Goal: Task Accomplishment & Management: Complete application form

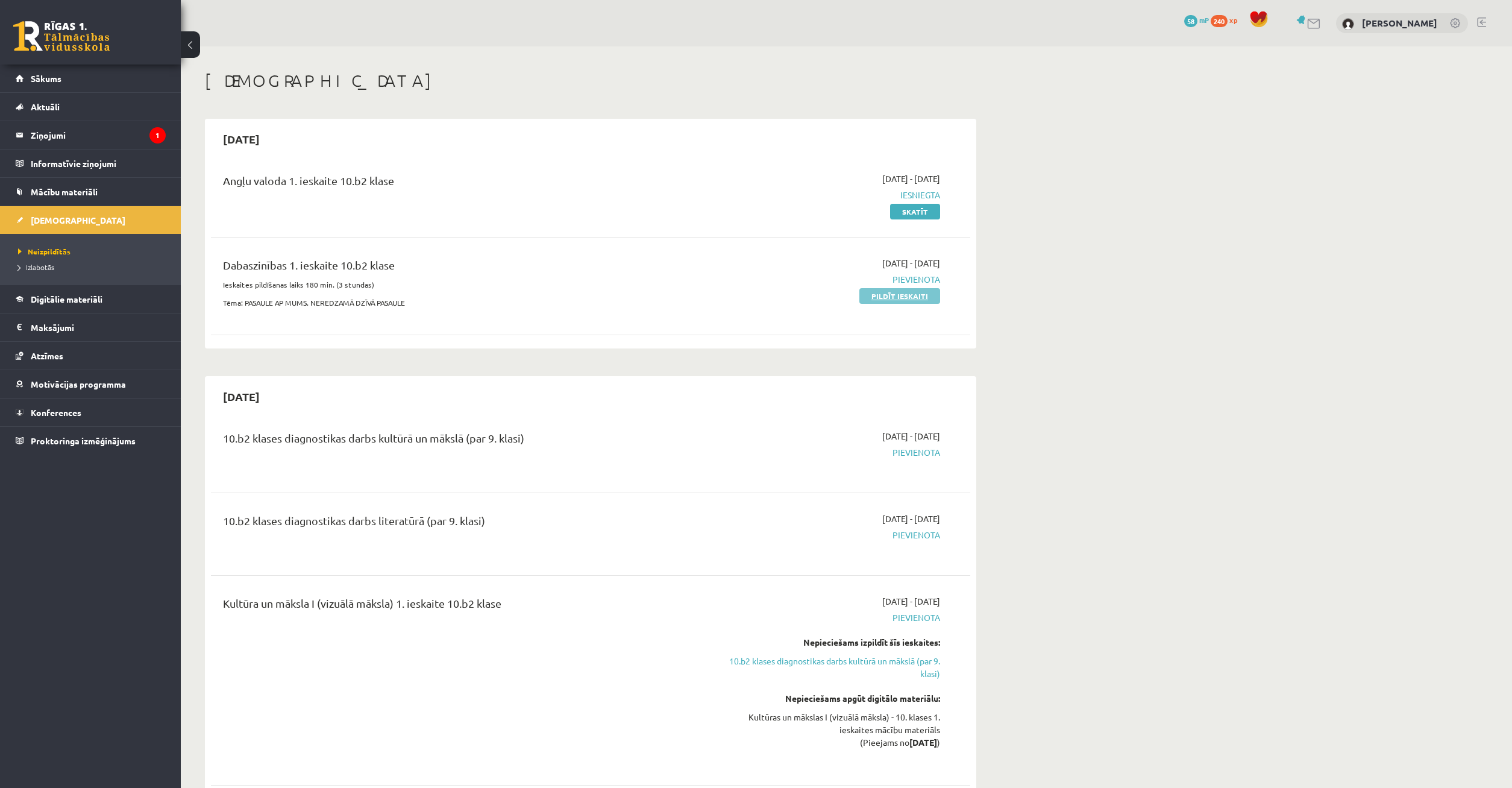
click at [909, 298] on link "Pildīt ieskaiti" at bounding box center [900, 296] width 81 height 16
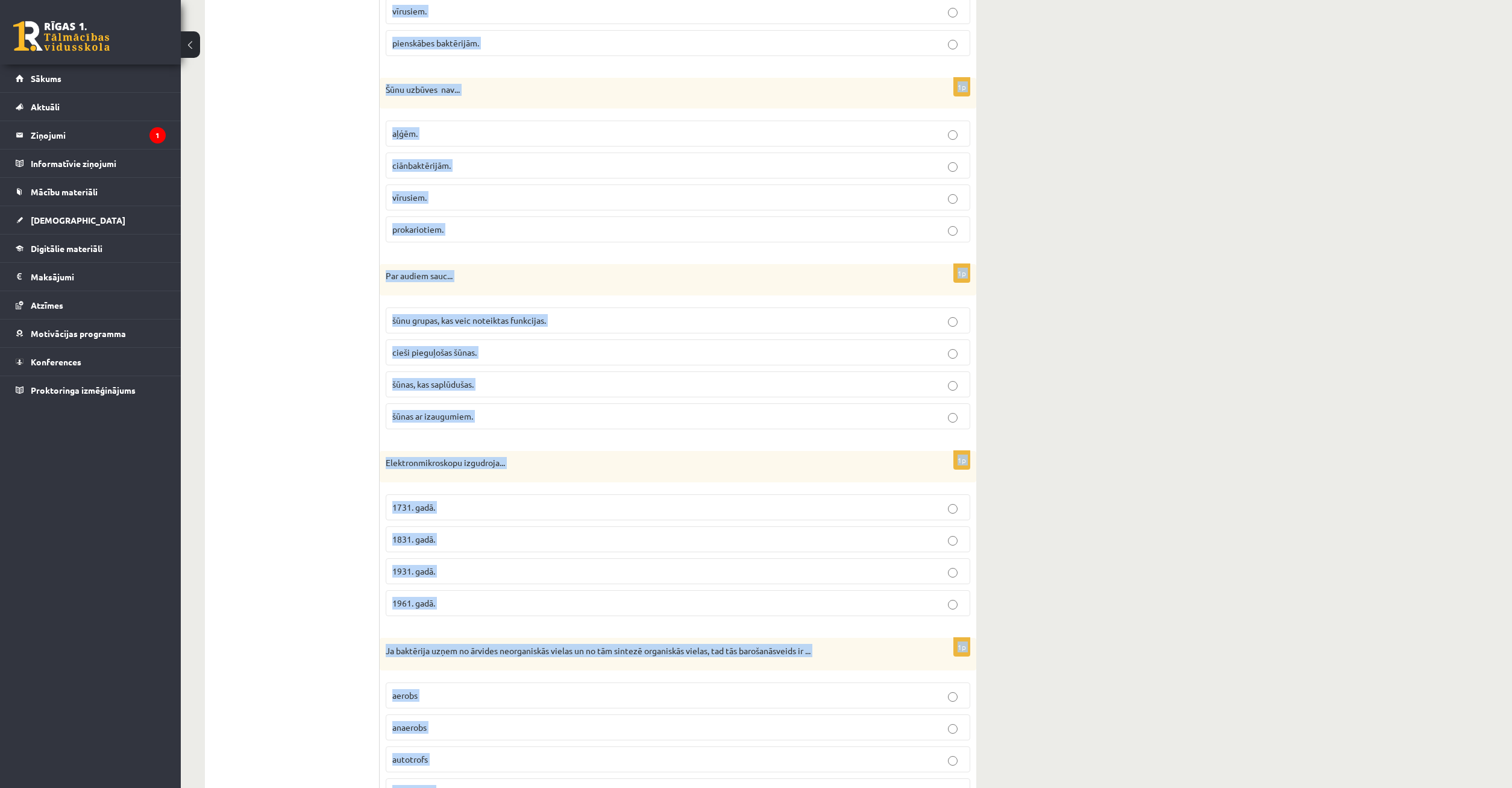
scroll to position [3255, 0]
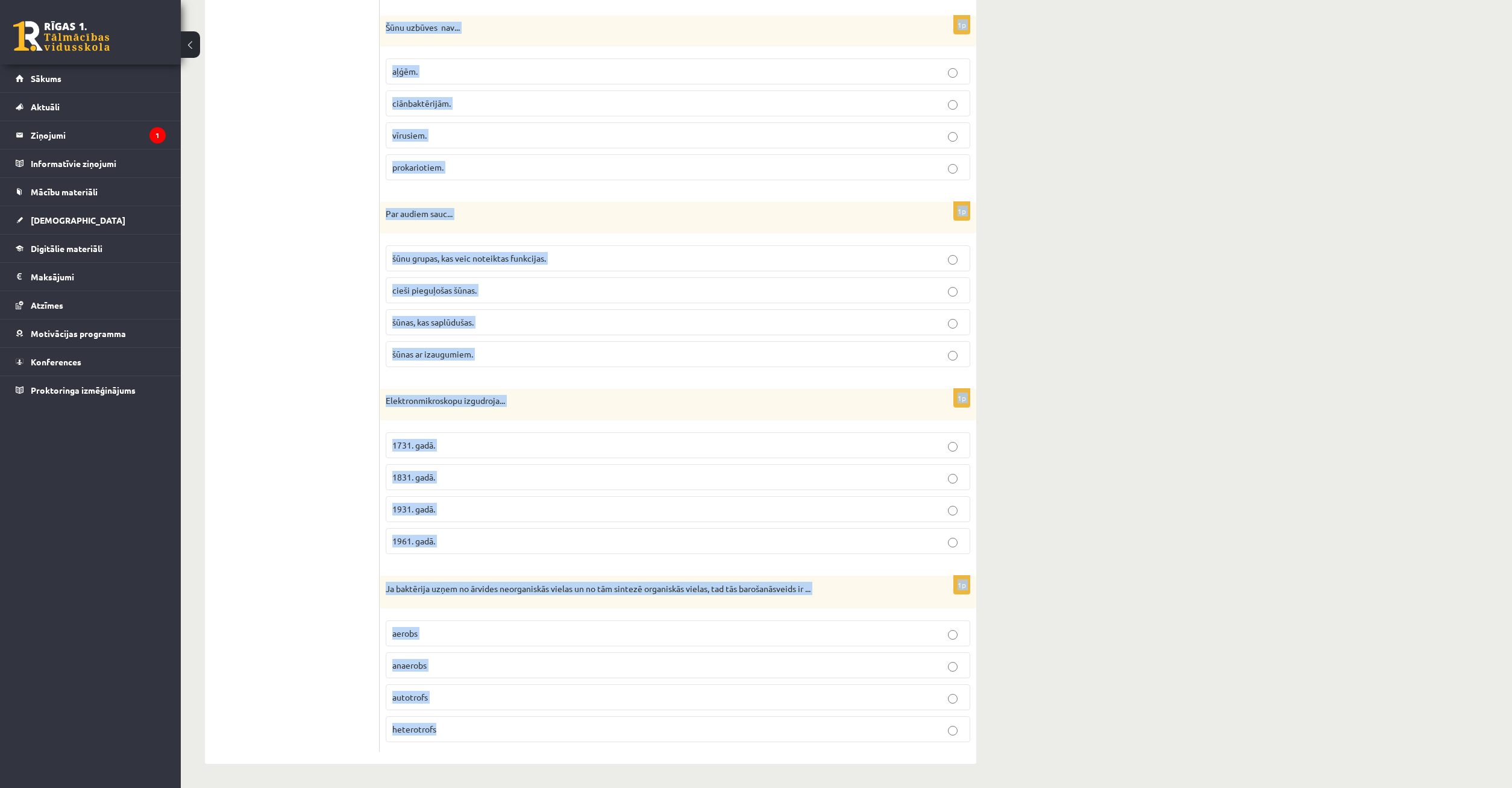
drag, startPoint x: 387, startPoint y: 296, endPoint x: 869, endPoint y: 811, distance: 705.4
copy form "Loremipsumdolorsit ametconsect adipi el seddoei tem incidid utlaboreet dolorema…"
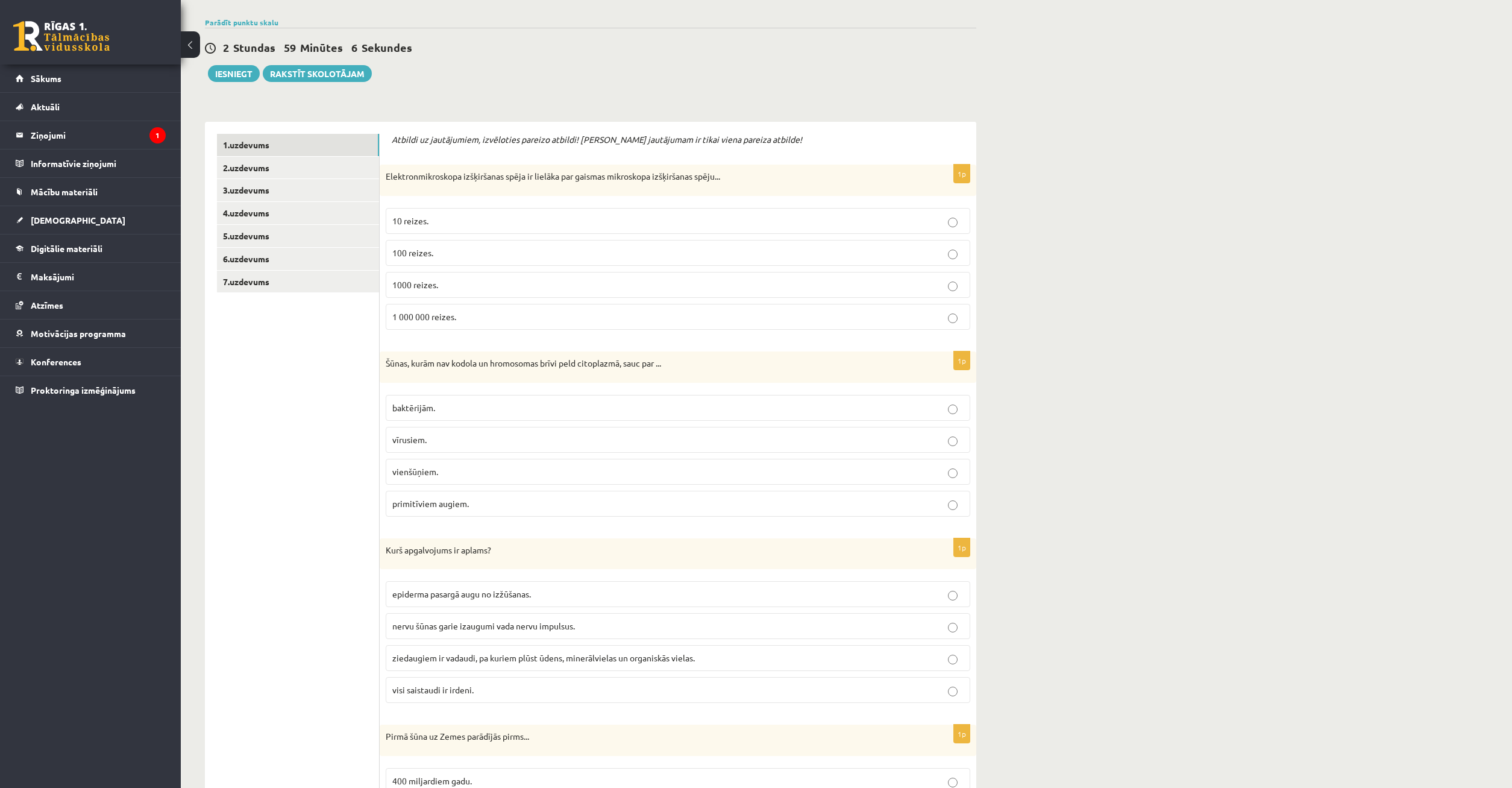
scroll to position [303, 0]
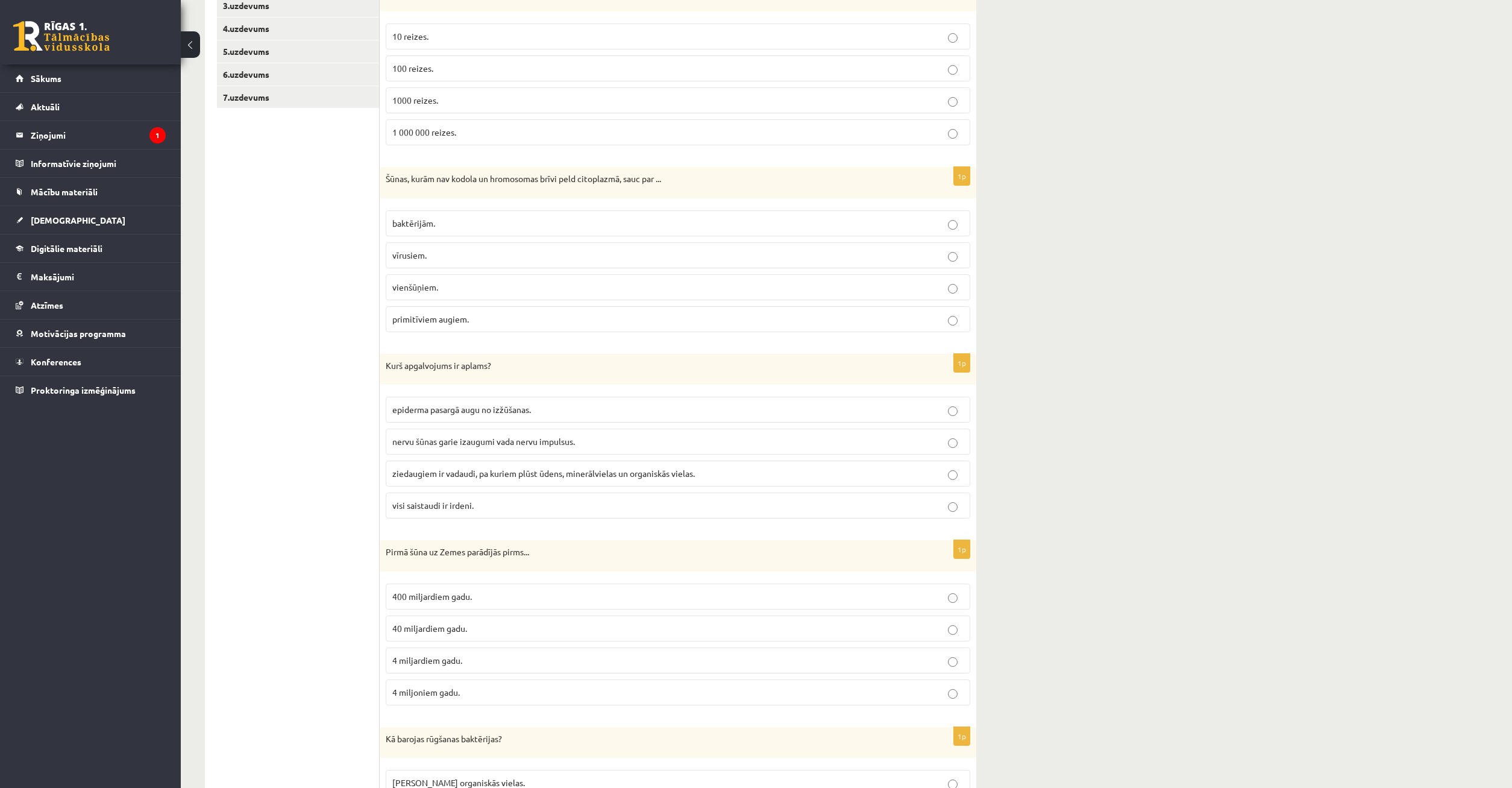
click at [779, 518] on label "visi saistaudi ir irdeni." at bounding box center [678, 506] width 585 height 26
click at [502, 469] on p "ziedaugiem ir vadaudi, pa kuriem plūst ūdens, minerālvielas un organiskās viela…" at bounding box center [678, 473] width 571 height 12
click at [494, 507] on p "visi saistaudi ir irdeni." at bounding box center [678, 505] width 571 height 12
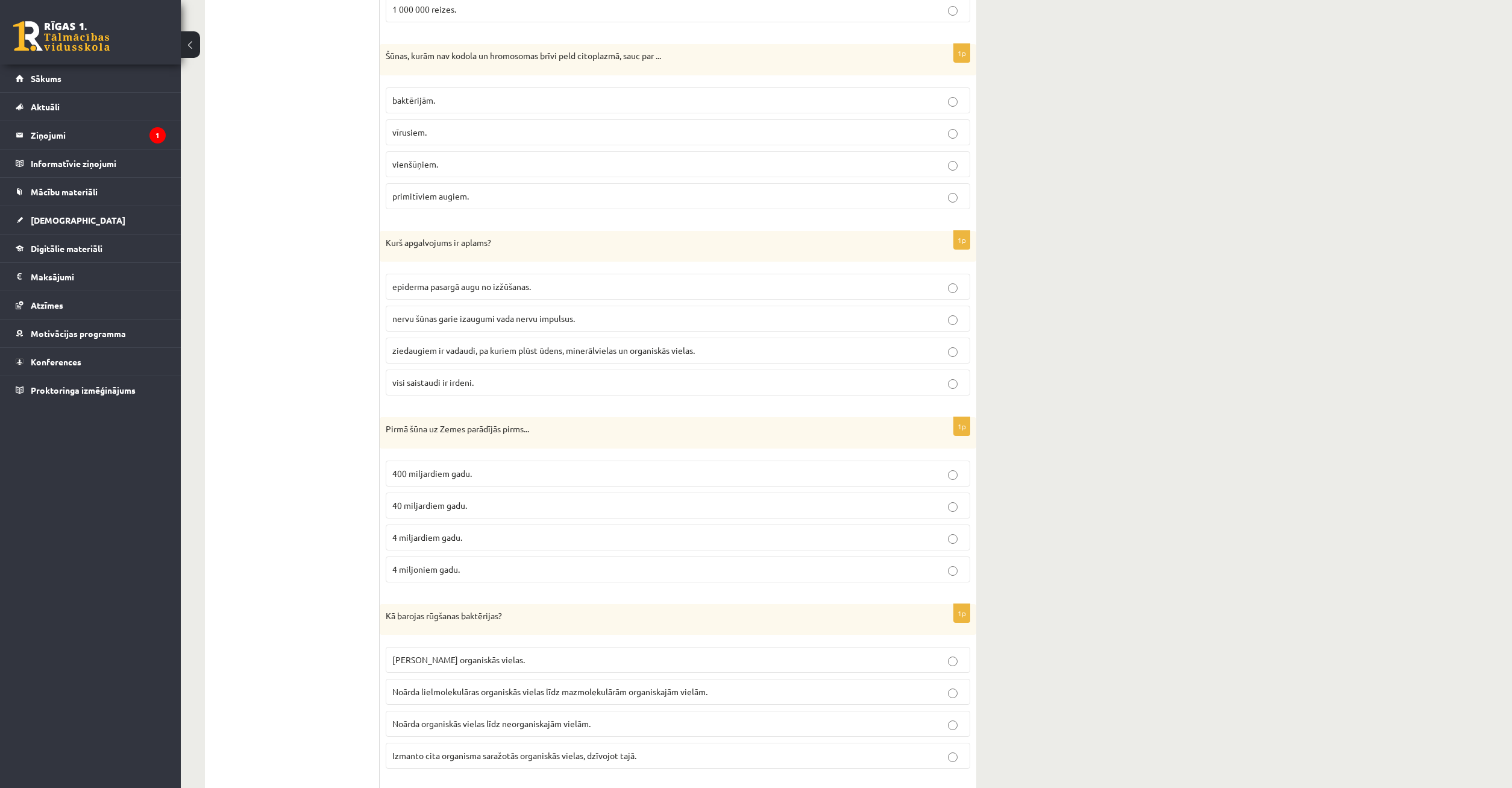
scroll to position [365, 0]
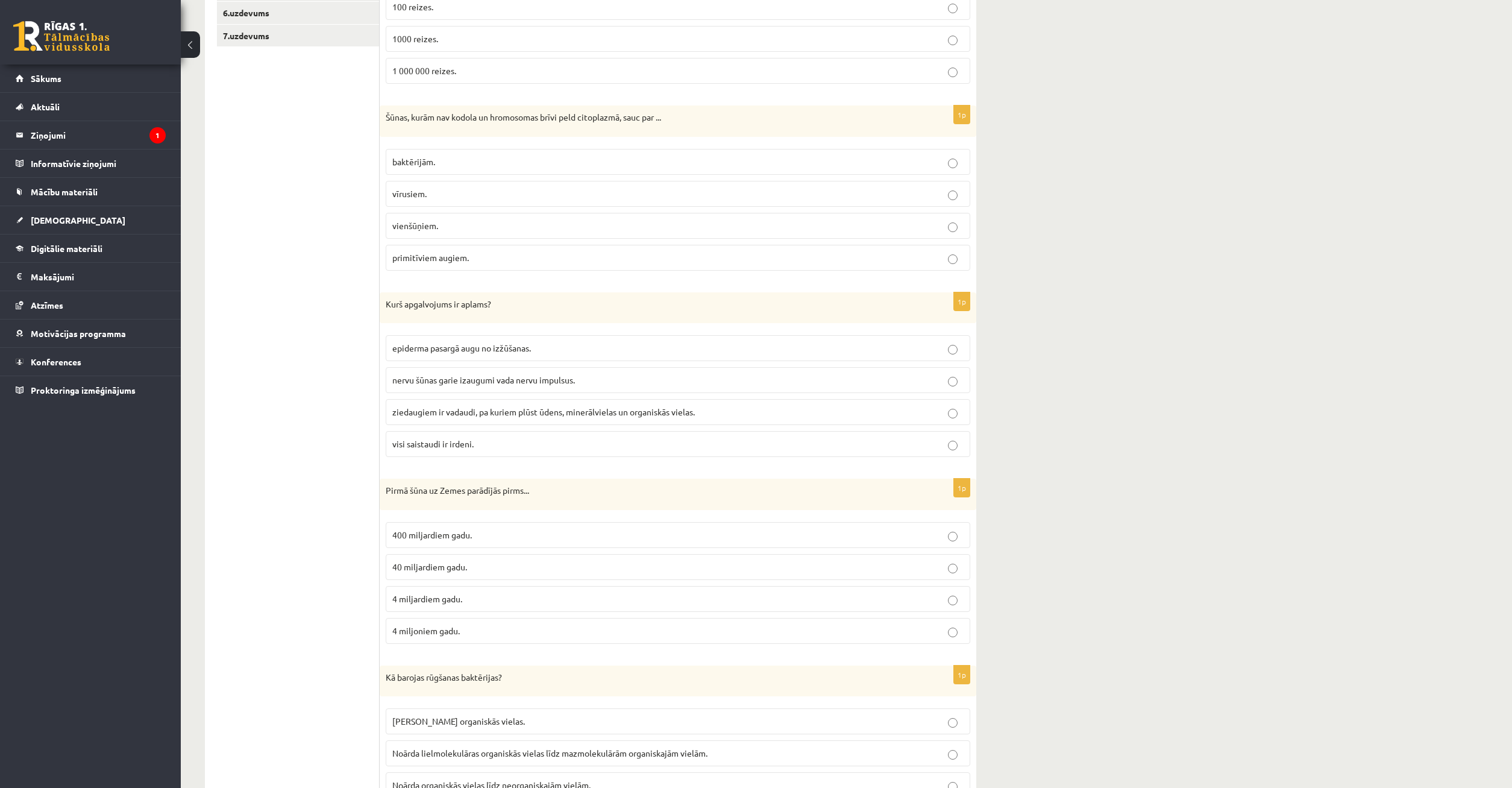
click at [479, 612] on label "4 miljardiem gadu." at bounding box center [678, 599] width 585 height 26
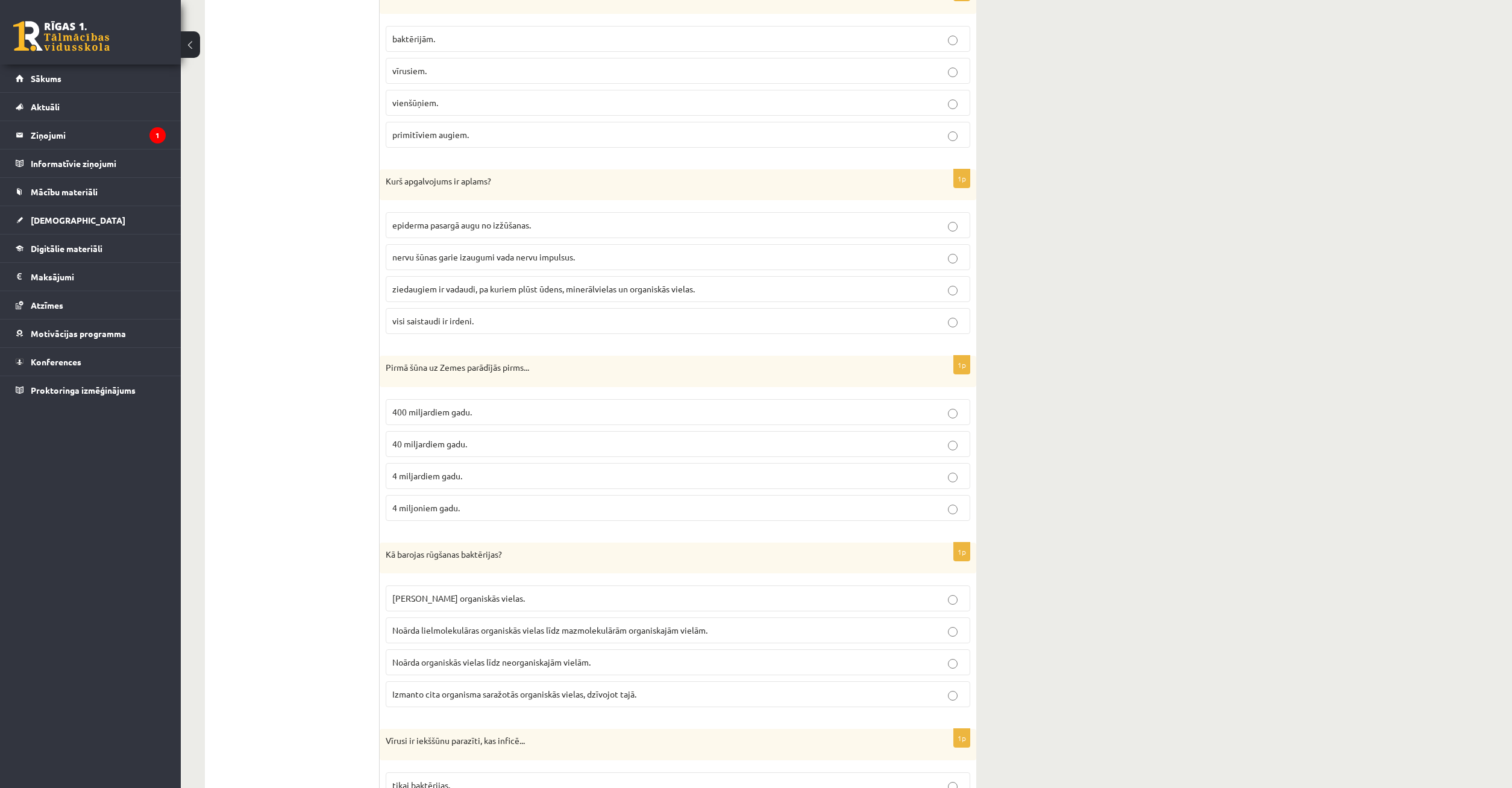
scroll to position [550, 0]
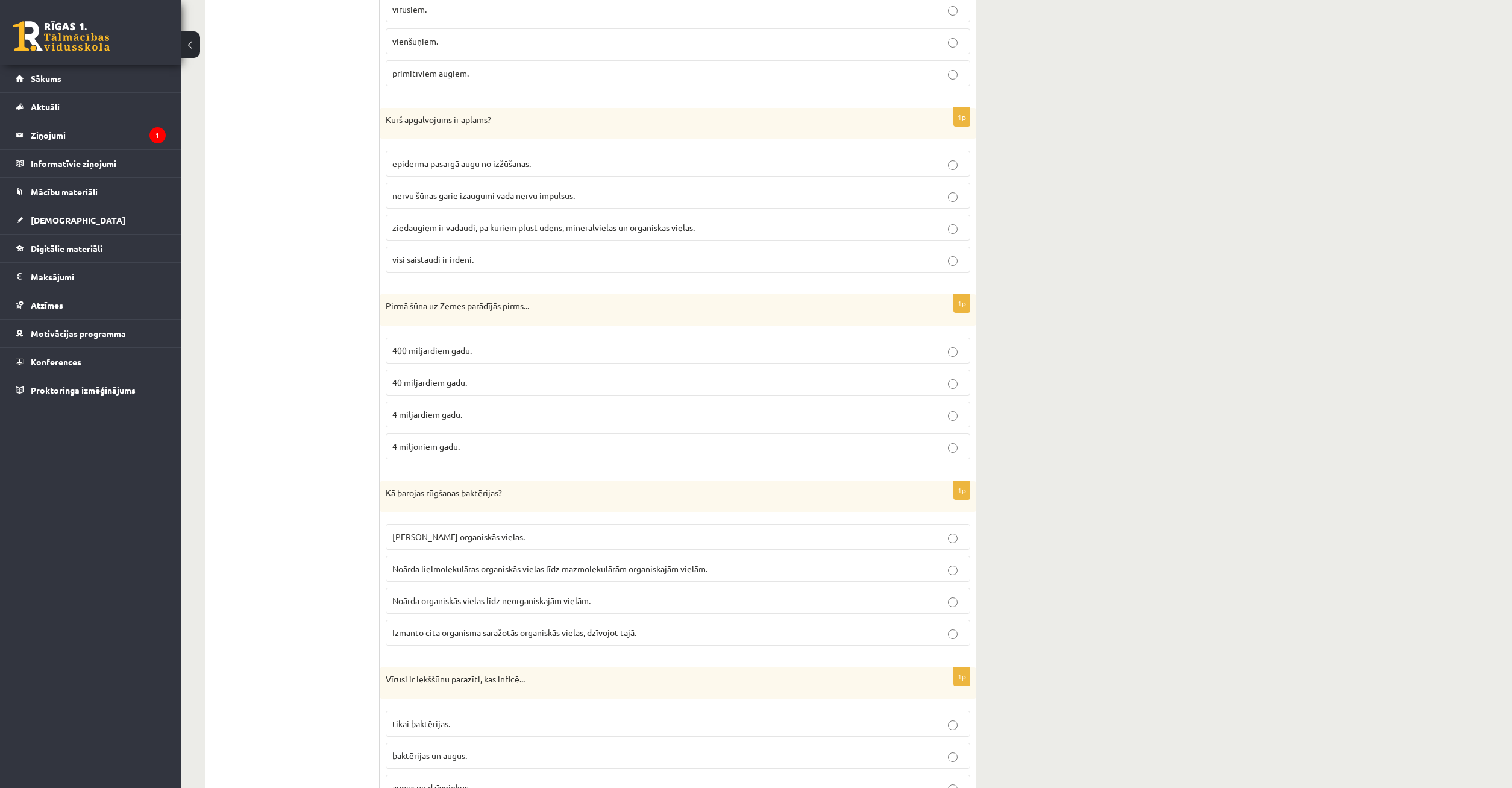
click at [498, 570] on span "Noārda lielmolekulāras organiskās vielas līdz mazmolekulārām organiskajām vielā…" at bounding box center [550, 569] width 315 height 11
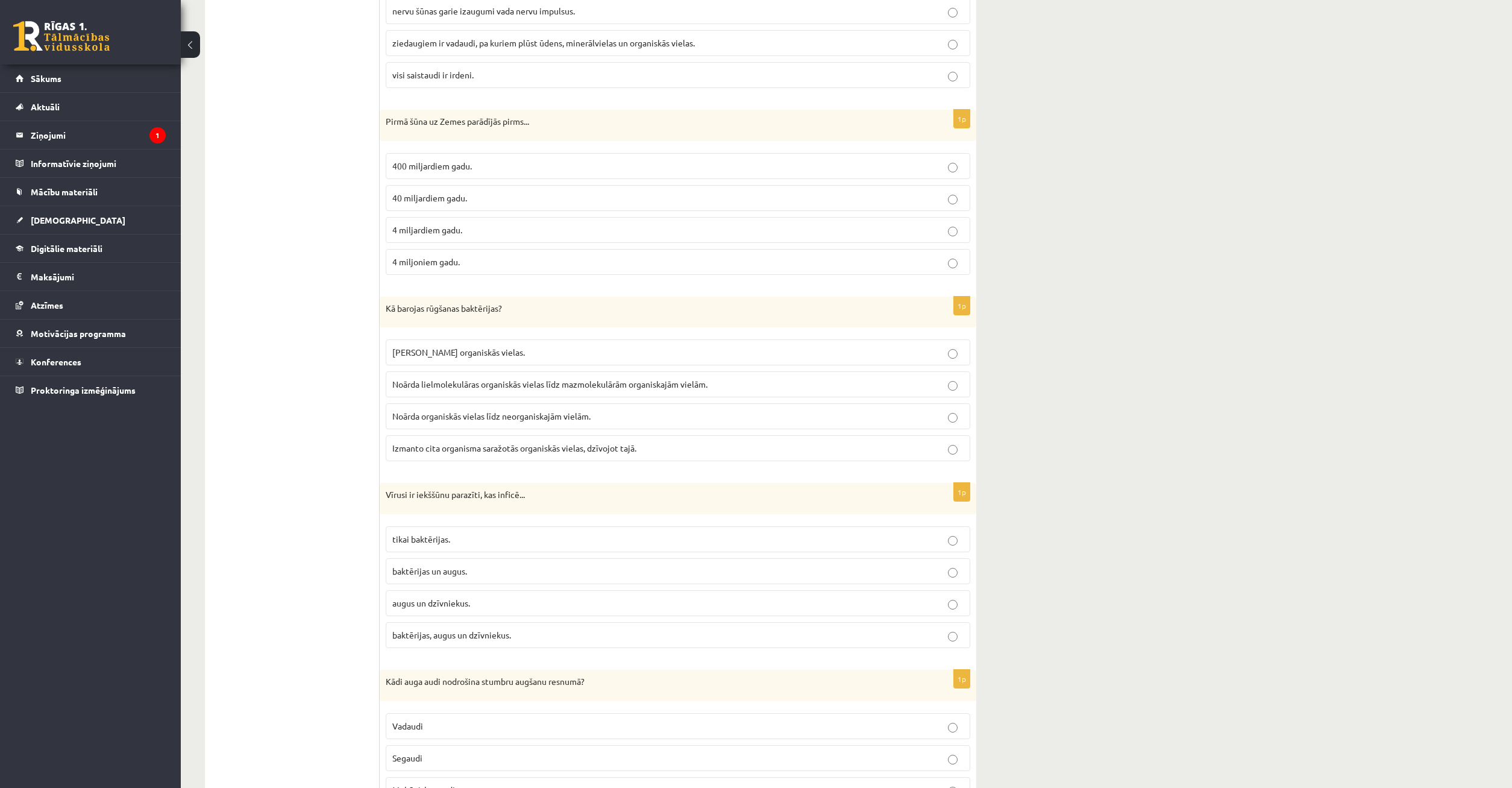
scroll to position [795, 0]
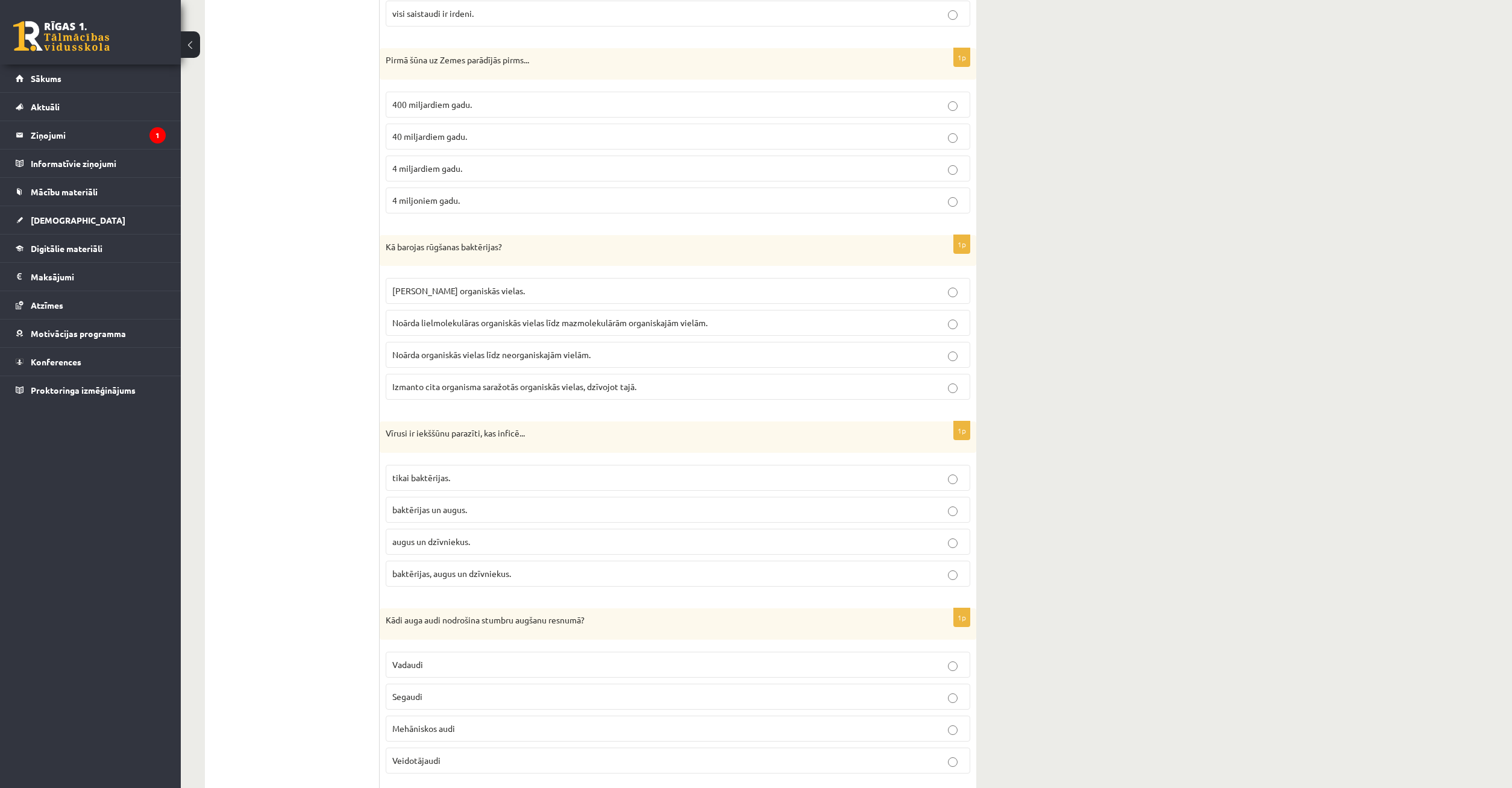
click at [461, 570] on span "baktērijas, augus un dzīvniekus." at bounding box center [452, 574] width 119 height 11
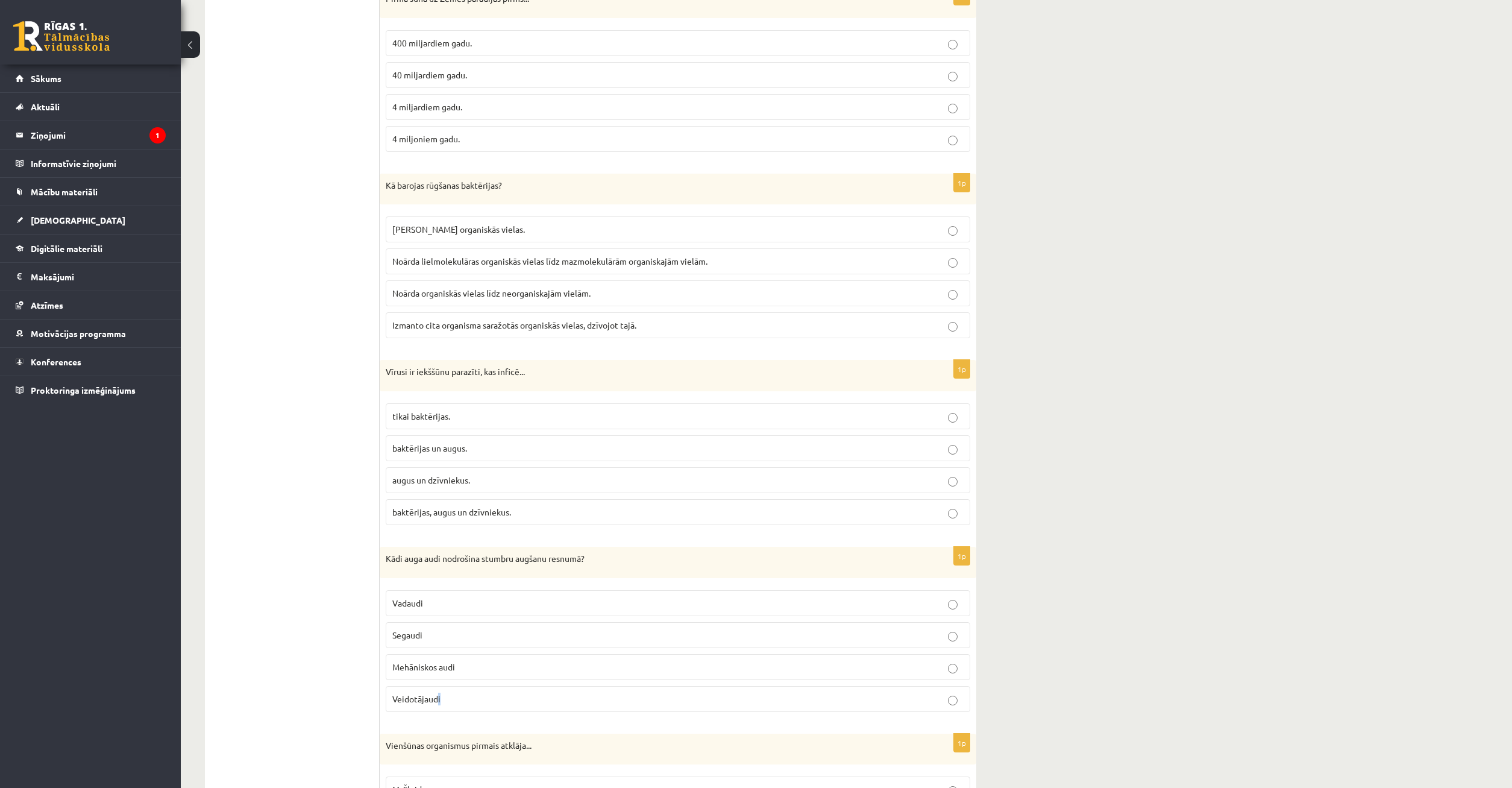
click at [442, 702] on p "Veidotājaudi" at bounding box center [678, 699] width 571 height 12
click at [478, 702] on p "Veidotājaudi" at bounding box center [678, 699] width 571 height 12
click at [477, 701] on p "Veidotājaudi" at bounding box center [678, 699] width 571 height 12
click at [485, 698] on p "Veidotājaudi" at bounding box center [678, 699] width 571 height 12
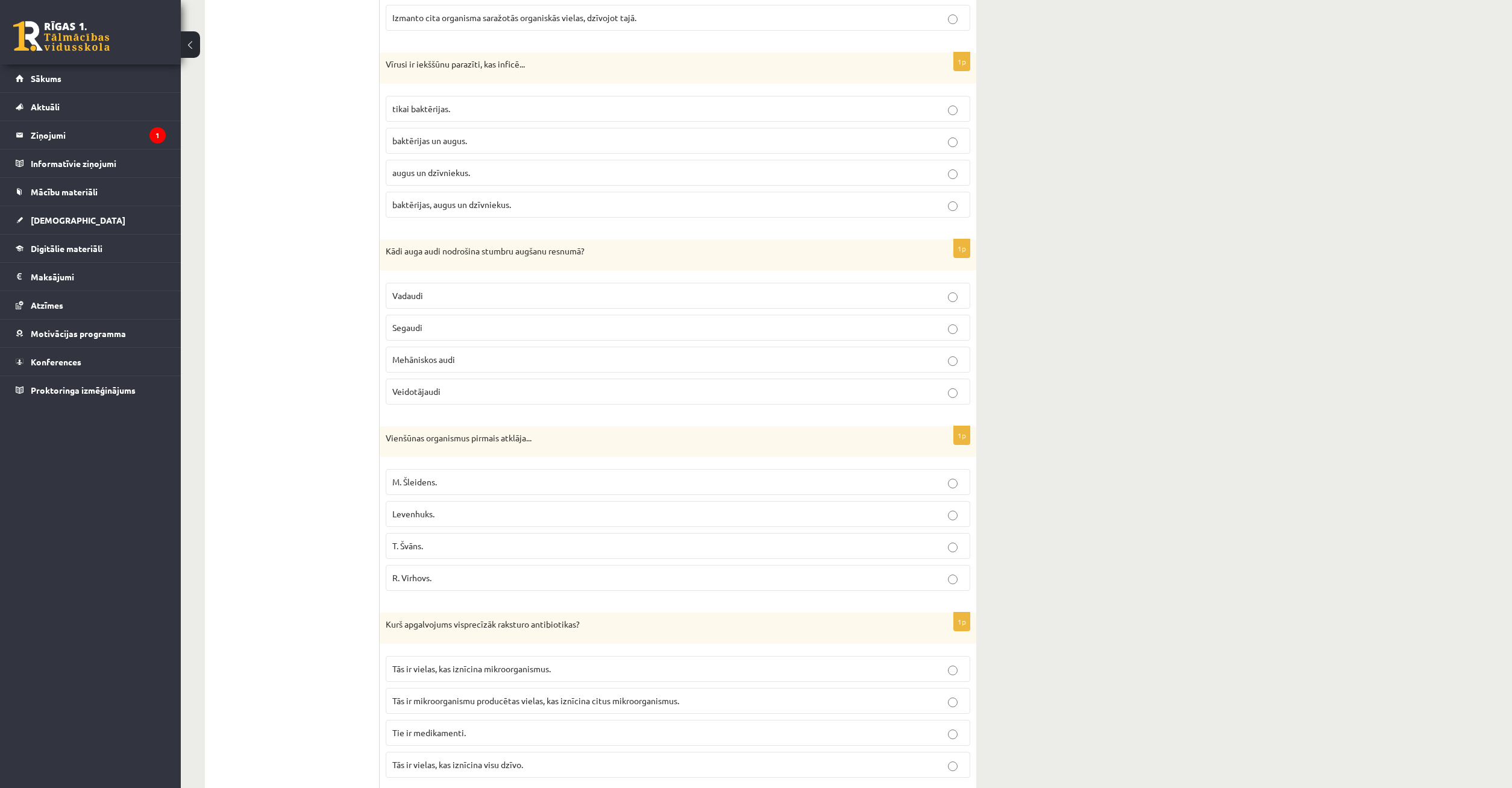
scroll to position [1287, 0]
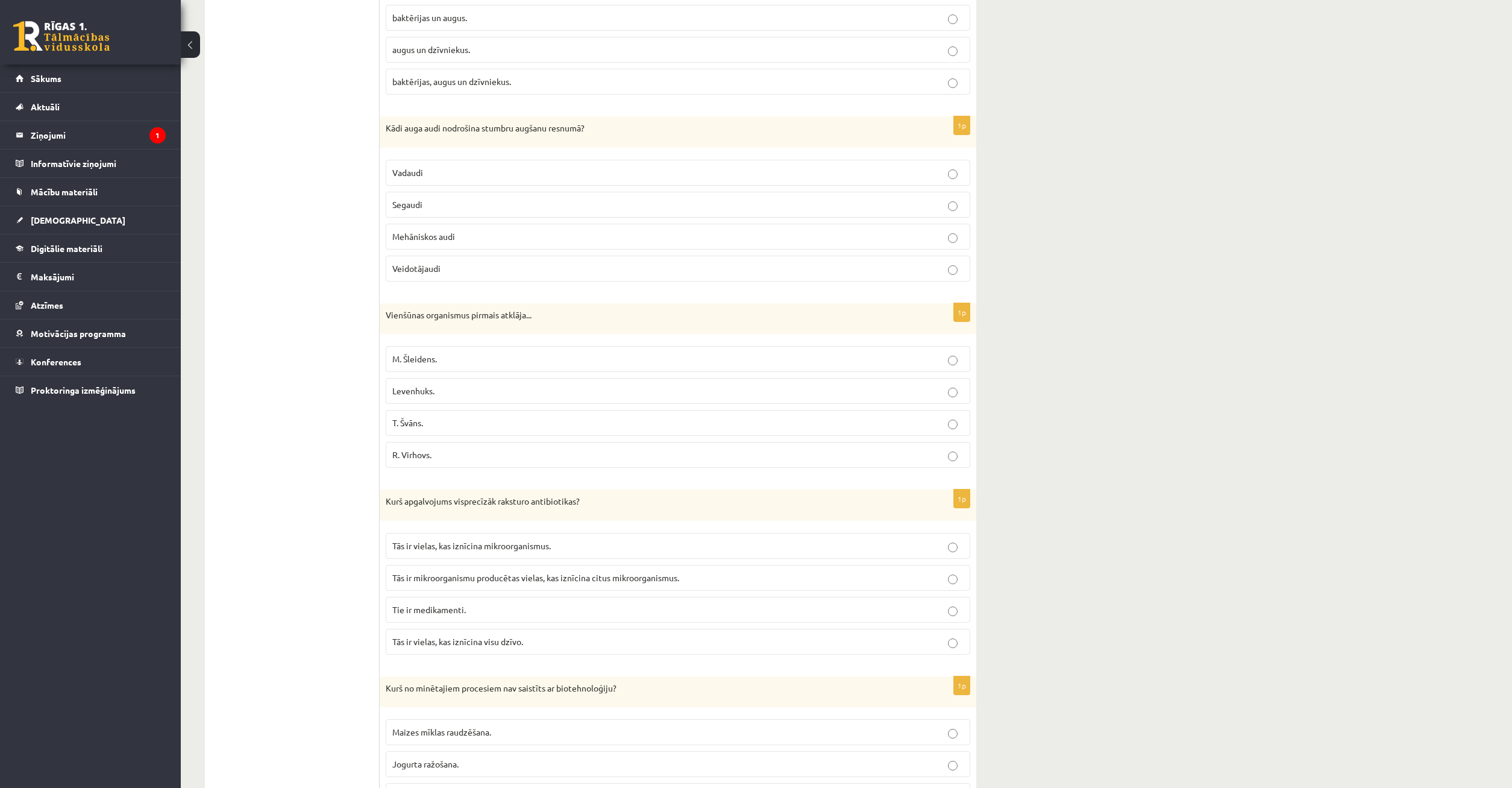
click at [460, 369] on label "M. Šleidens." at bounding box center [678, 359] width 585 height 26
click at [455, 389] on p "Levenhuks." at bounding box center [678, 391] width 571 height 12
click at [515, 584] on p "Tās ir mikroorganismu producētas vielas, kas iznīcina citus mikroorganismus." at bounding box center [678, 578] width 571 height 12
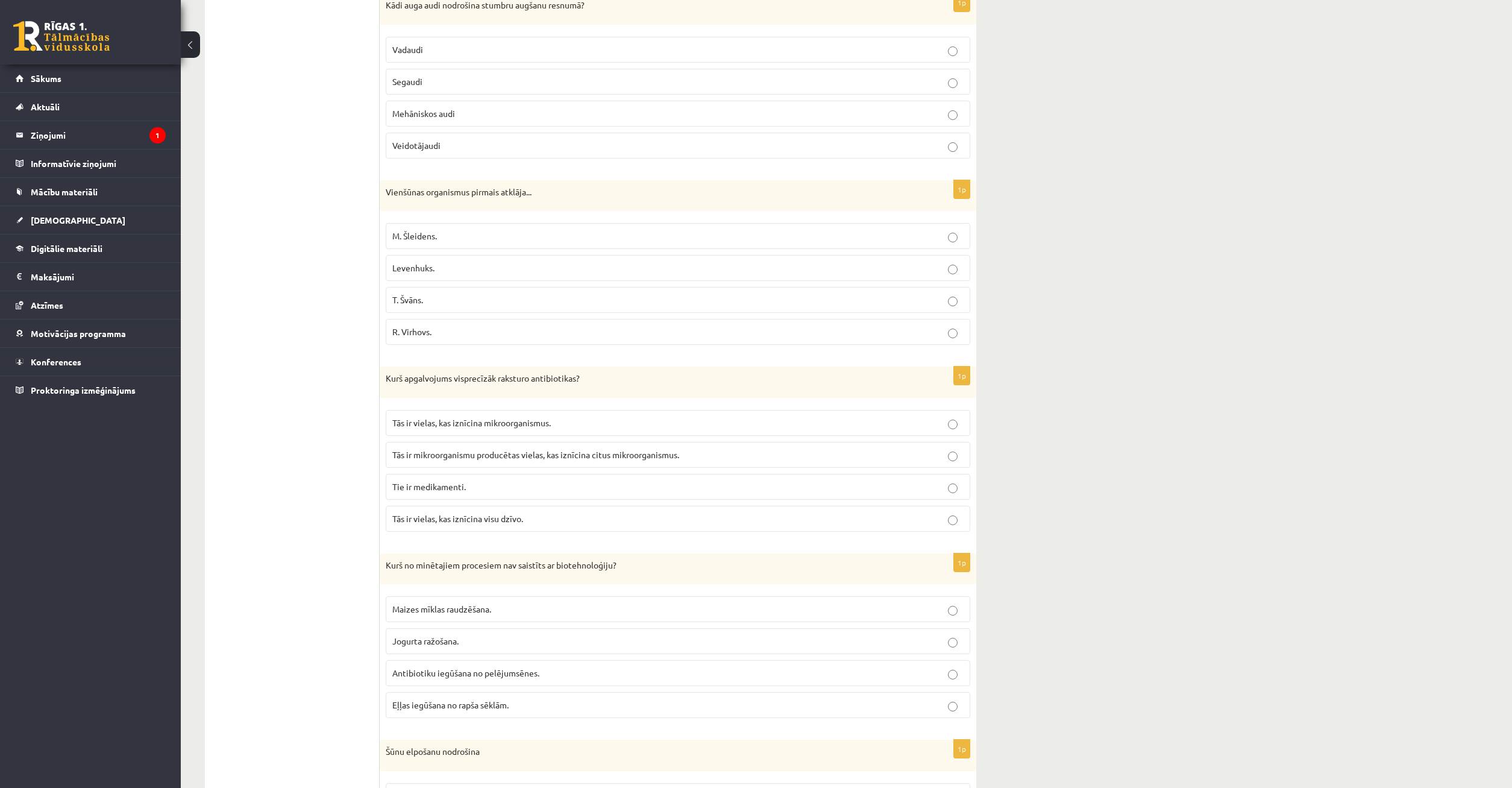
scroll to position [1472, 0]
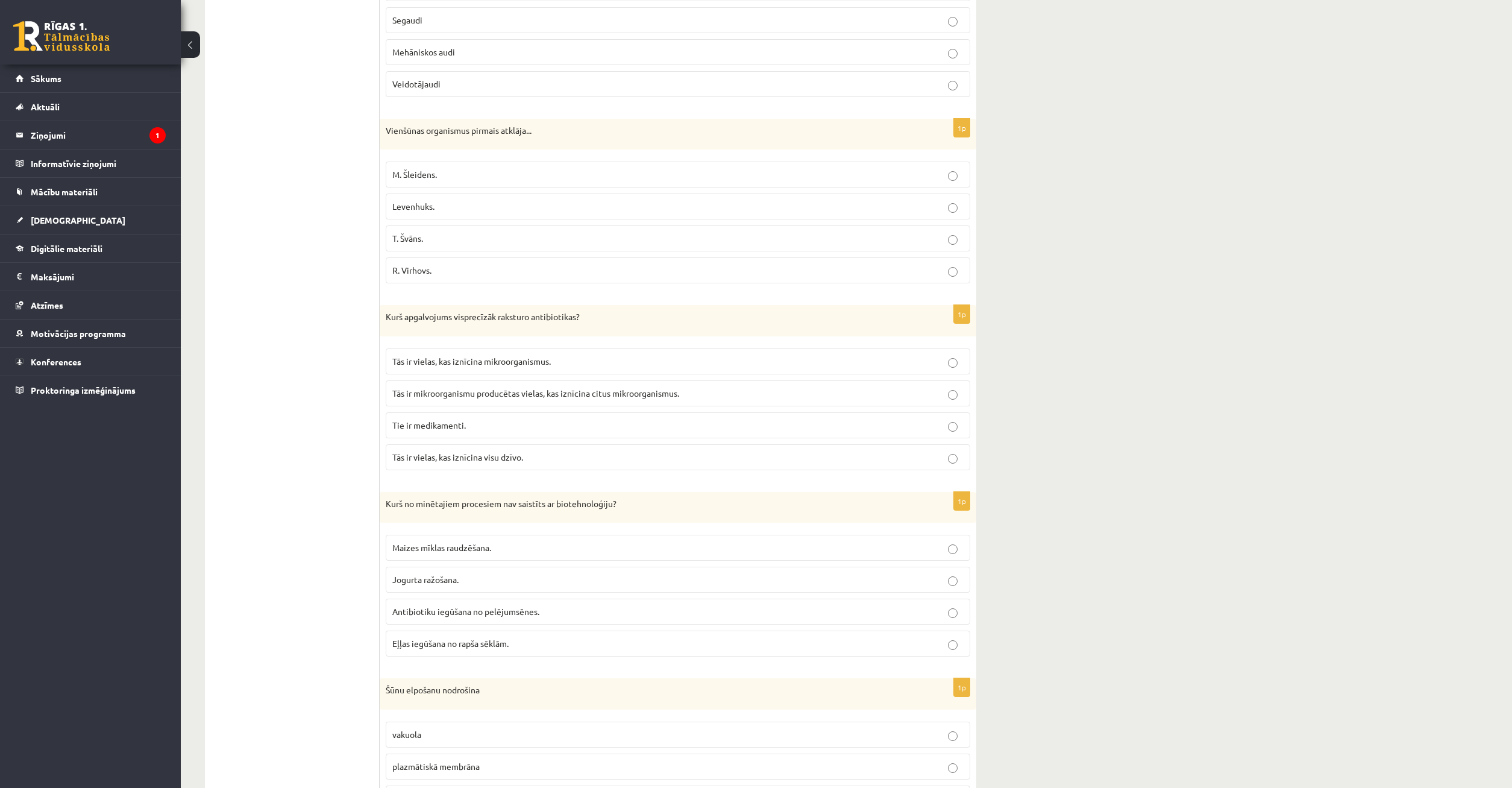
click at [408, 644] on span "Eļļas iegūšana no rapša sēklām." at bounding box center [451, 644] width 116 height 11
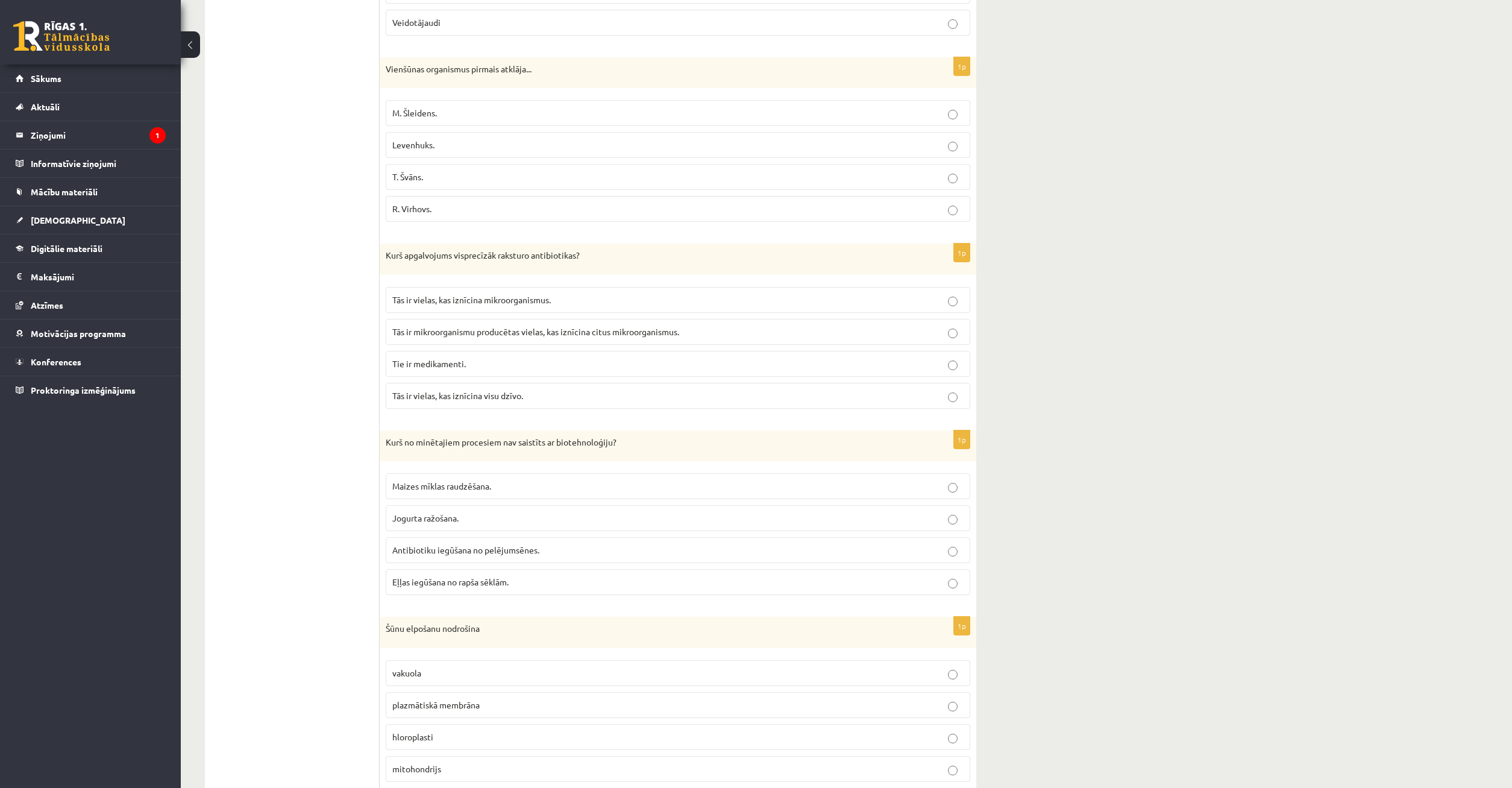
scroll to position [1595, 0]
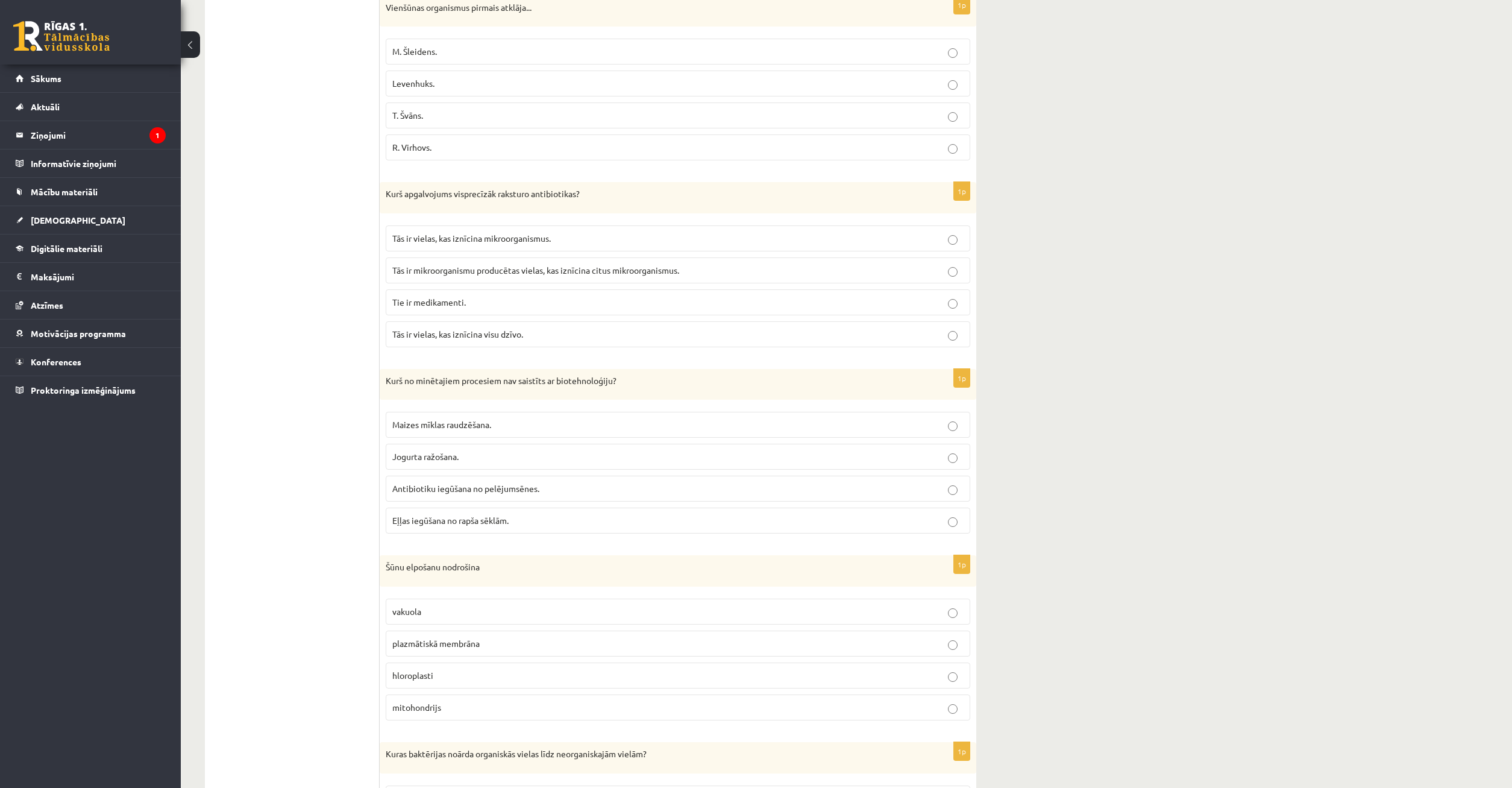
click at [442, 639] on p "plazmātiskā membrāna" at bounding box center [678, 644] width 571 height 12
click at [507, 706] on p "mitohondrijs" at bounding box center [678, 707] width 571 height 12
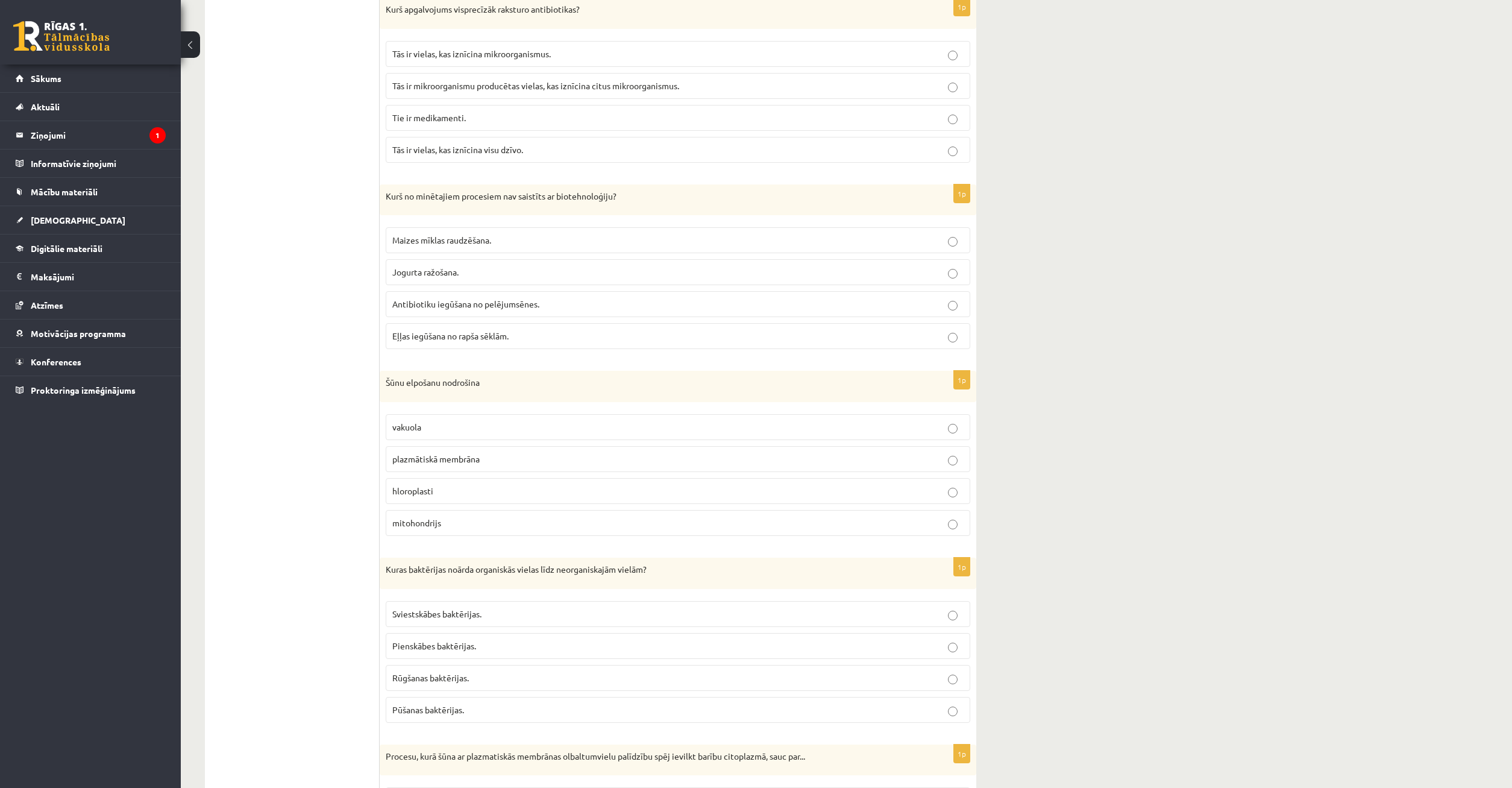
scroll to position [1841, 0]
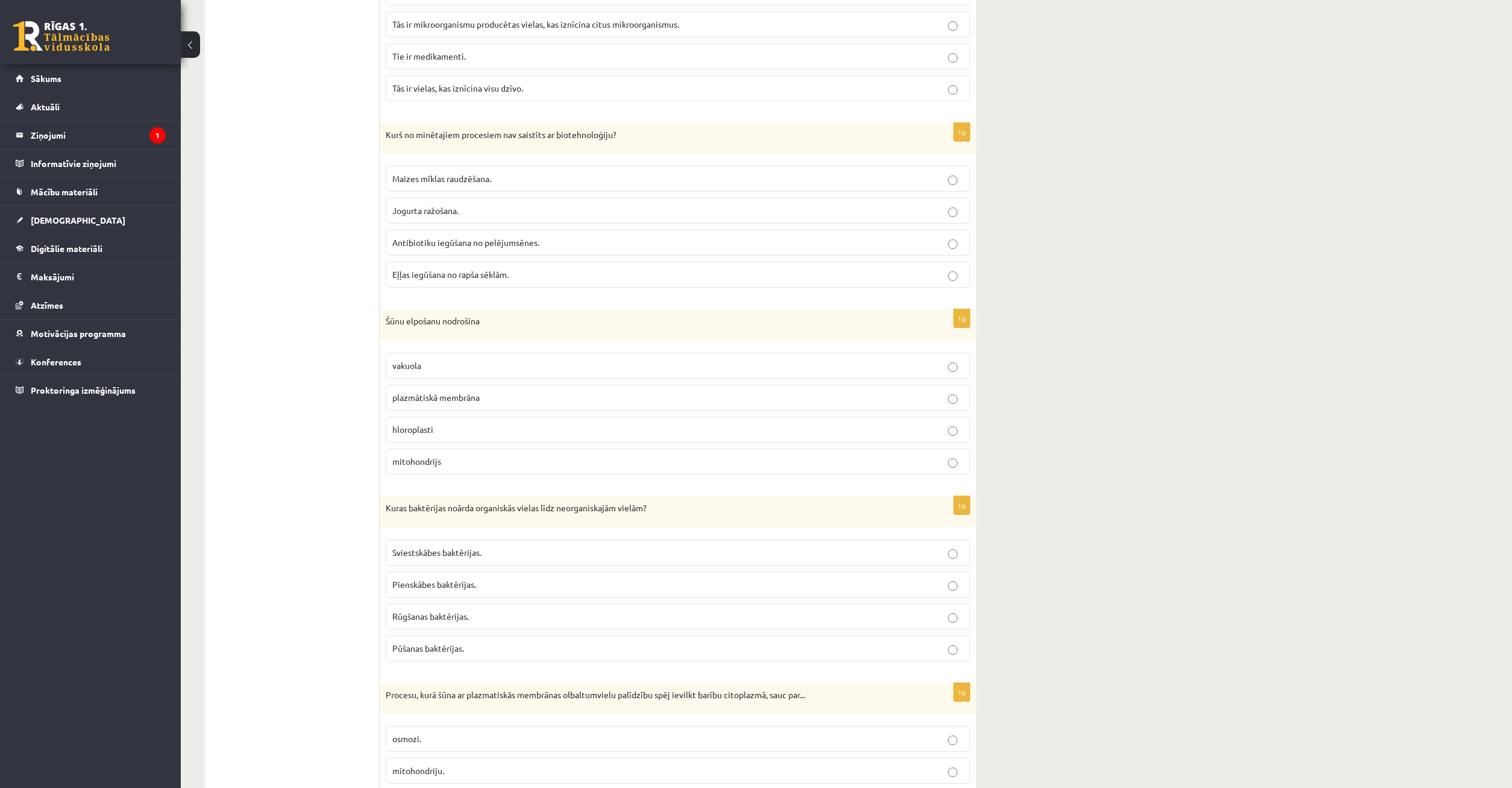
click at [484, 640] on label "Pūšanas baktērijas." at bounding box center [678, 648] width 585 height 26
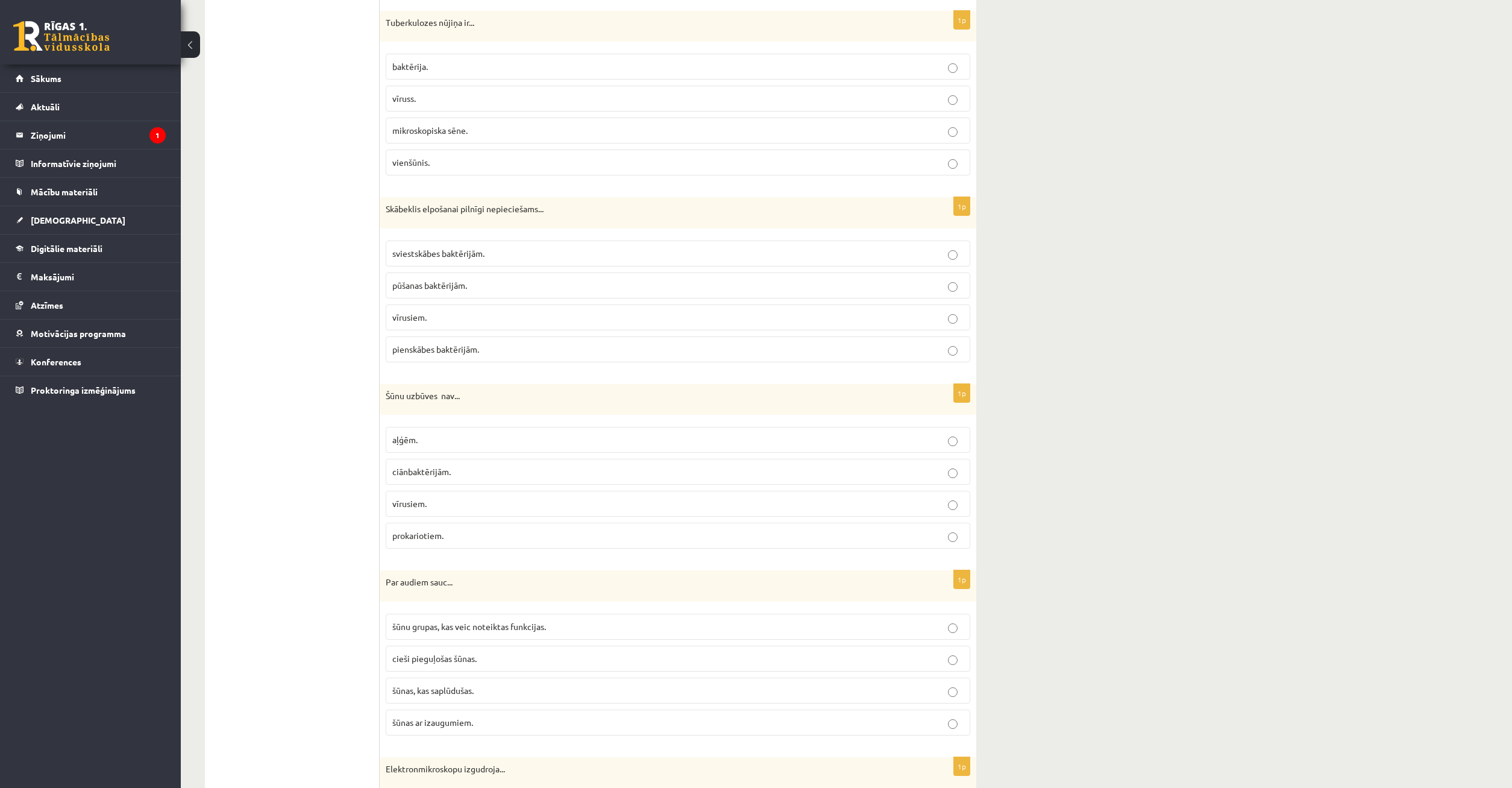
scroll to position [3255, 0]
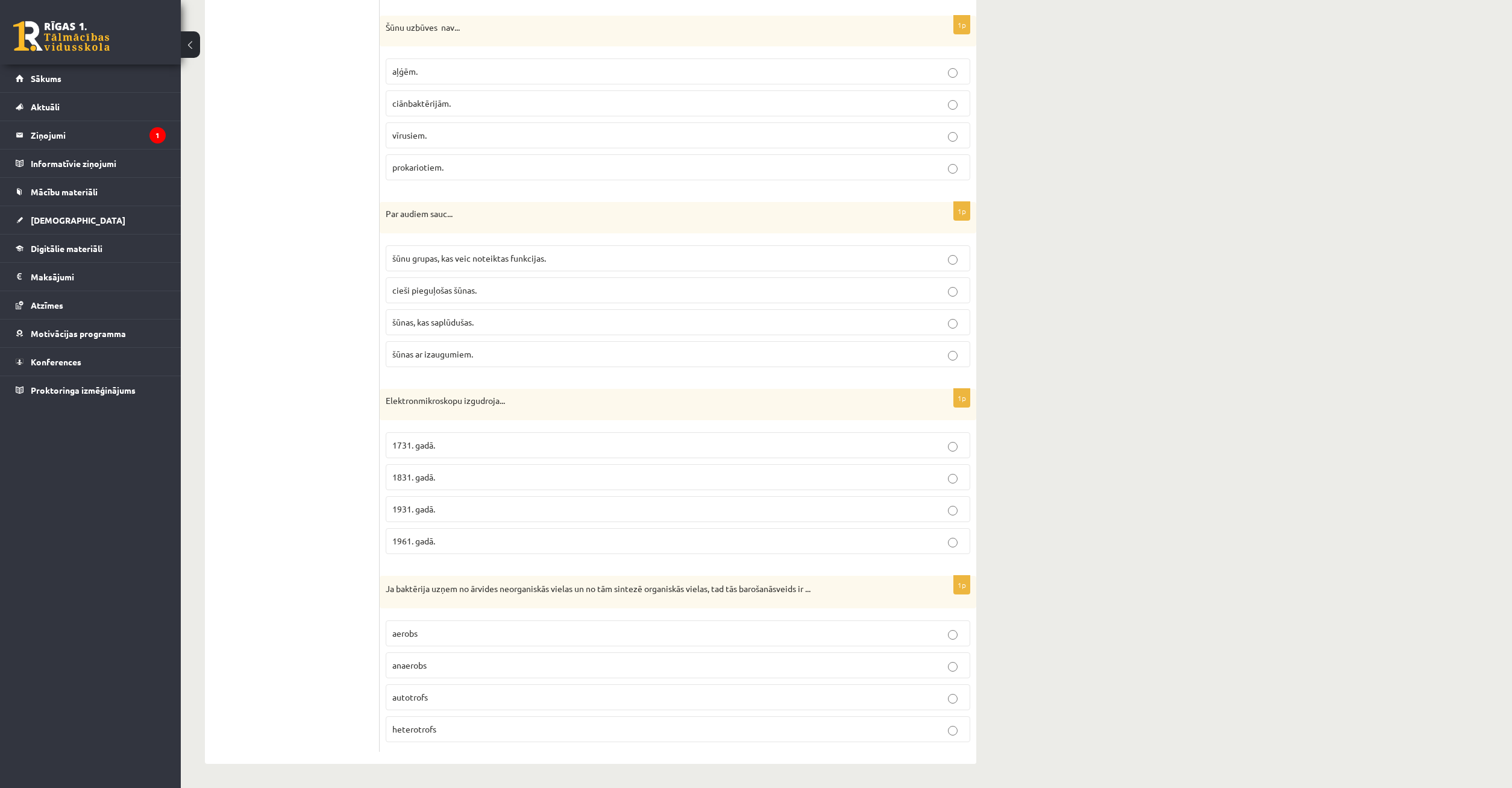
drag, startPoint x: 436, startPoint y: 698, endPoint x: 421, endPoint y: 700, distance: 15.1
click at [427, 705] on label "autotrofs" at bounding box center [678, 697] width 585 height 26
click at [432, 704] on label "autotrofs" at bounding box center [678, 697] width 585 height 26
click at [432, 700] on p "autotrofs" at bounding box center [678, 697] width 571 height 12
click at [457, 700] on p "autotrofs" at bounding box center [678, 697] width 571 height 12
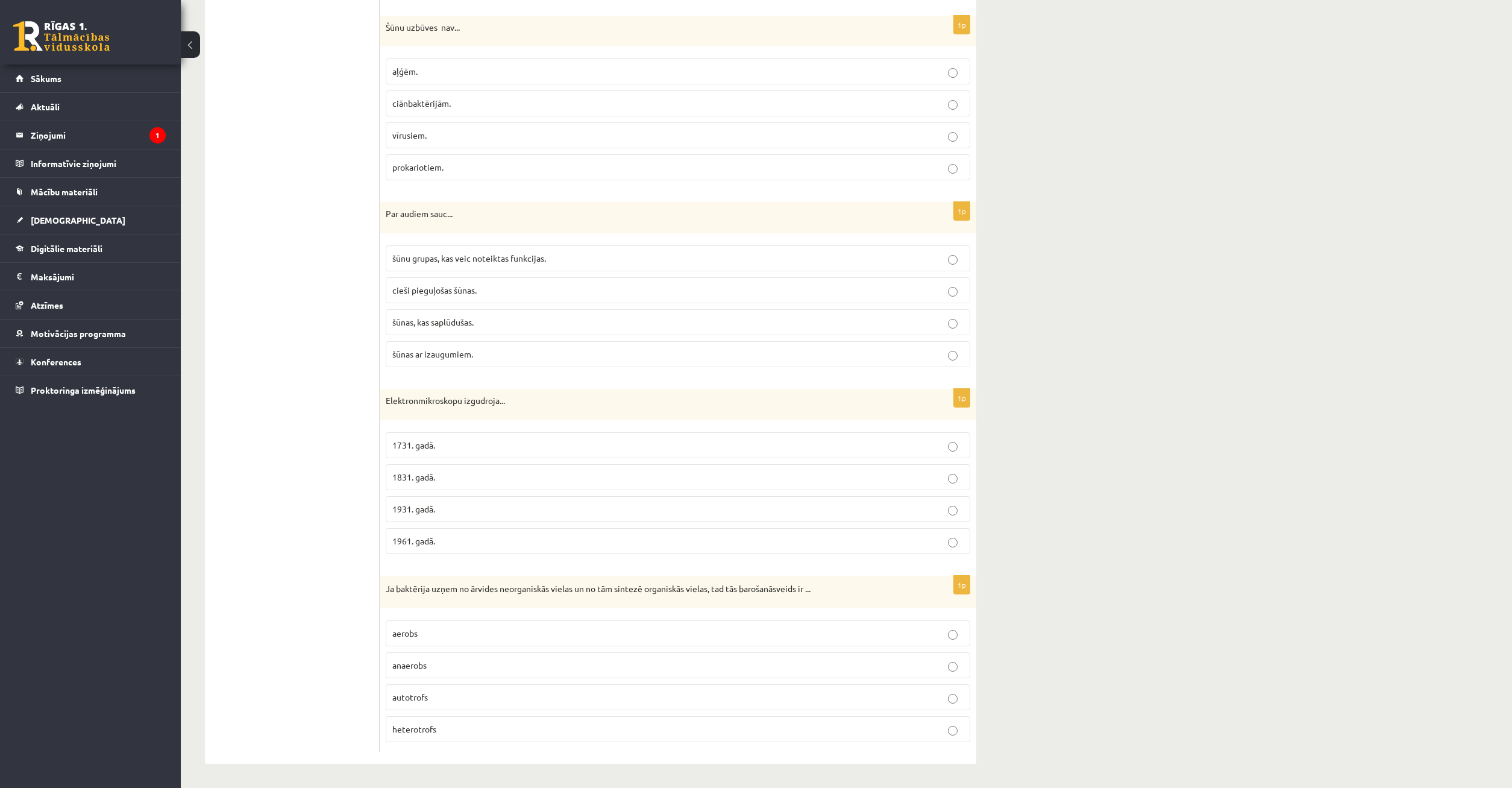
click at [464, 661] on p "anaerobs" at bounding box center [678, 665] width 571 height 12
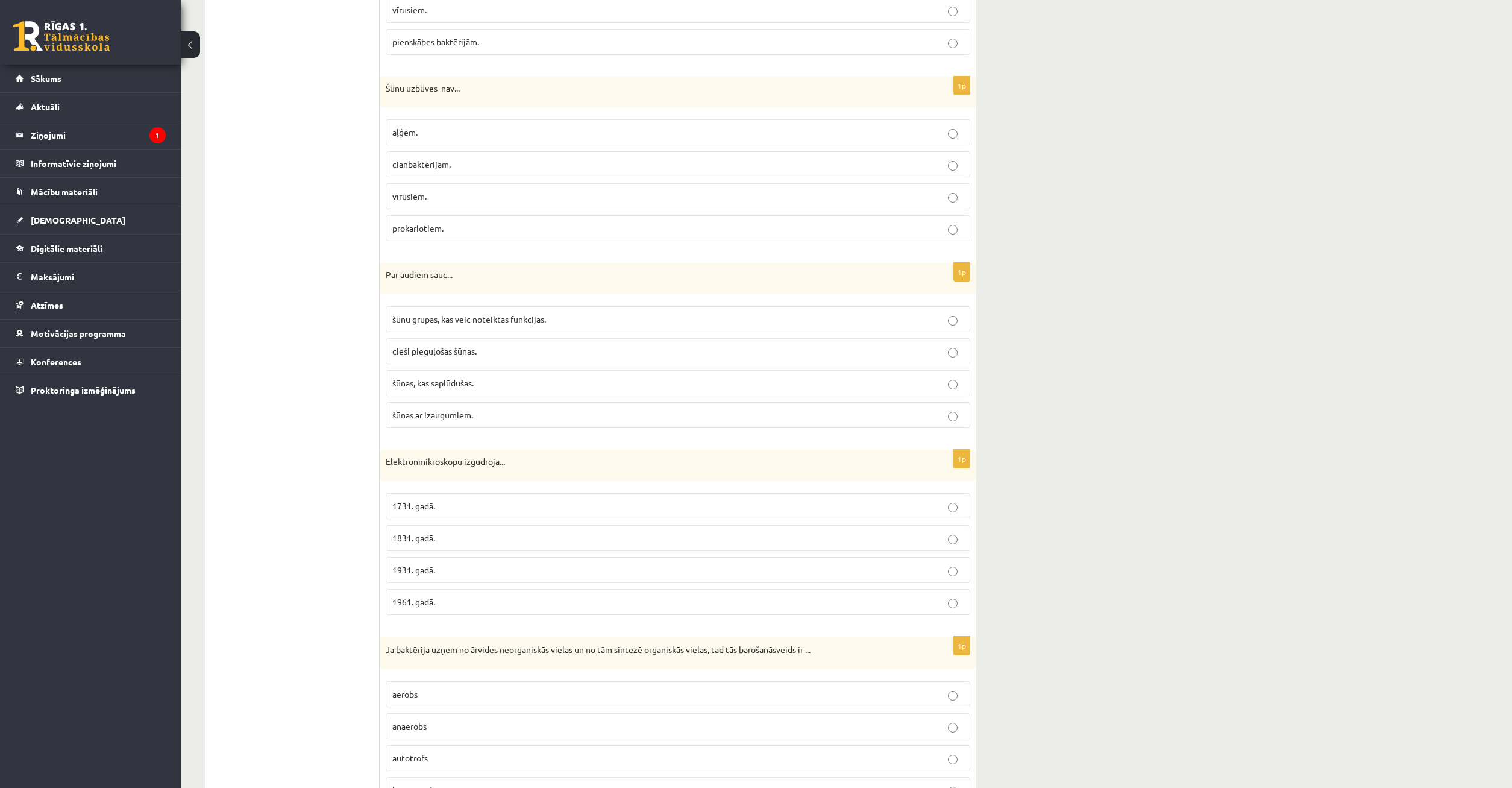
click at [451, 541] on p "1831. gadā." at bounding box center [678, 538] width 571 height 12
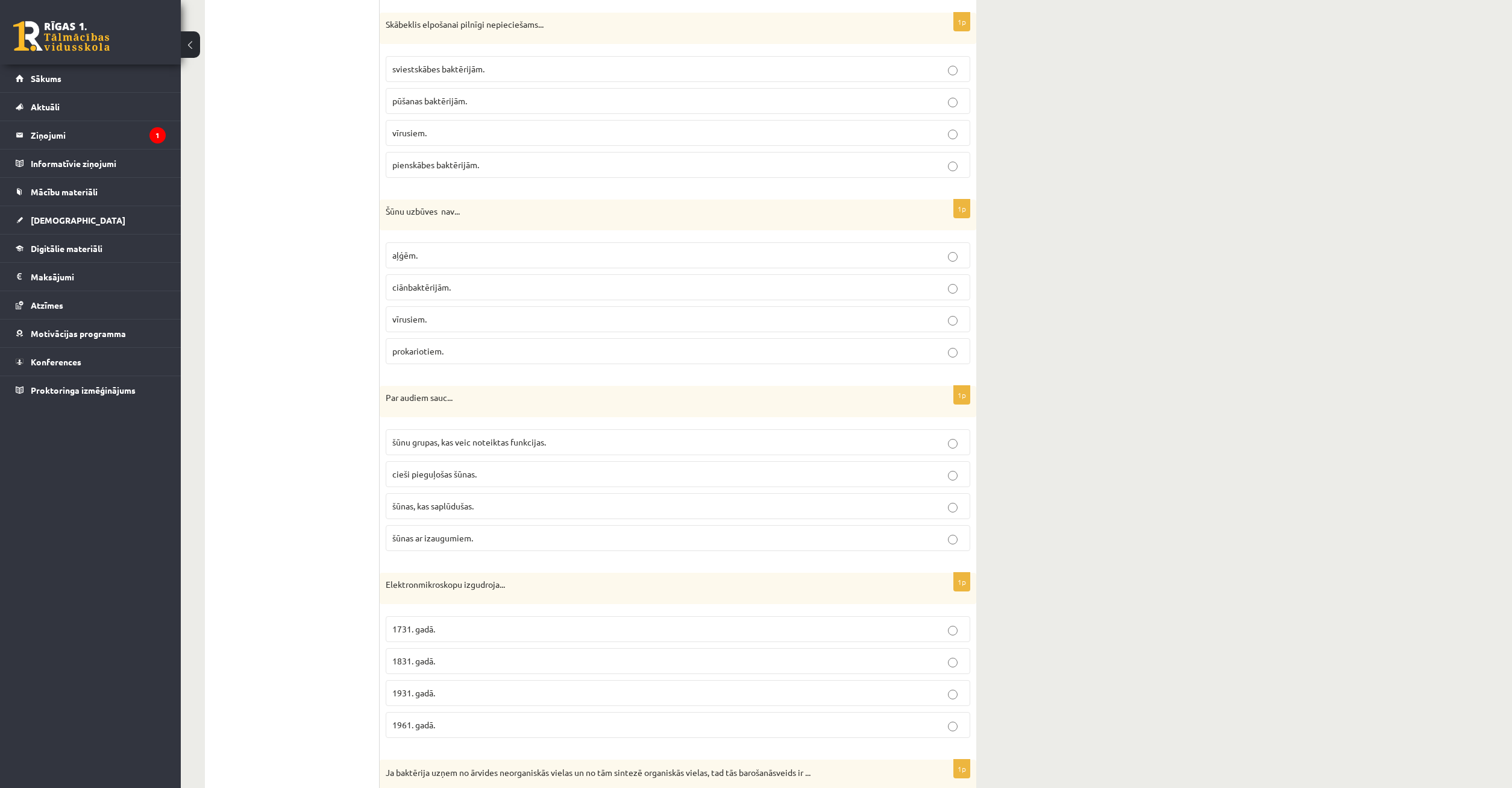
scroll to position [3009, 0]
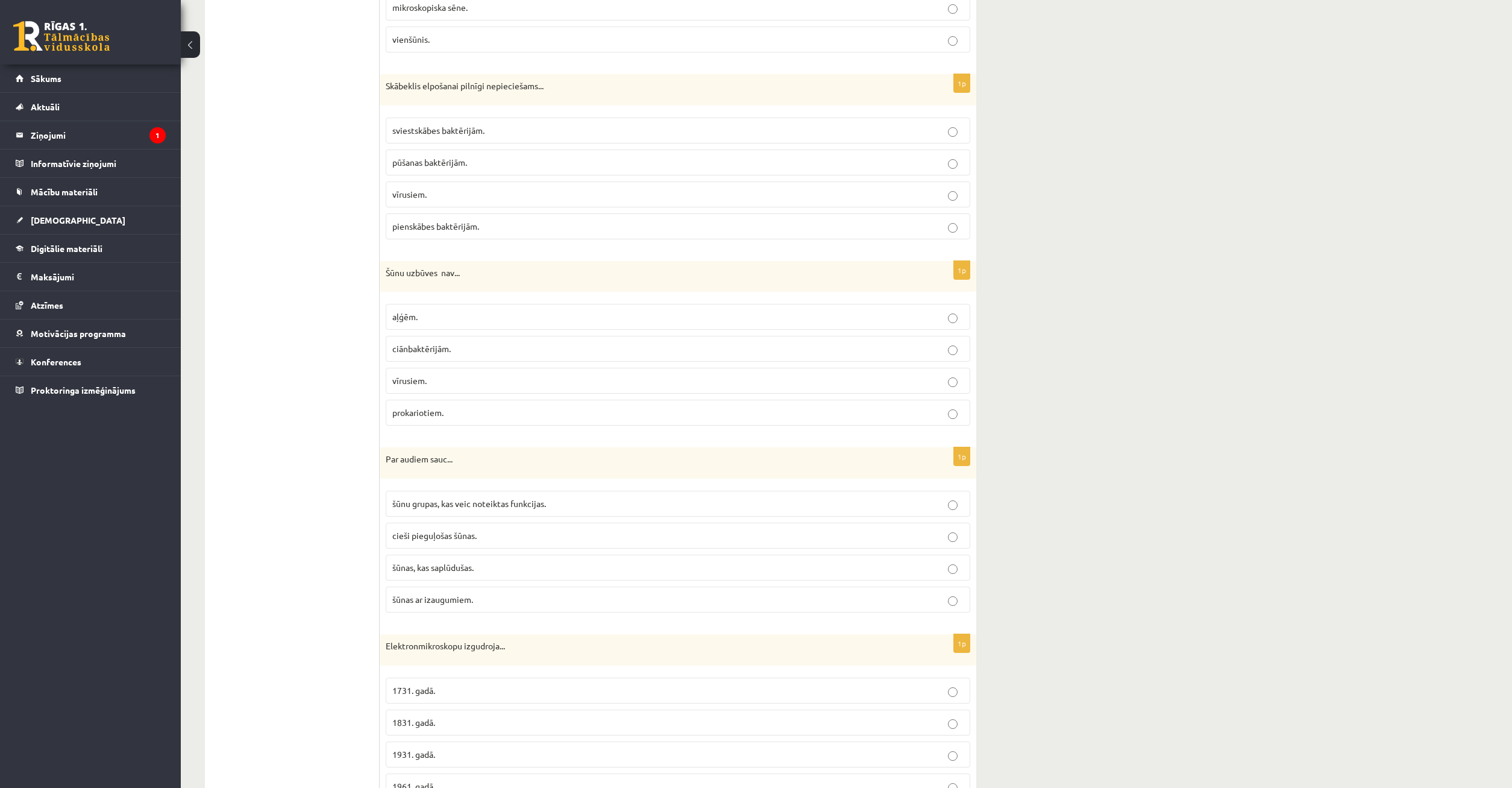
click at [413, 505] on span "šūnu grupas, kas veic noteiktas funkcijas." at bounding box center [469, 503] width 153 height 11
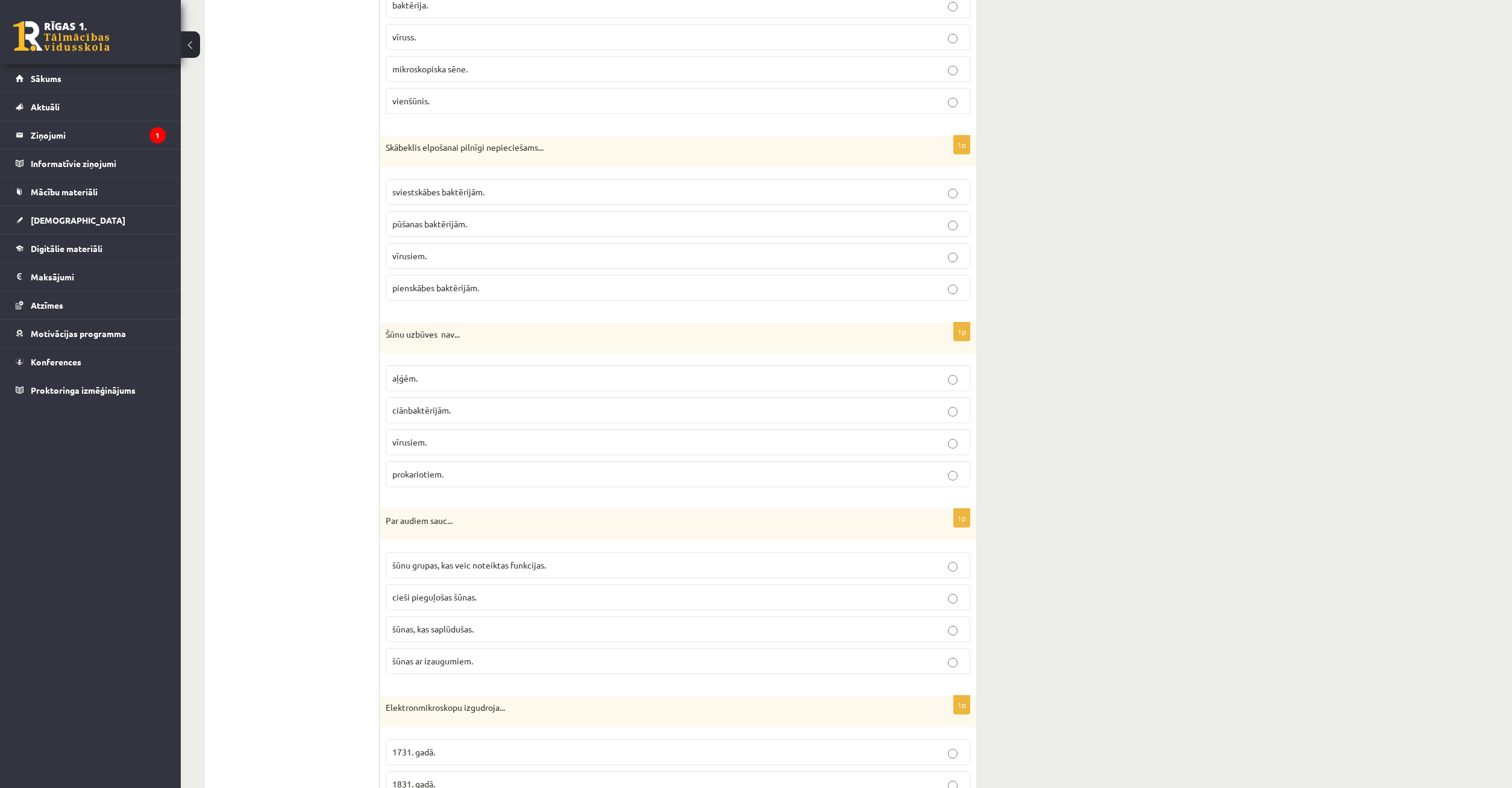
drag, startPoint x: 670, startPoint y: 555, endPoint x: 645, endPoint y: 569, distance: 28.7
drag, startPoint x: 414, startPoint y: 390, endPoint x: 419, endPoint y: 404, distance: 14.9
click at [416, 391] on label "aļģēm." at bounding box center [678, 379] width 585 height 26
drag, startPoint x: 569, startPoint y: 389, endPoint x: 563, endPoint y: 394, distance: 7.8
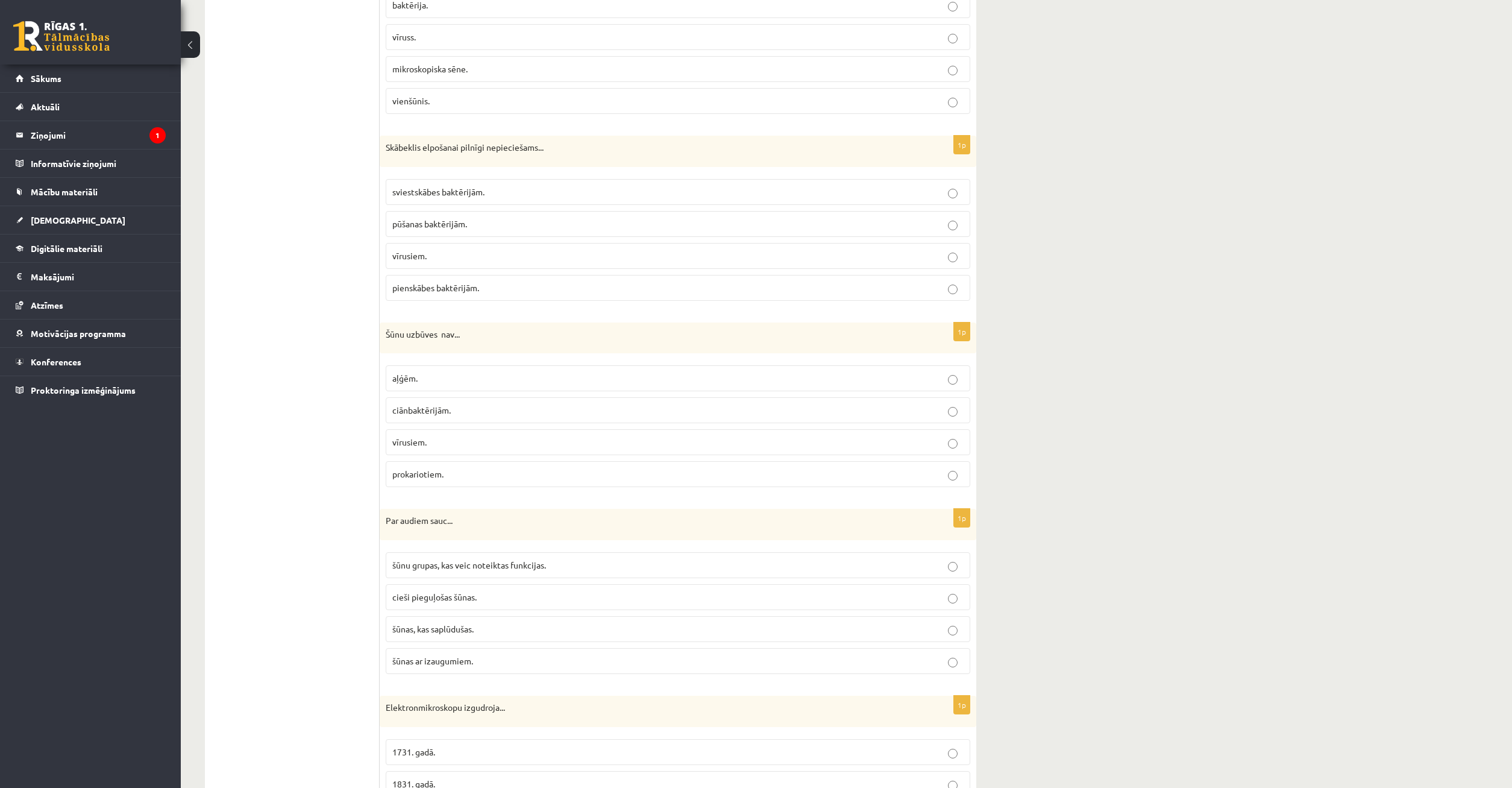
click at [563, 391] on label "aļģēm." at bounding box center [678, 379] width 585 height 26
click at [592, 388] on label "aļģēm." at bounding box center [678, 379] width 585 height 26
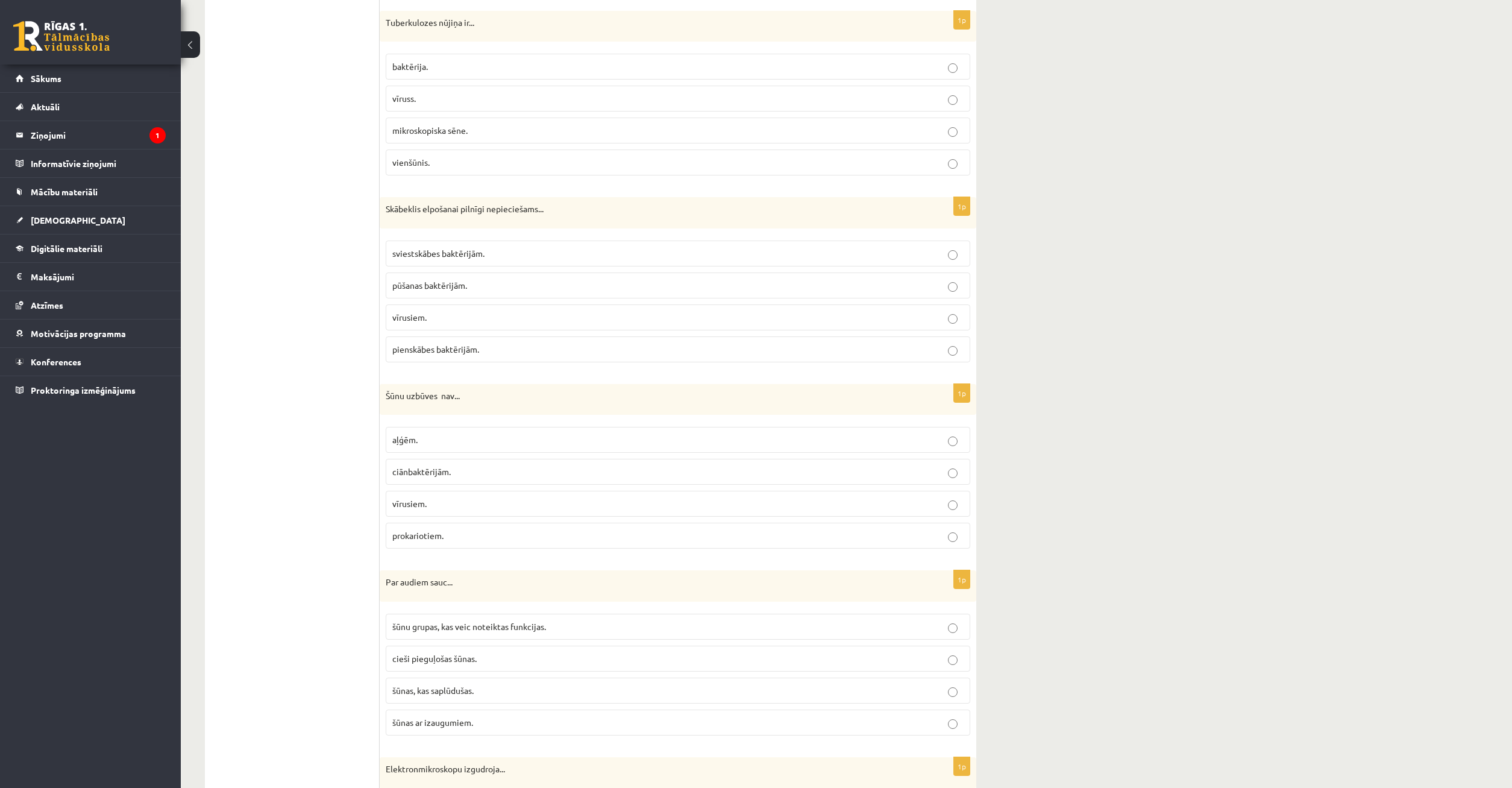
scroll to position [2824, 0]
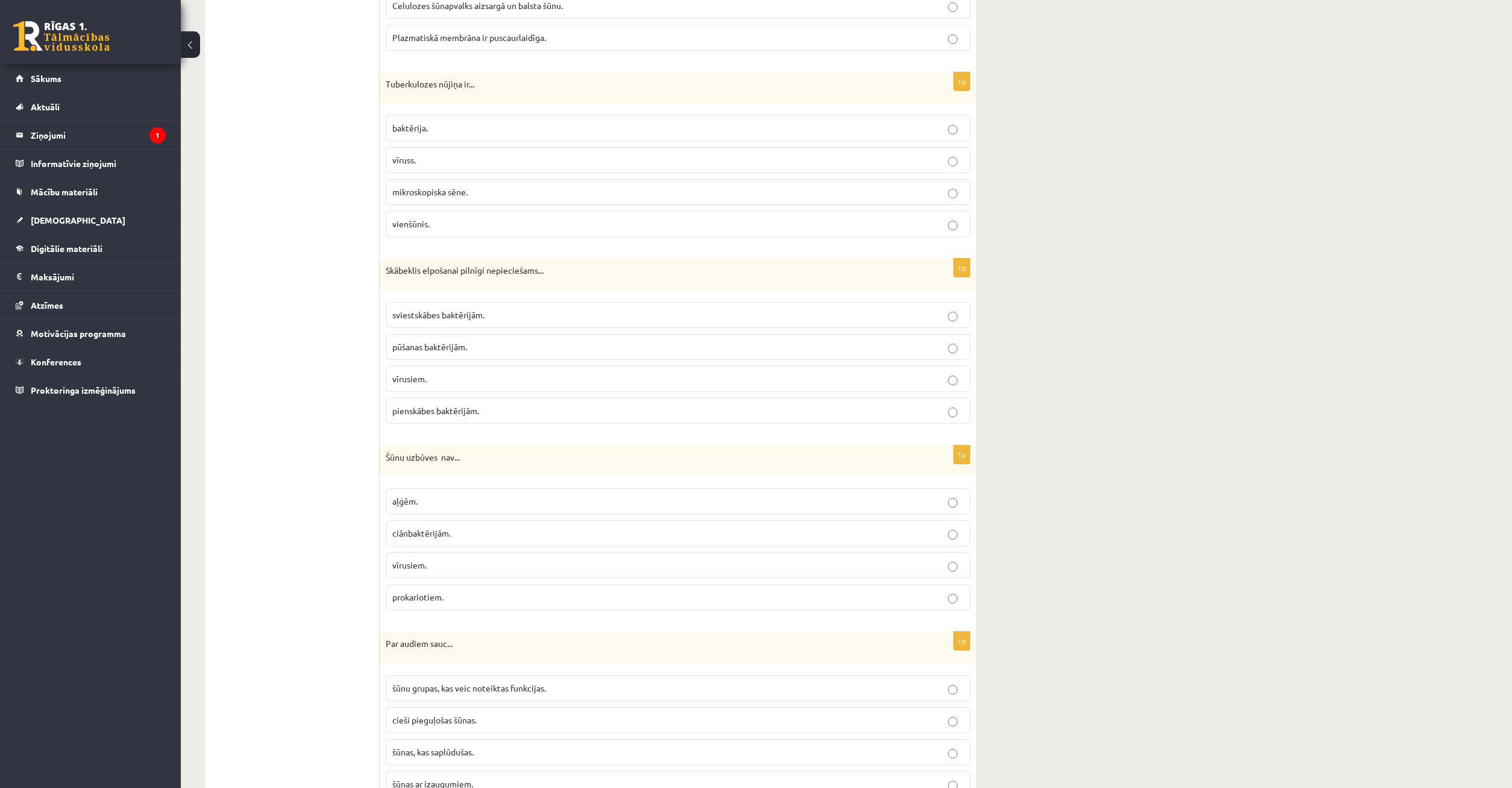
click at [494, 566] on p "vīrusiem." at bounding box center [678, 565] width 571 height 12
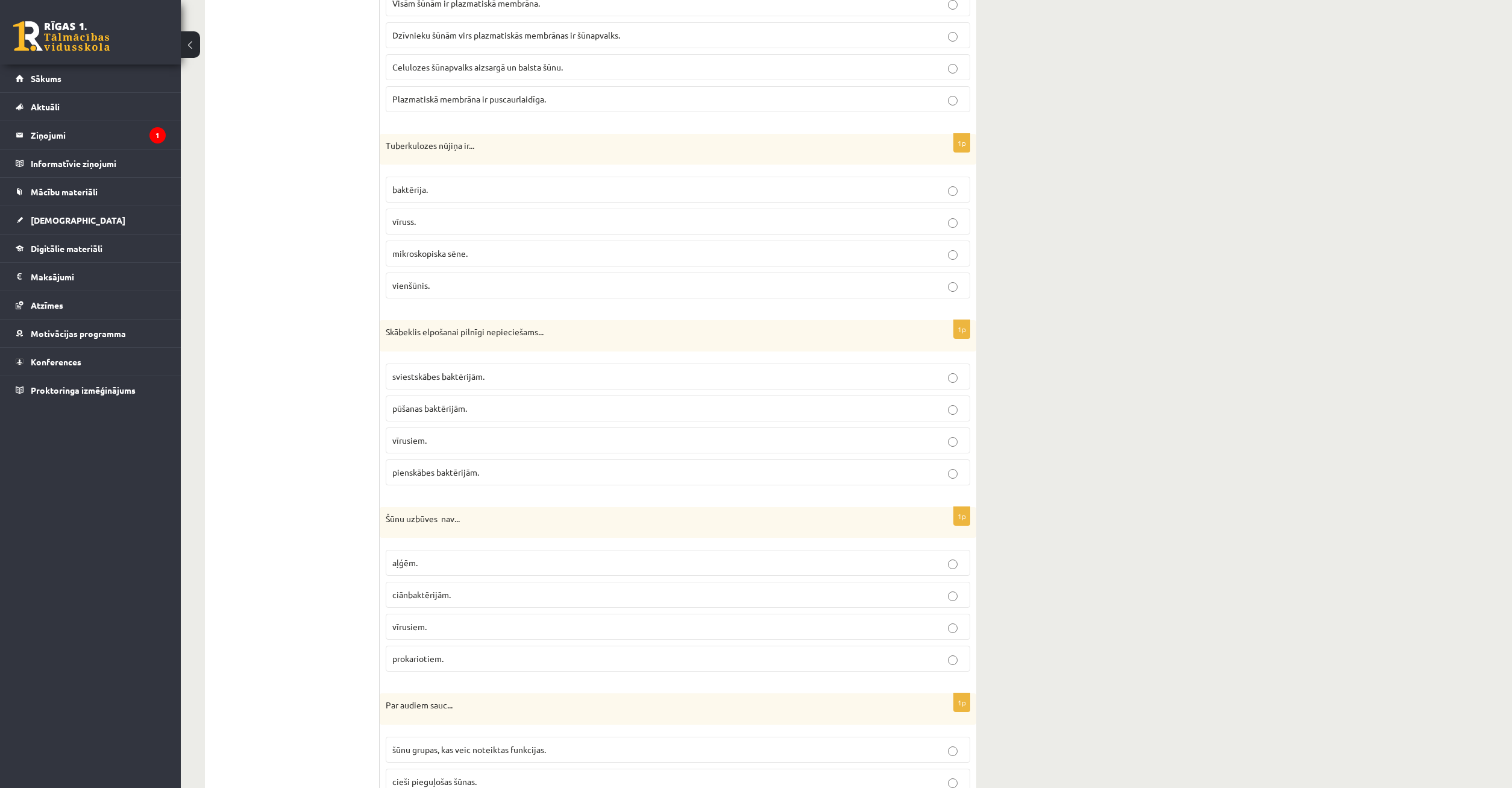
scroll to position [2701, 0]
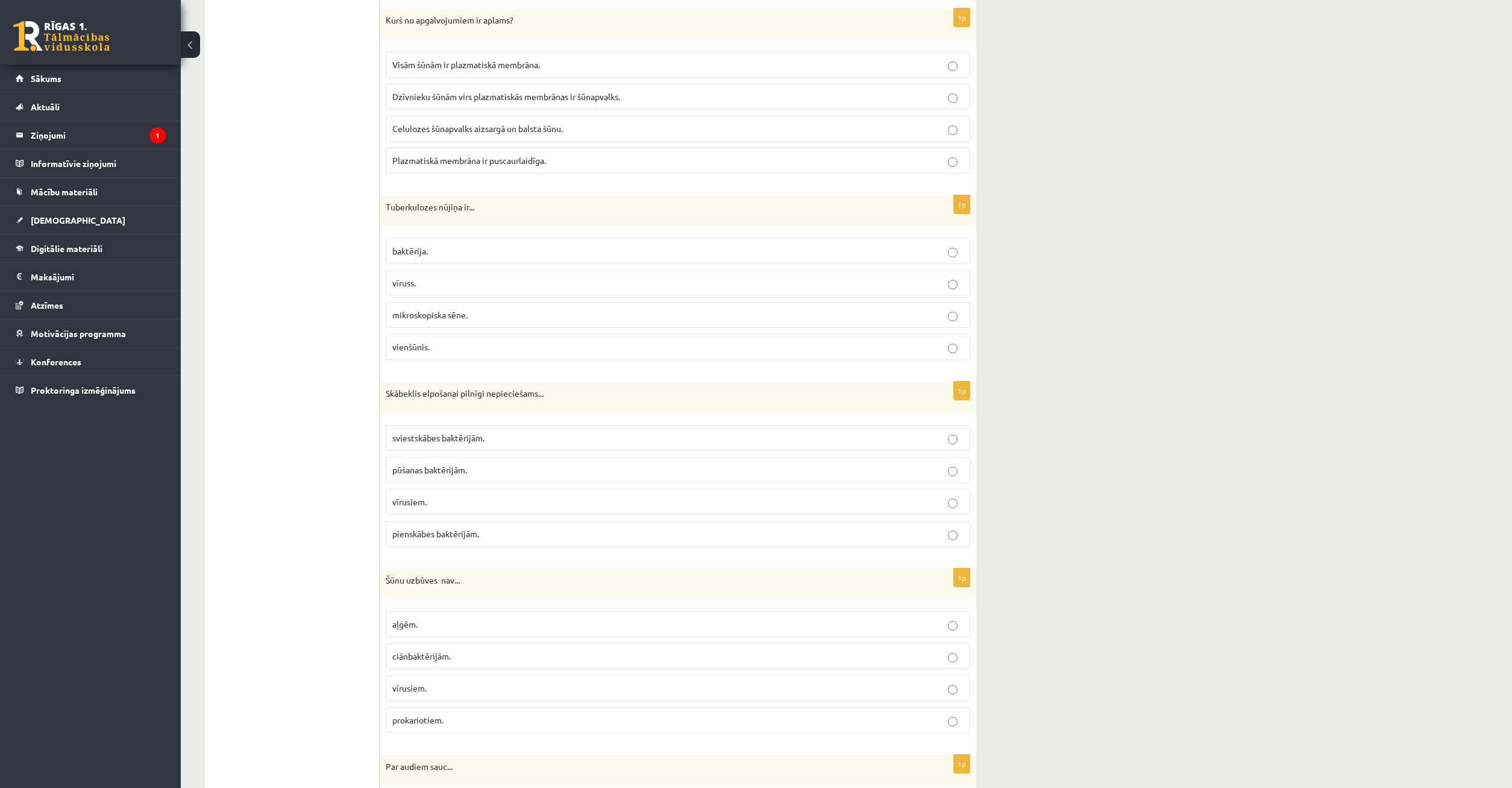
click at [441, 528] on p "pienskābes baktērijām." at bounding box center [678, 534] width 571 height 12
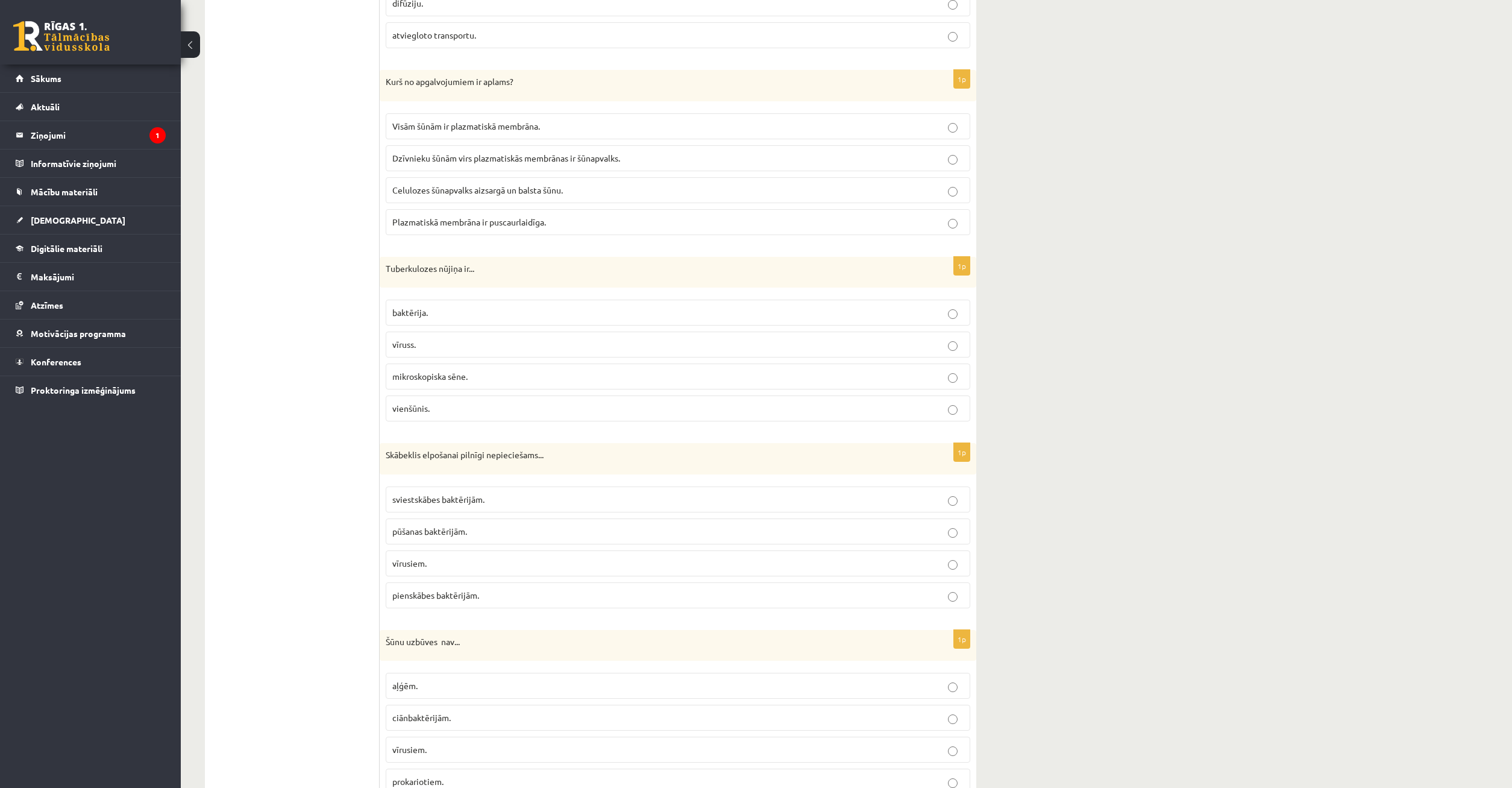
scroll to position [2579, 0]
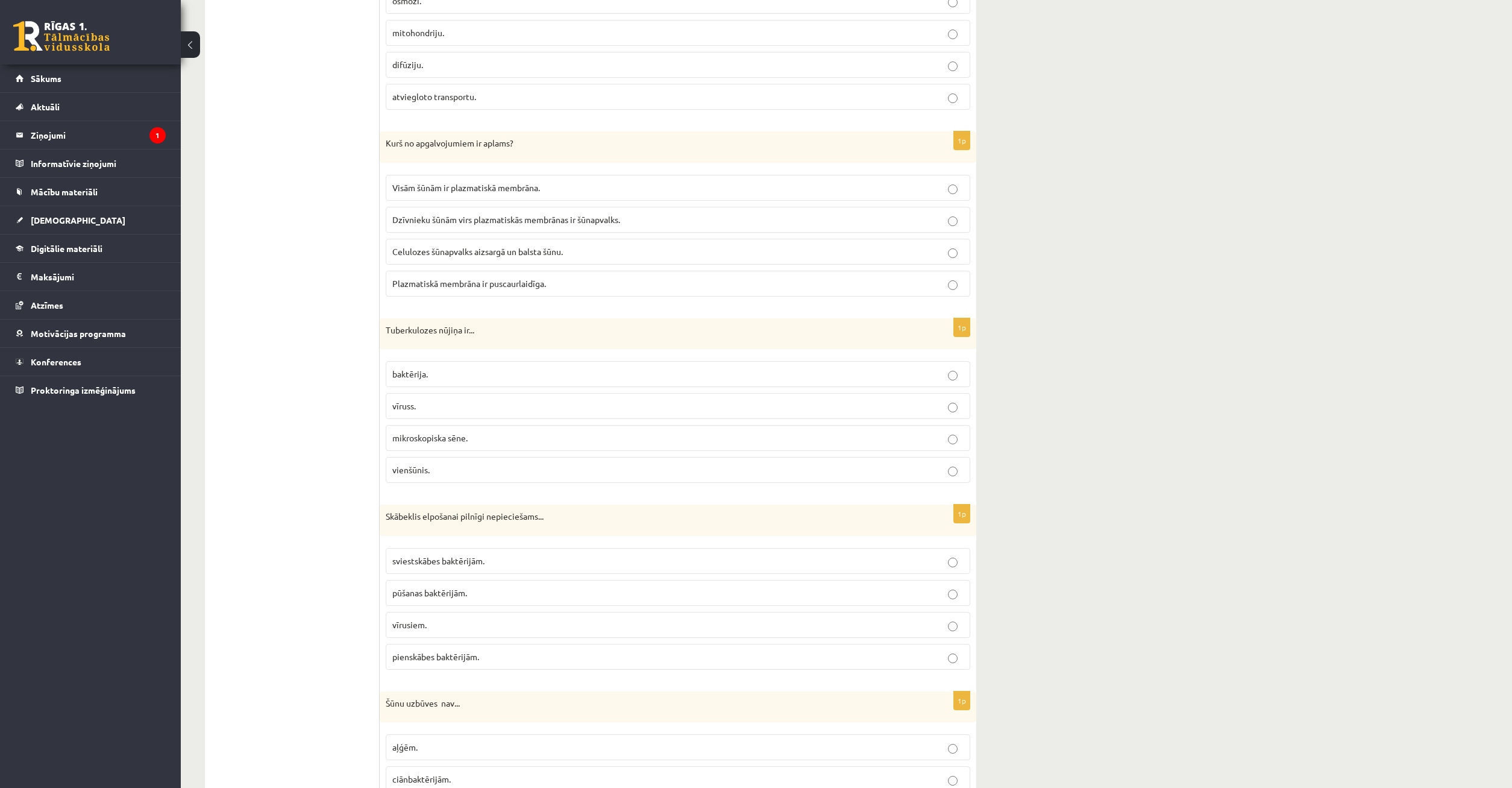
click at [474, 562] on span "sviestskābes baktērijām." at bounding box center [438, 561] width 92 height 11
click at [499, 410] on p "vīruss." at bounding box center [678, 406] width 571 height 12
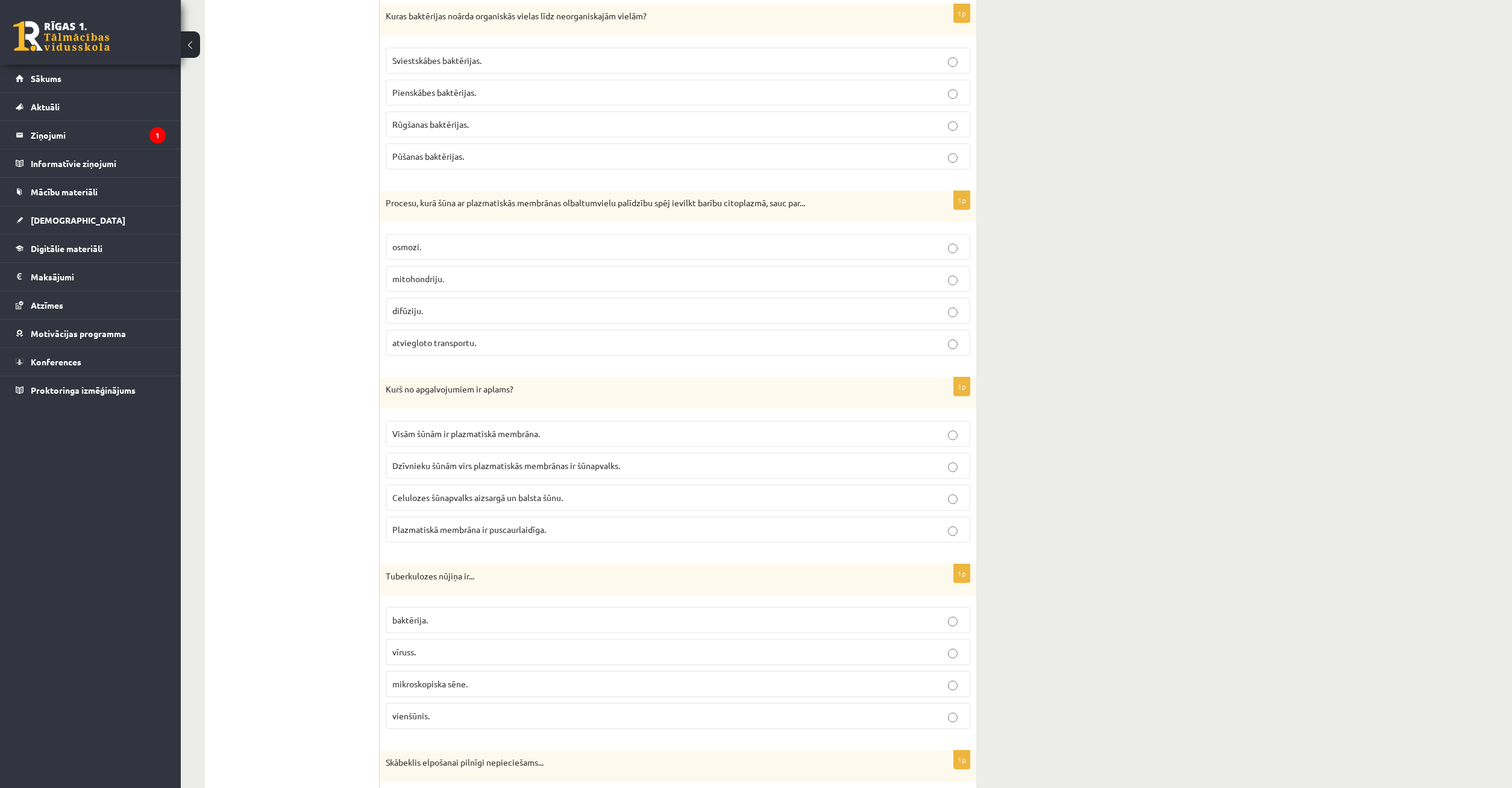
scroll to position [2271, 0]
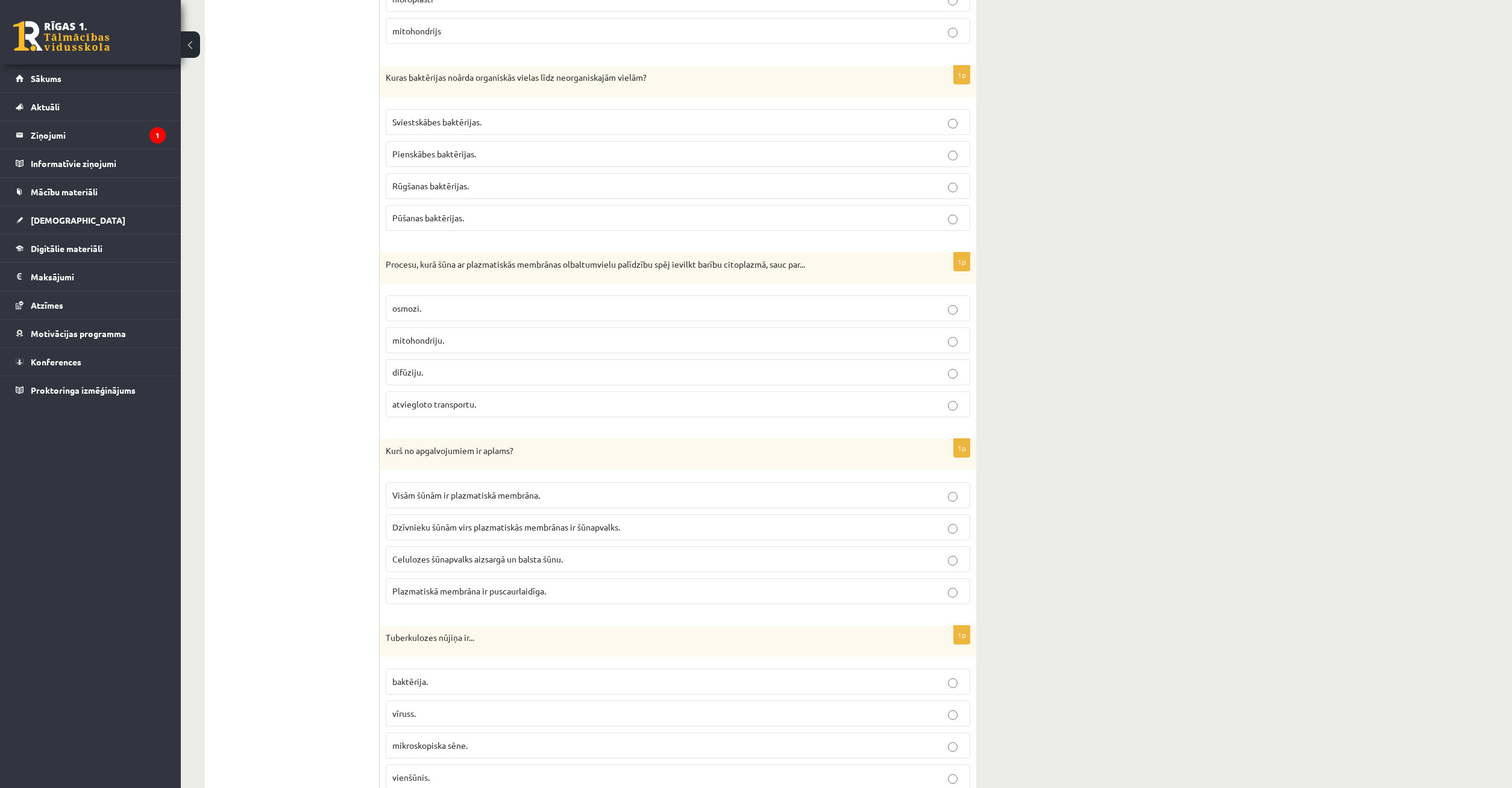
click at [455, 497] on span "Visām šūnām ir plazmatiskā membrāna." at bounding box center [466, 495] width 148 height 11
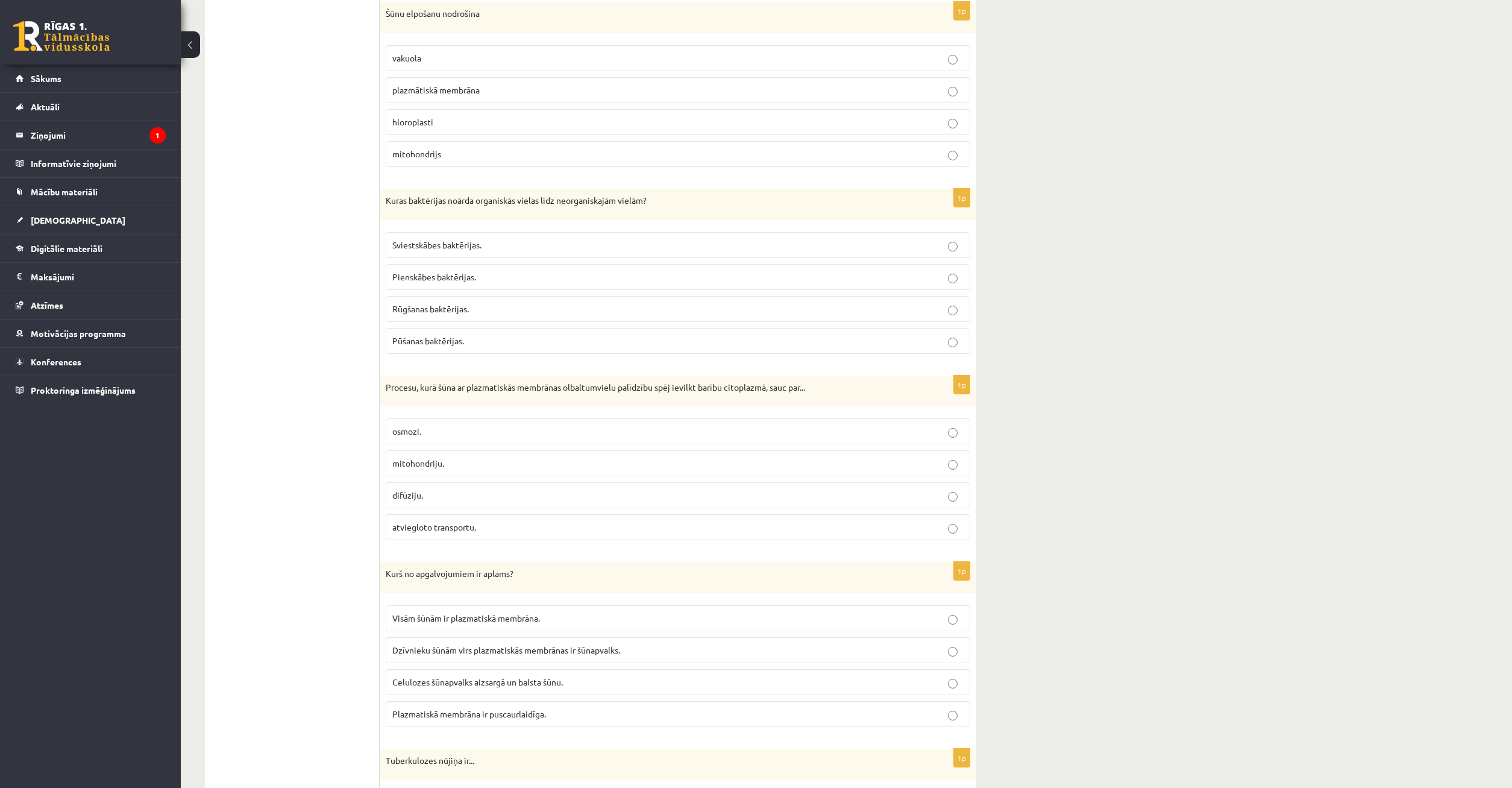
scroll to position [2025, 0]
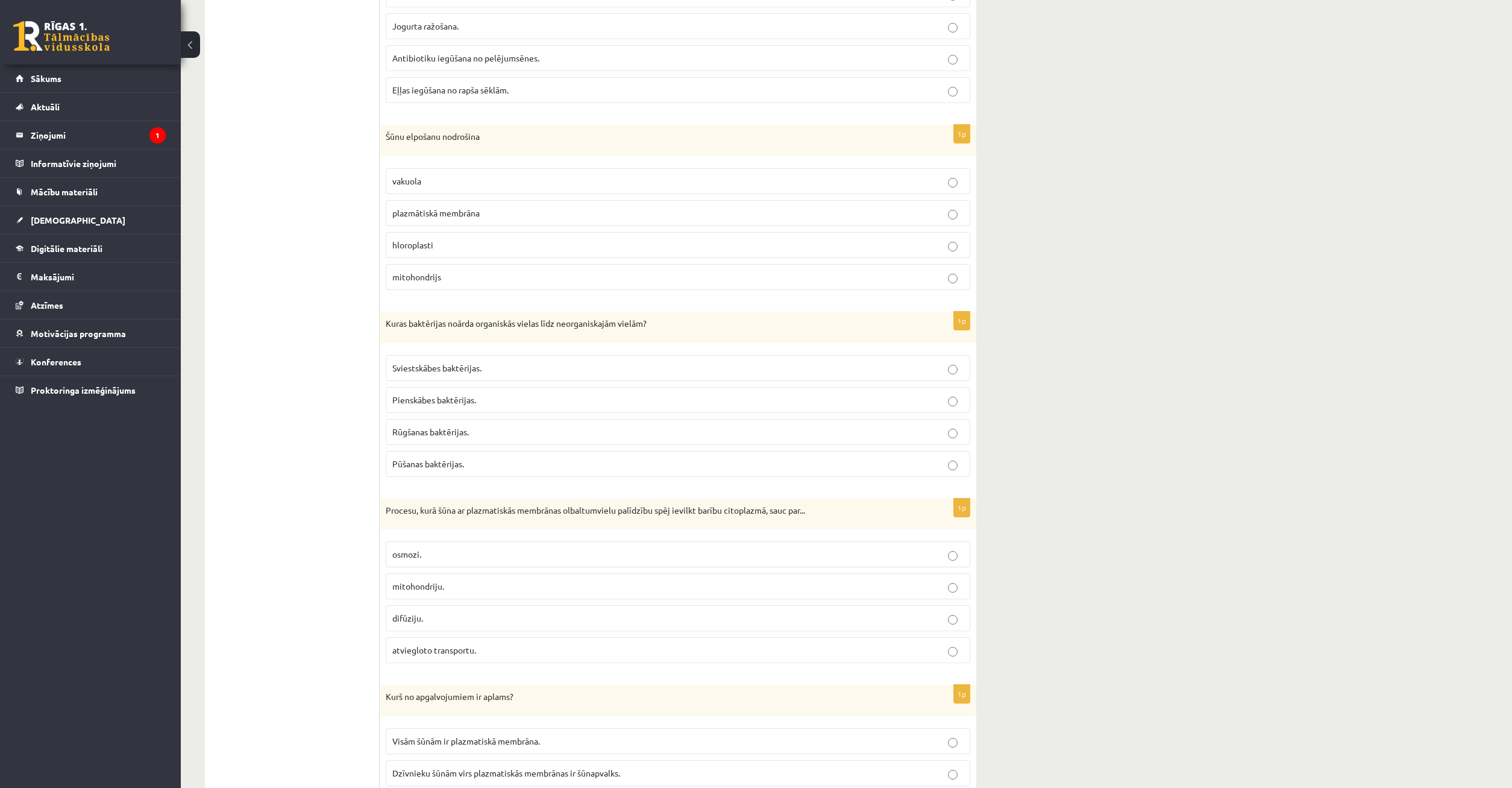
drag, startPoint x: 451, startPoint y: 617, endPoint x: 455, endPoint y: 610, distance: 8.1
click at [451, 615] on p "difūziju." at bounding box center [678, 618] width 571 height 12
click at [472, 630] on label "difūziju." at bounding box center [678, 619] width 585 height 26
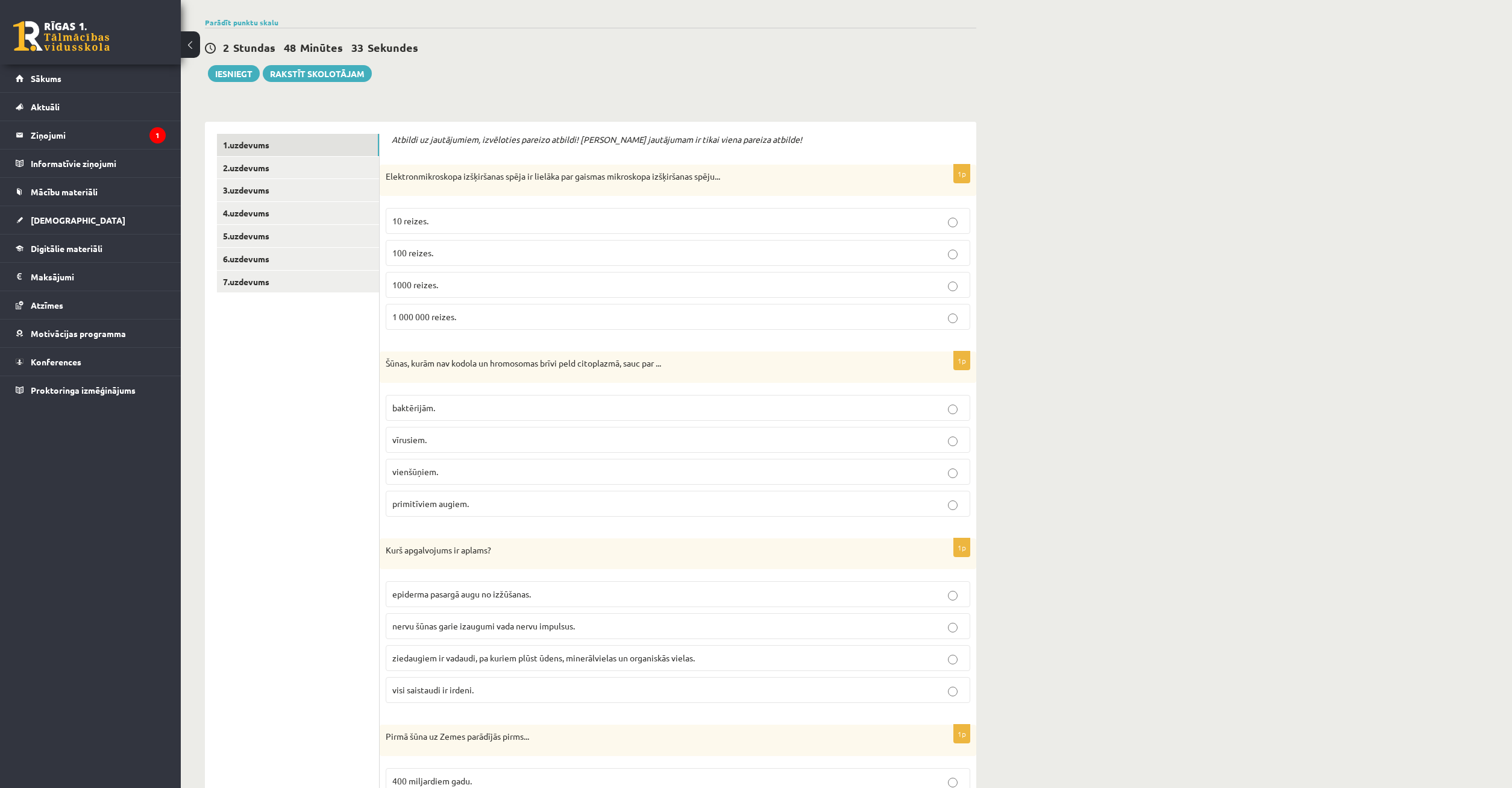
scroll to position [0, 0]
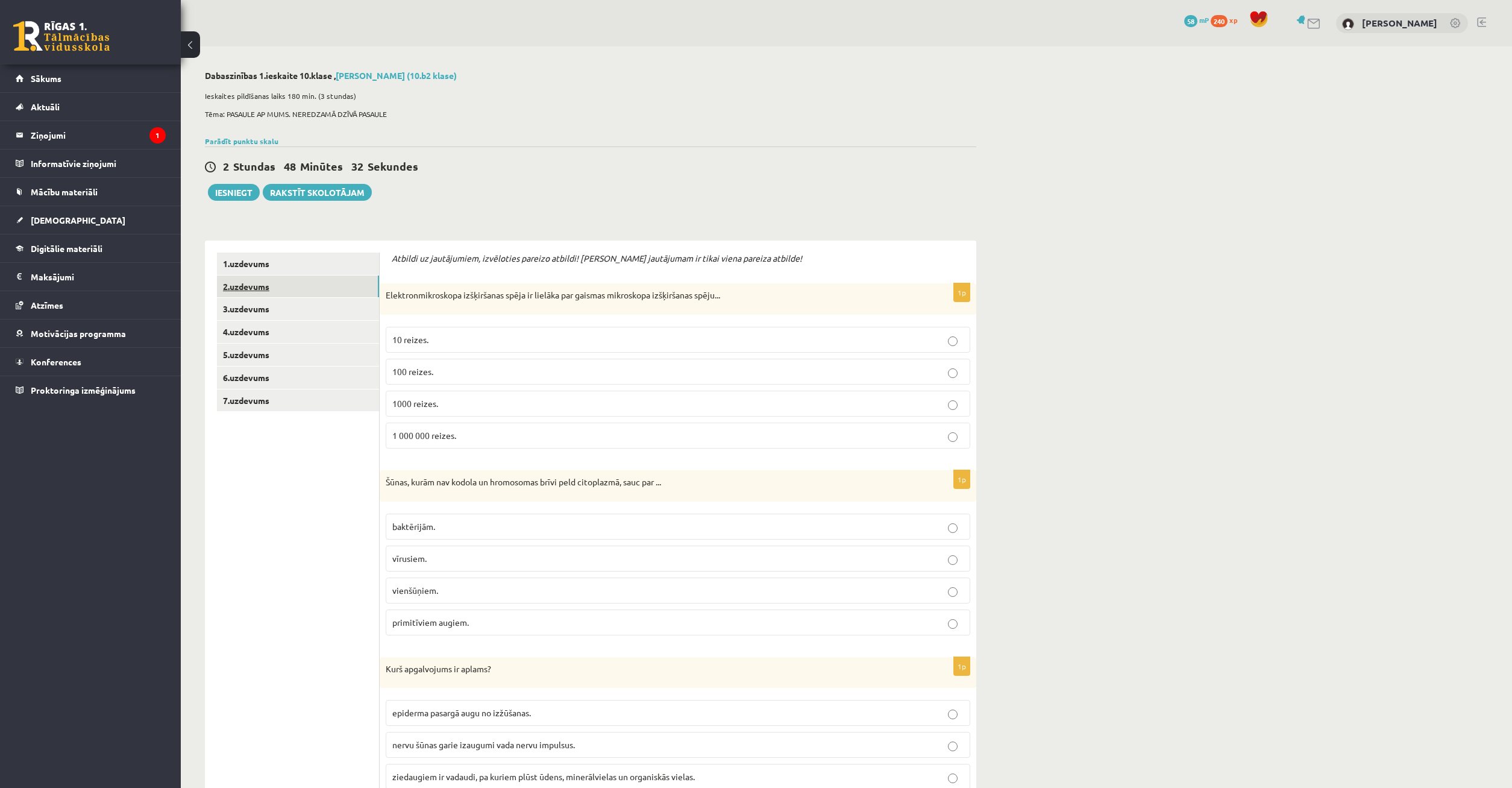
click at [277, 287] on link "2.uzdevums" at bounding box center [298, 287] width 162 height 22
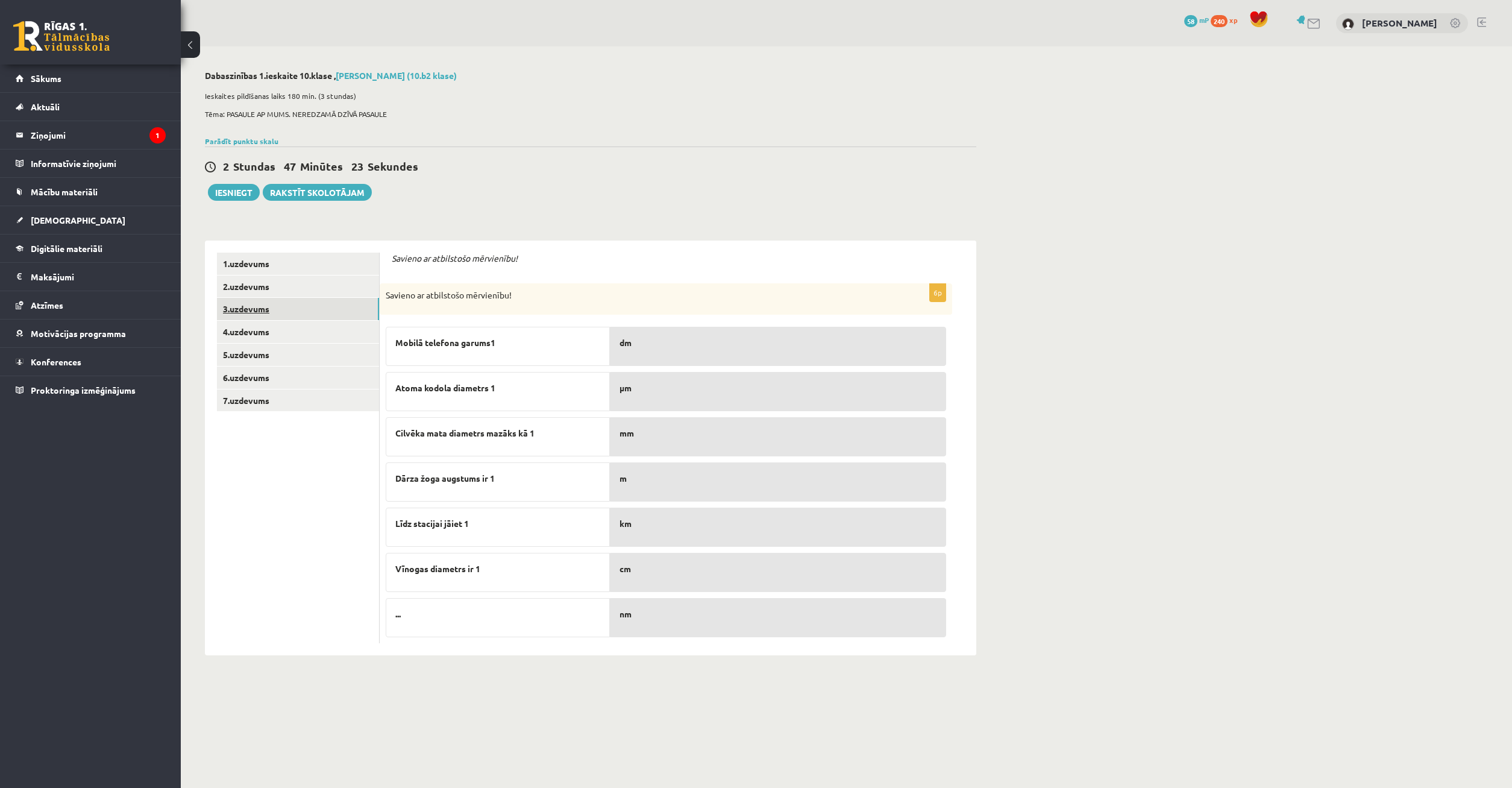
click at [323, 308] on link "3.uzdevums" at bounding box center [298, 309] width 162 height 22
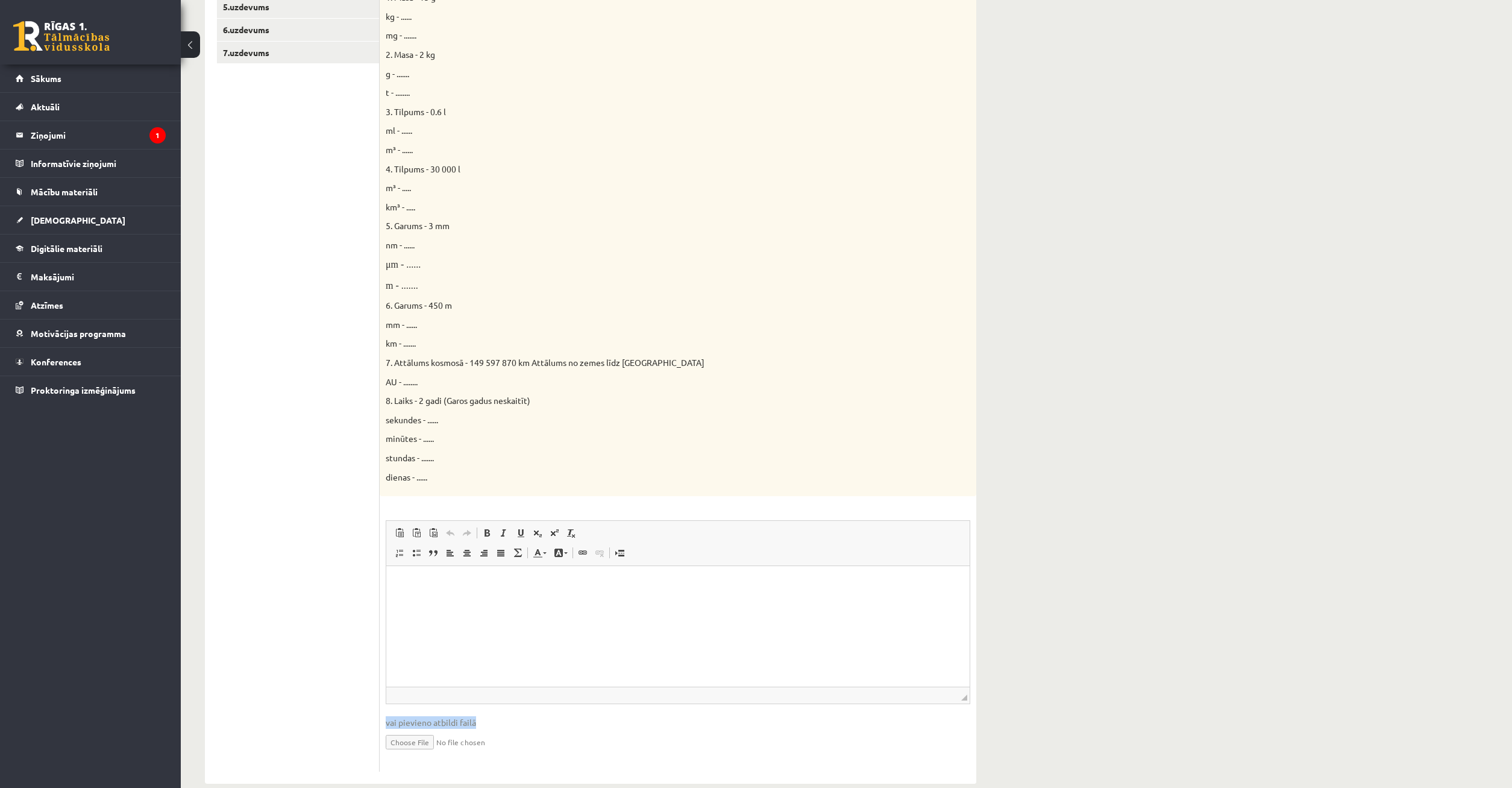
scroll to position [366, 0]
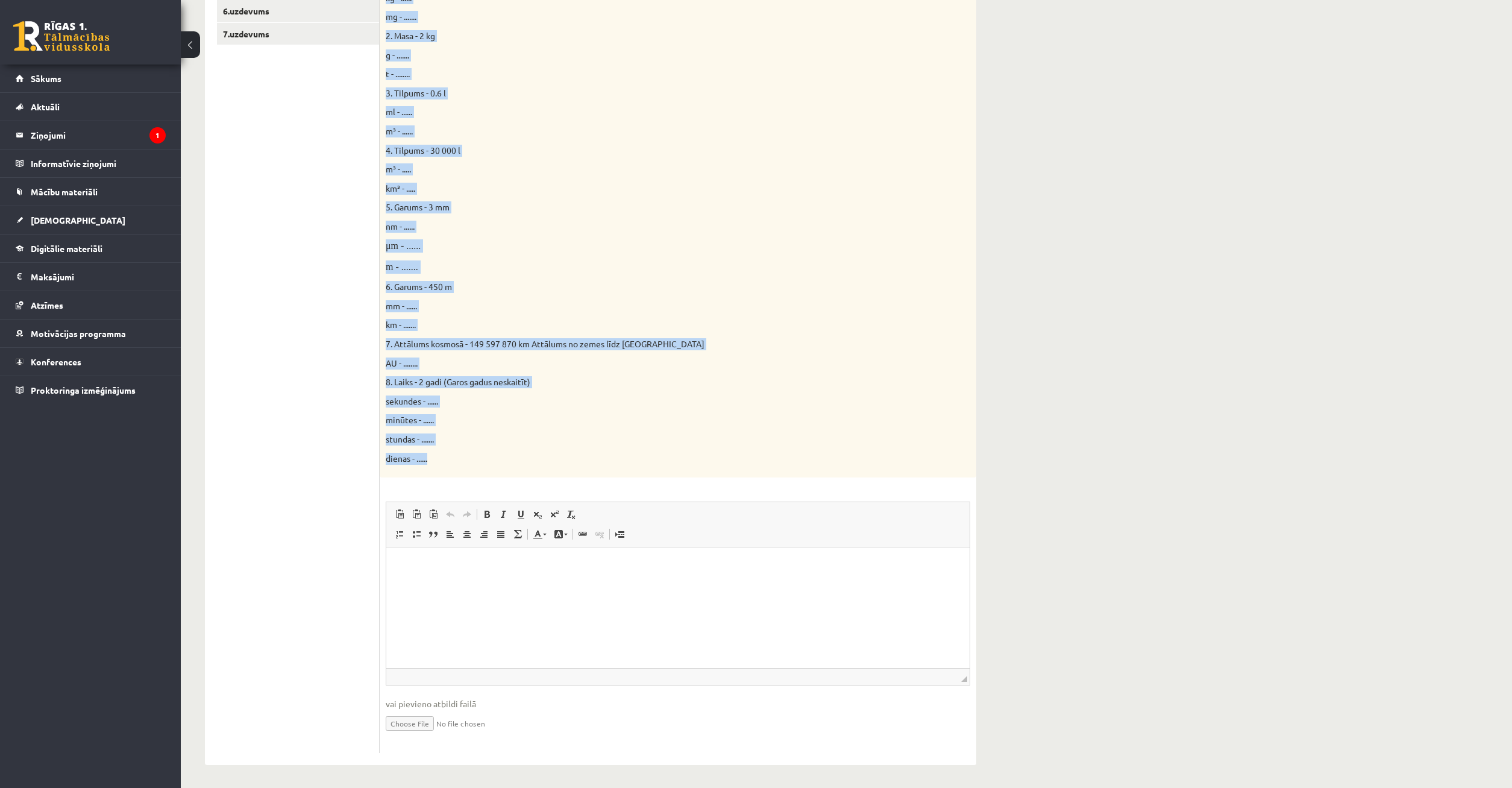
drag, startPoint x: 384, startPoint y: 295, endPoint x: 691, endPoint y: 460, distance: 348.5
click at [707, 470] on div "Doti fizikālie lielumi un to mērvienības. Pārveido mērvienības citās norādītajā…" at bounding box center [679, 197] width 597 height 561
copy div "Doti fizikālie lielumi un to mērvienības. Pārveido mērvienības citās norādītajā…"
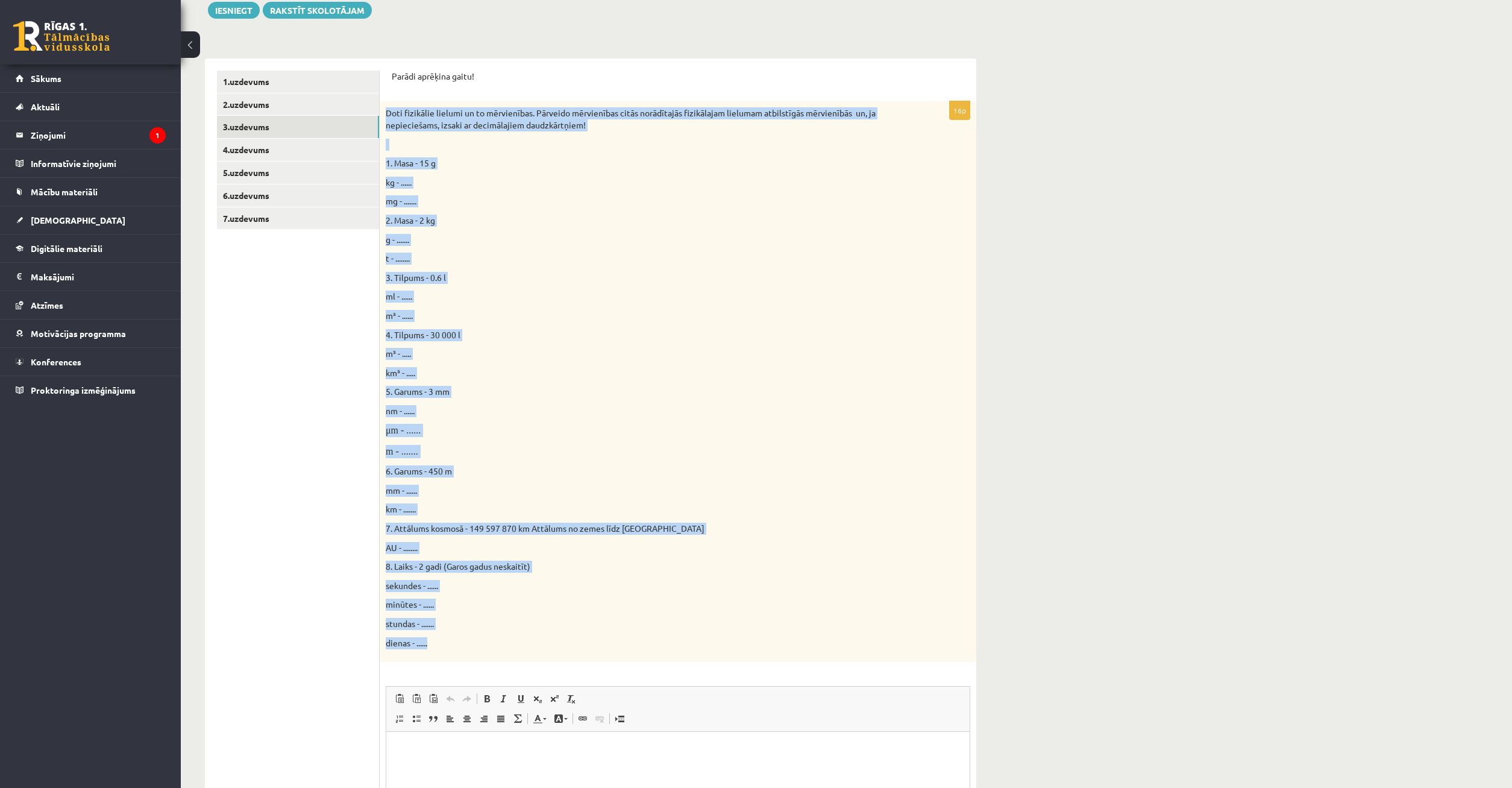
scroll to position [59, 0]
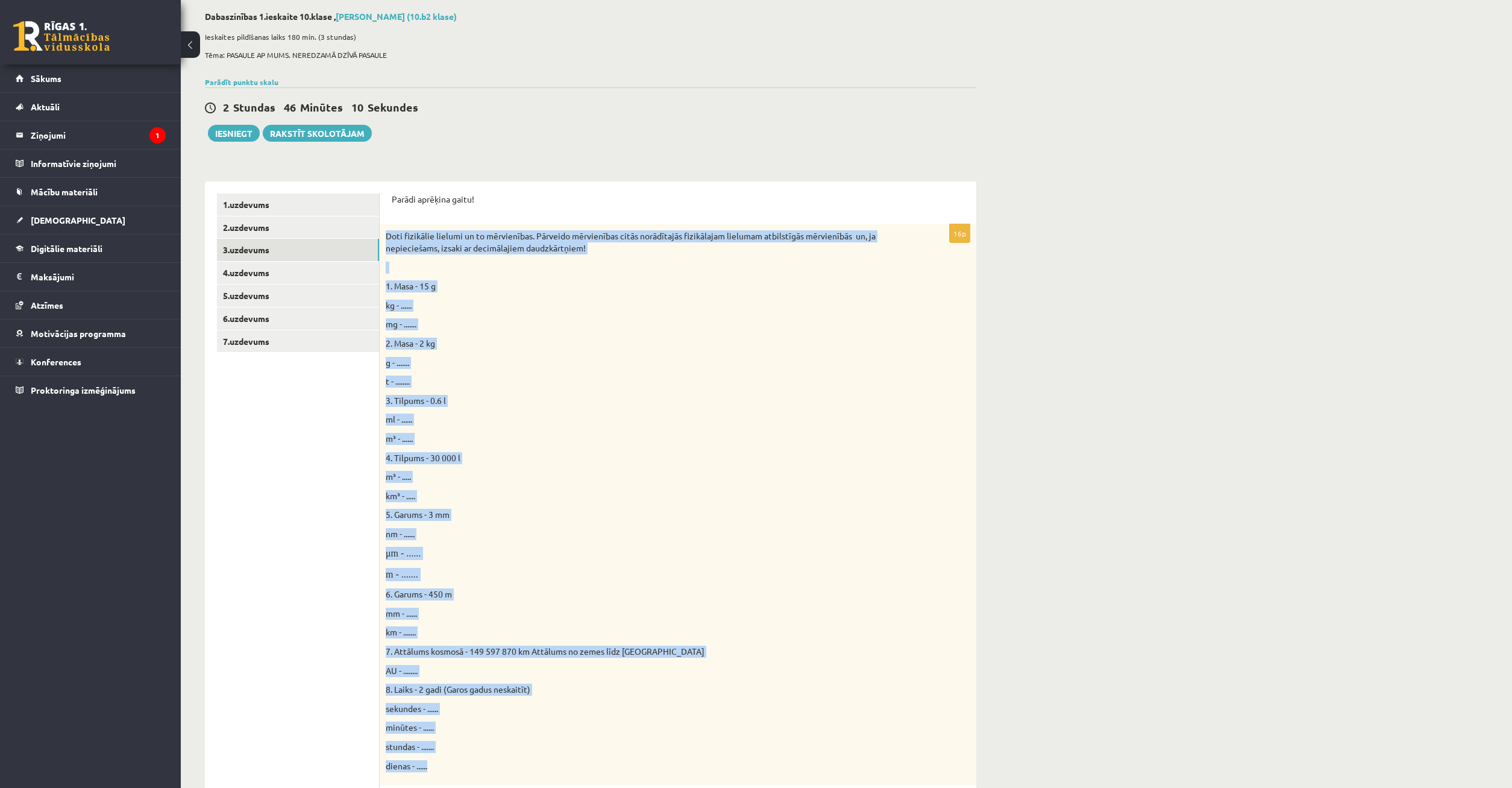
click at [518, 498] on p "km³ - ....." at bounding box center [648, 496] width 525 height 12
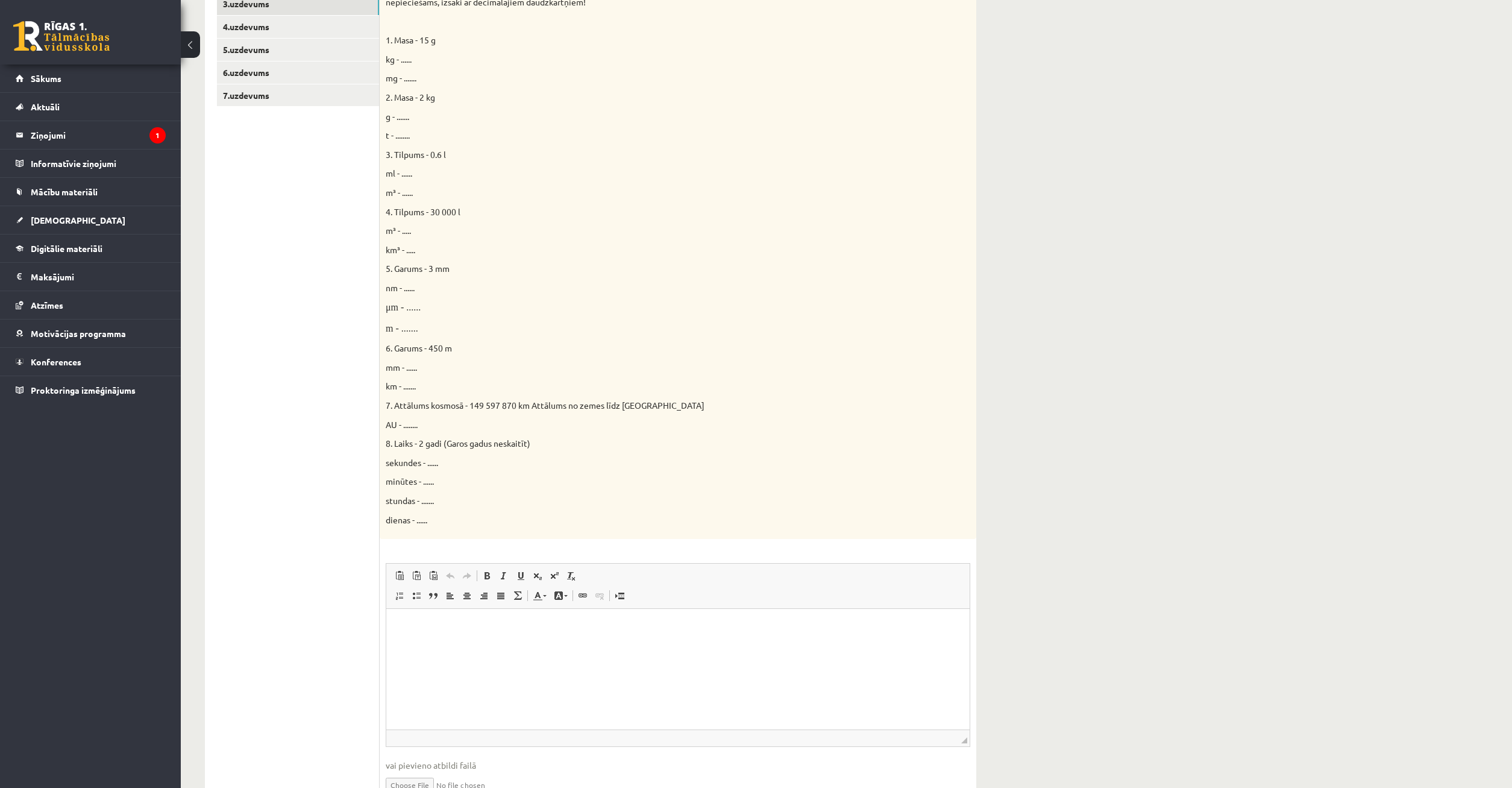
scroll to position [366, 0]
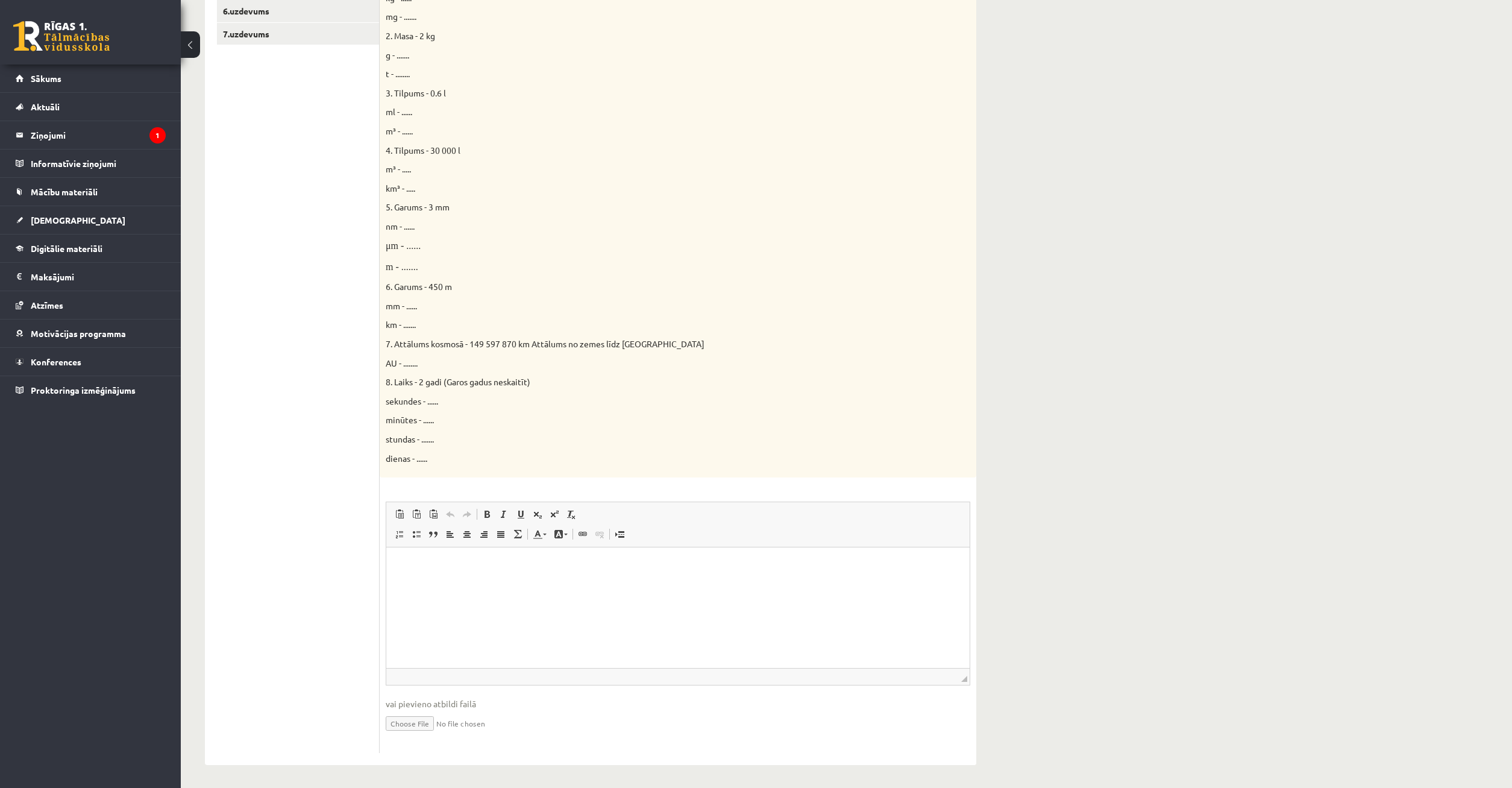
drag, startPoint x: 525, startPoint y: 579, endPoint x: 528, endPoint y: 573, distance: 6.7
click at [527, 577] on html at bounding box center [678, 608] width 583 height 120
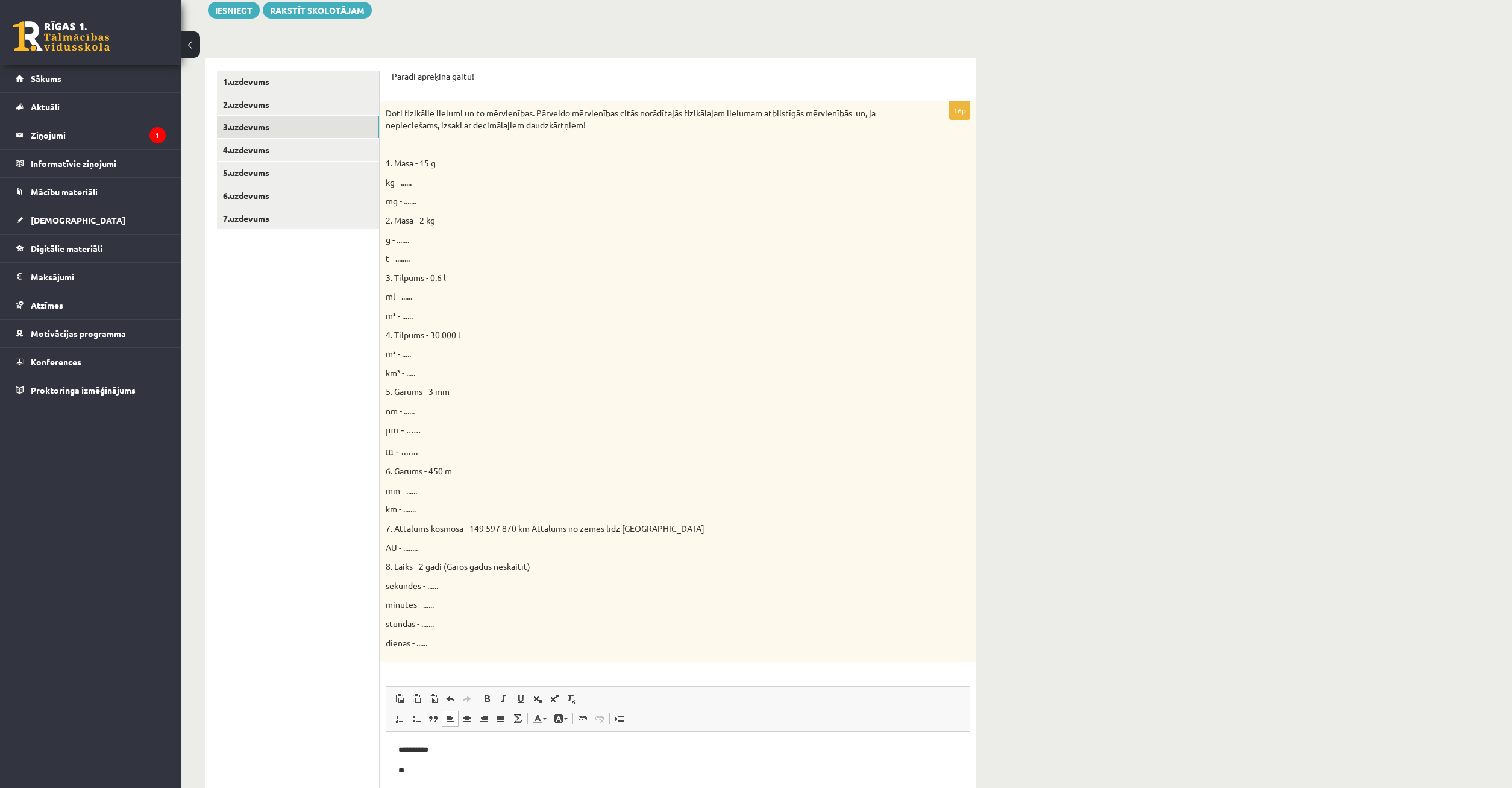
scroll to position [190, 0]
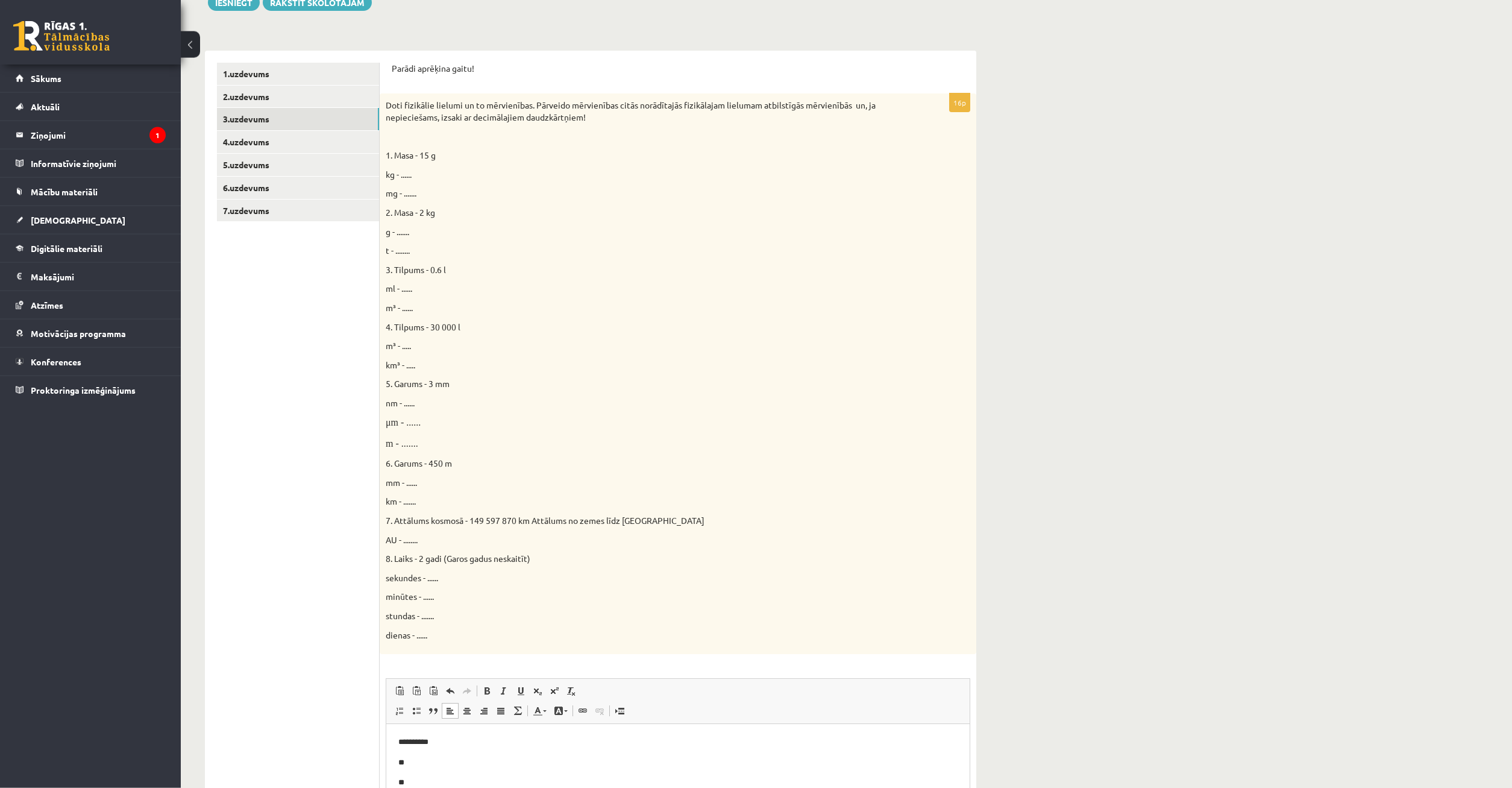
click at [415, 756] on body "**********" at bounding box center [678, 762] width 559 height 53
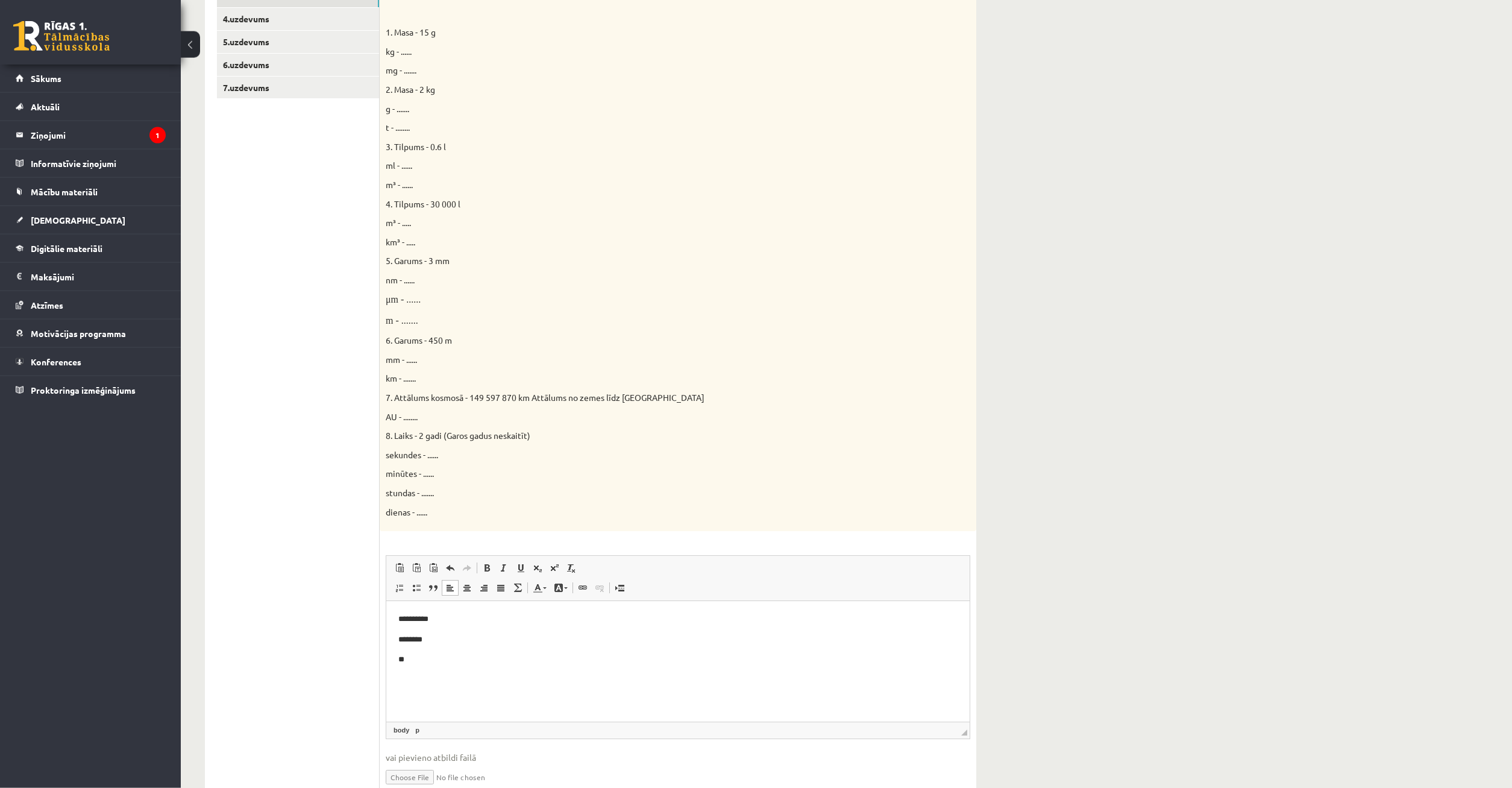
scroll to position [366, 0]
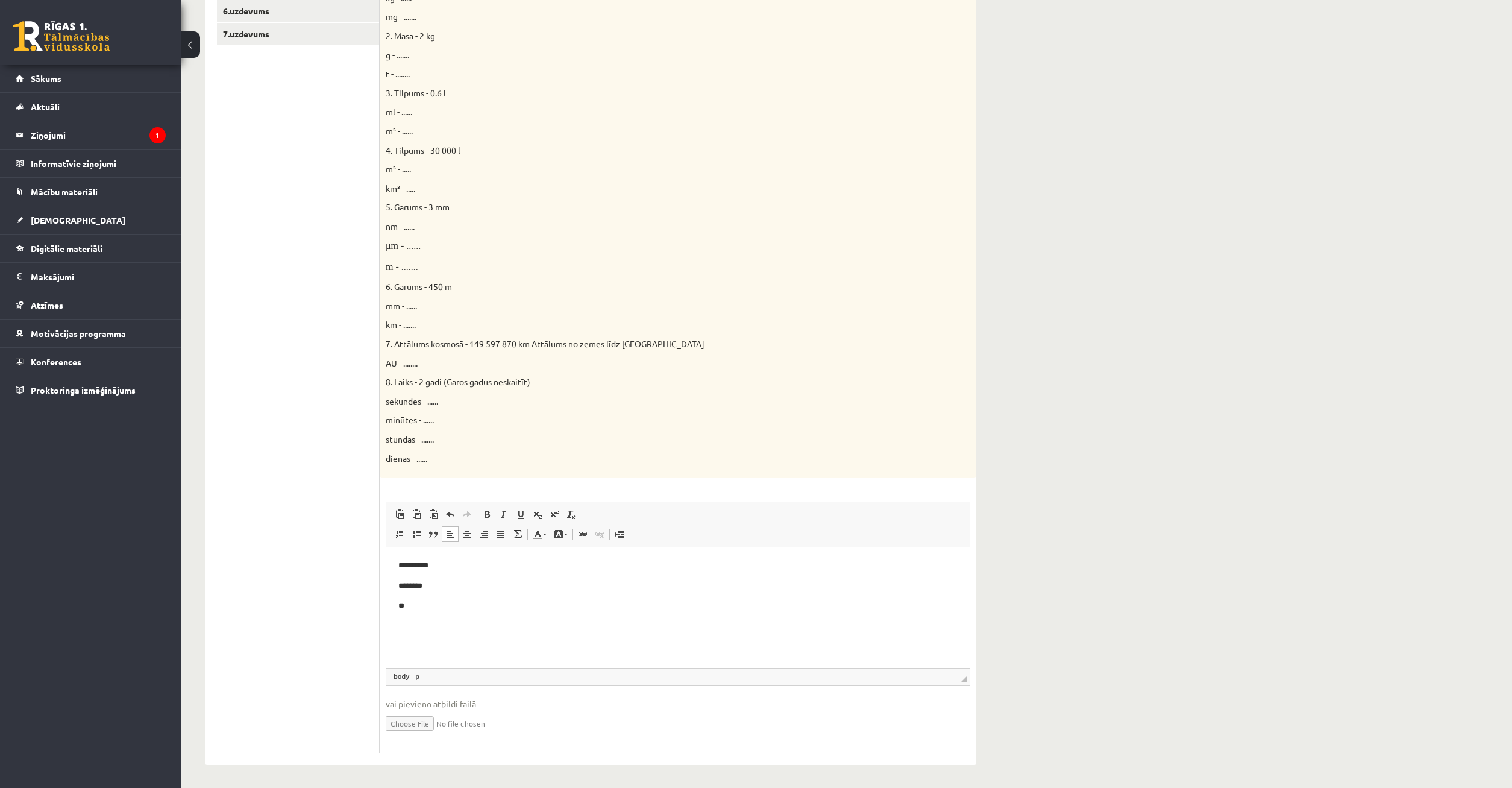
click at [443, 601] on p "**" at bounding box center [678, 606] width 559 height 12
click at [536, 507] on link "Subscript" at bounding box center [538, 514] width 17 height 16
click at [554, 512] on span at bounding box center [554, 514] width 10 height 10
click at [538, 512] on span at bounding box center [538, 514] width 10 height 10
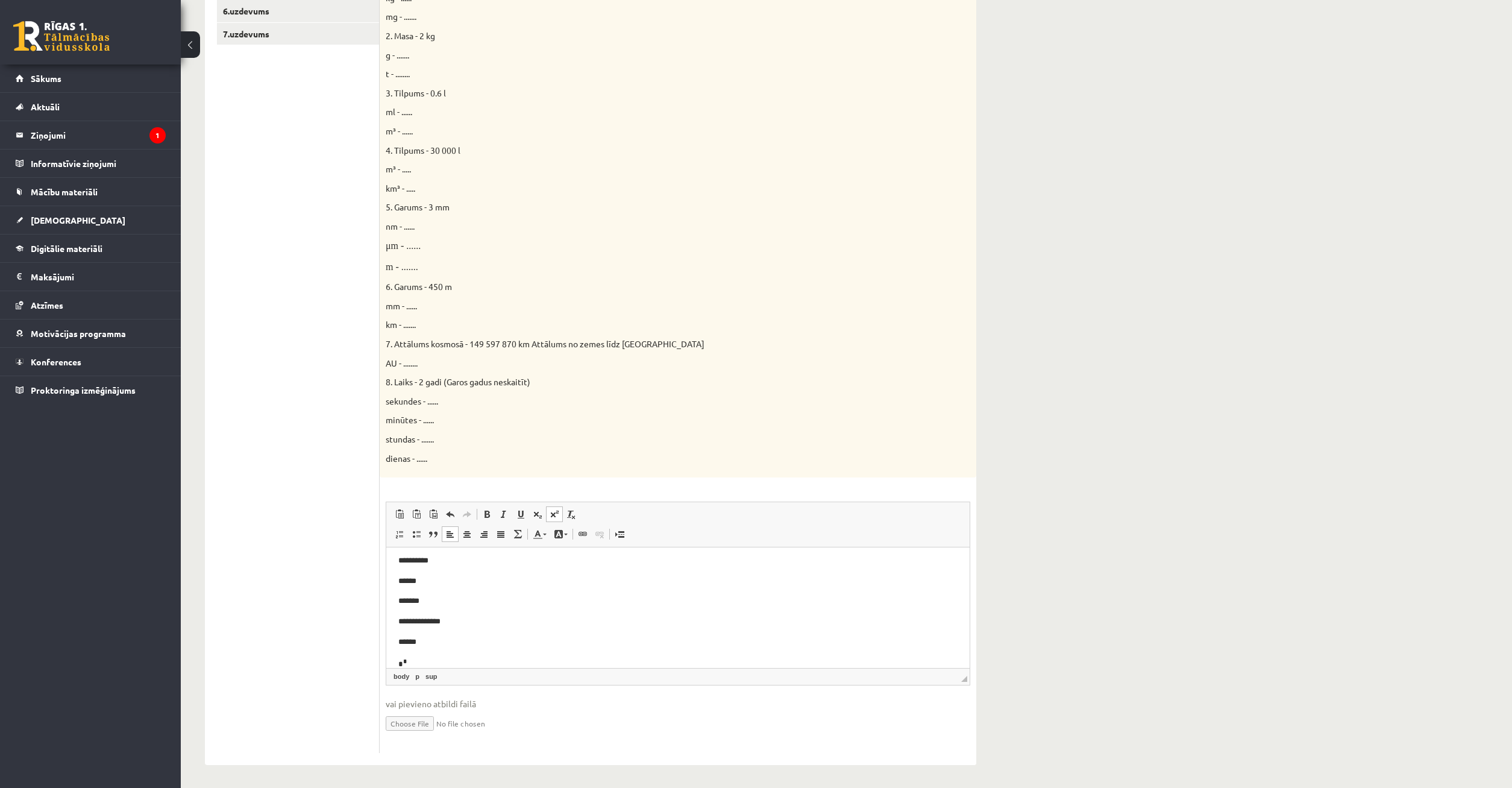
click at [557, 517] on span at bounding box center [554, 514] width 10 height 10
click at [556, 516] on span at bounding box center [554, 514] width 10 height 10
click at [422, 663] on p "* *" at bounding box center [678, 663] width 559 height 14
click at [551, 517] on span at bounding box center [554, 514] width 10 height 10
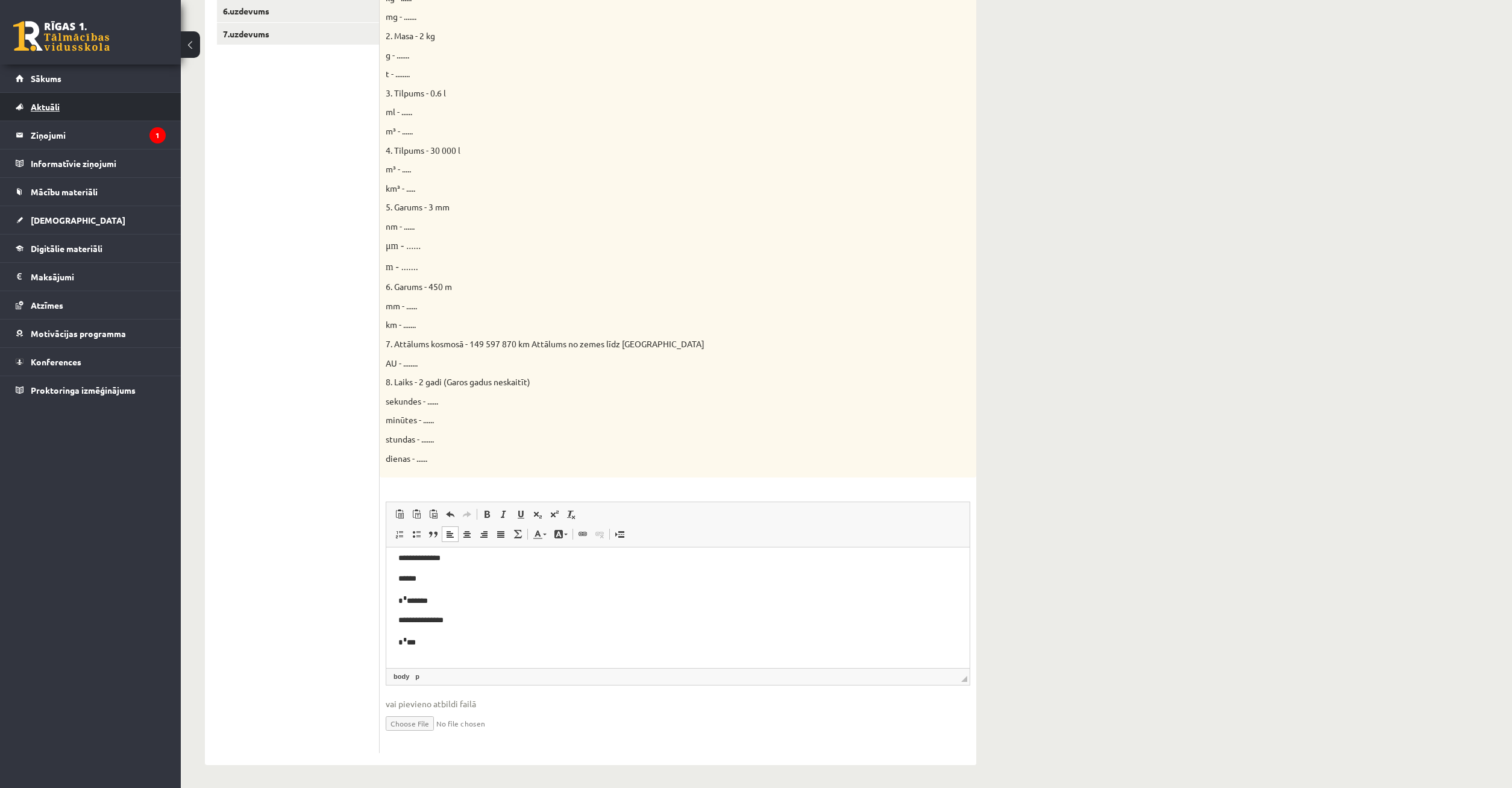
scroll to position [130, 0]
click at [557, 516] on span at bounding box center [554, 514] width 10 height 10
click at [560, 518] on link "Superscript" at bounding box center [554, 514] width 17 height 16
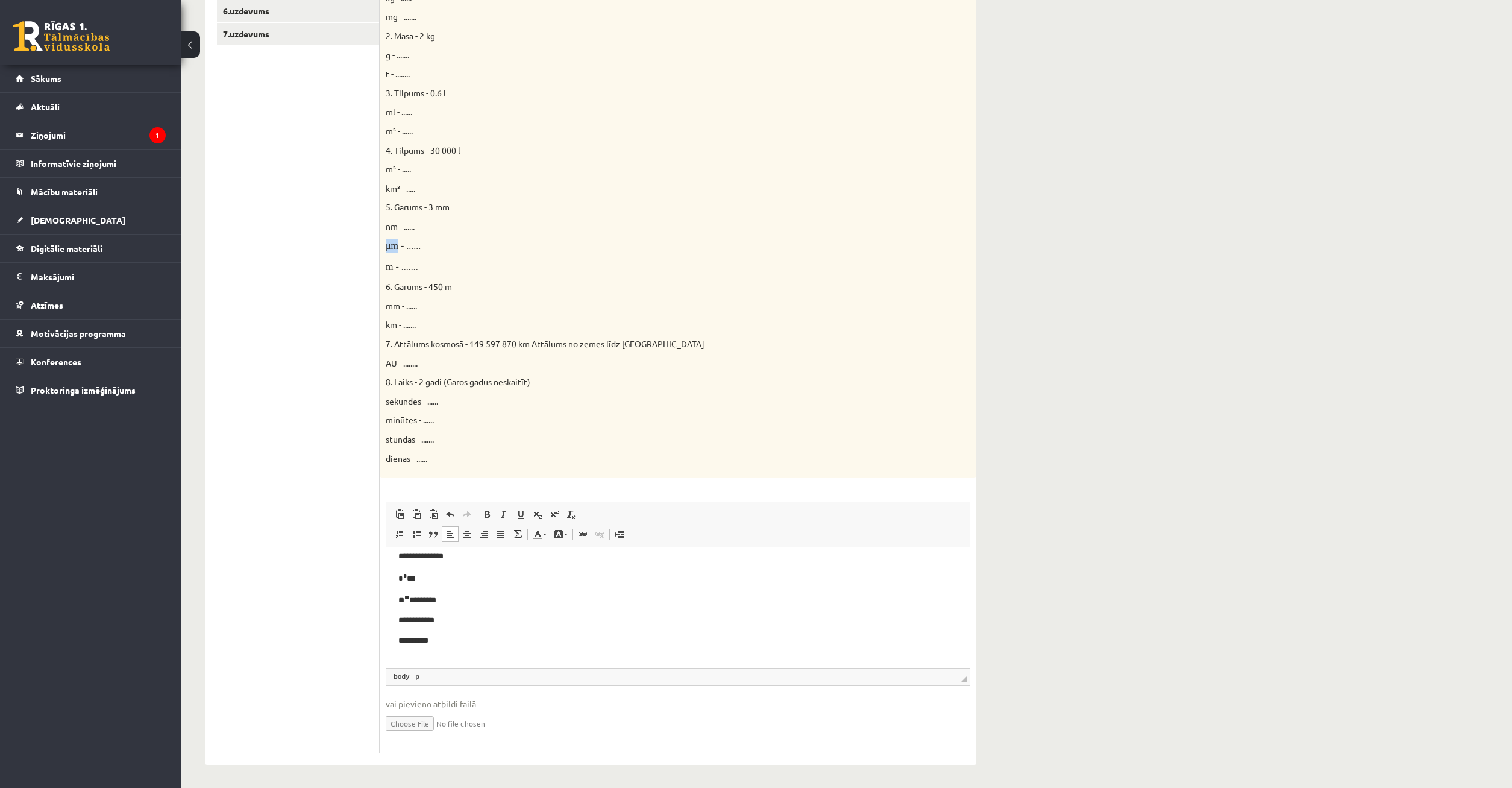
drag, startPoint x: 381, startPoint y: 245, endPoint x: 396, endPoint y: 246, distance: 15.0
click at [396, 246] on div "Doti fizikālie lielumi un to mērvienības. Pārveido mērvienības citās norādītajā…" at bounding box center [679, 197] width 597 height 561
copy font "μm"
click at [401, 662] on p "Editor, wiswyg-editor-user-answer-47024863431460" at bounding box center [678, 661] width 559 height 12
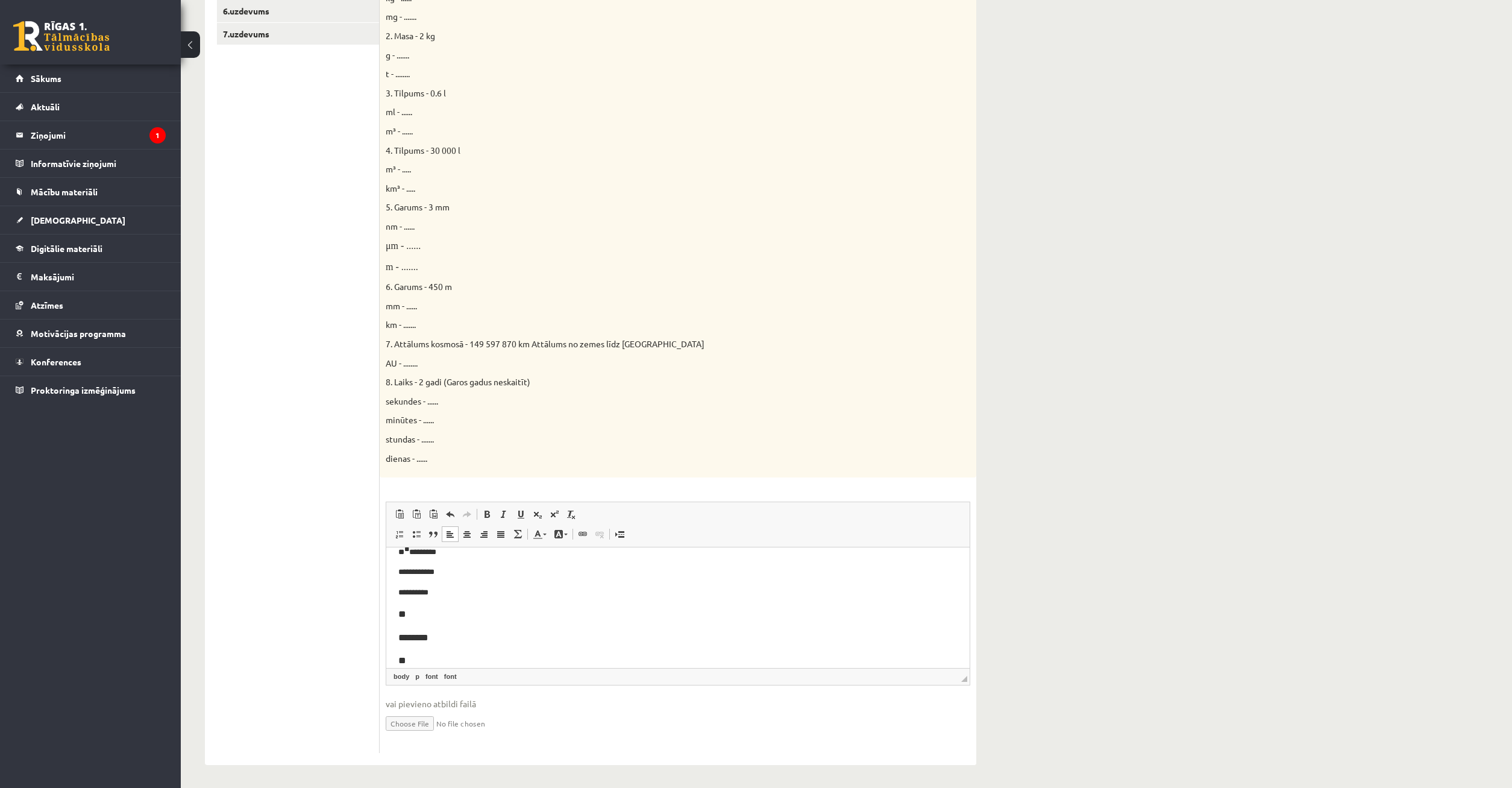
click at [587, 251] on p "μm - ......" at bounding box center [648, 245] width 525 height 13
click at [414, 664] on p "**" at bounding box center [678, 661] width 559 height 16
drag, startPoint x: 395, startPoint y: 344, endPoint x: 661, endPoint y: 351, distance: 266.1
click at [661, 351] on div "Doti fizikālie lielumi un to mērvienības. Pārveido mērvienības citās norādītajā…" at bounding box center [679, 197] width 597 height 561
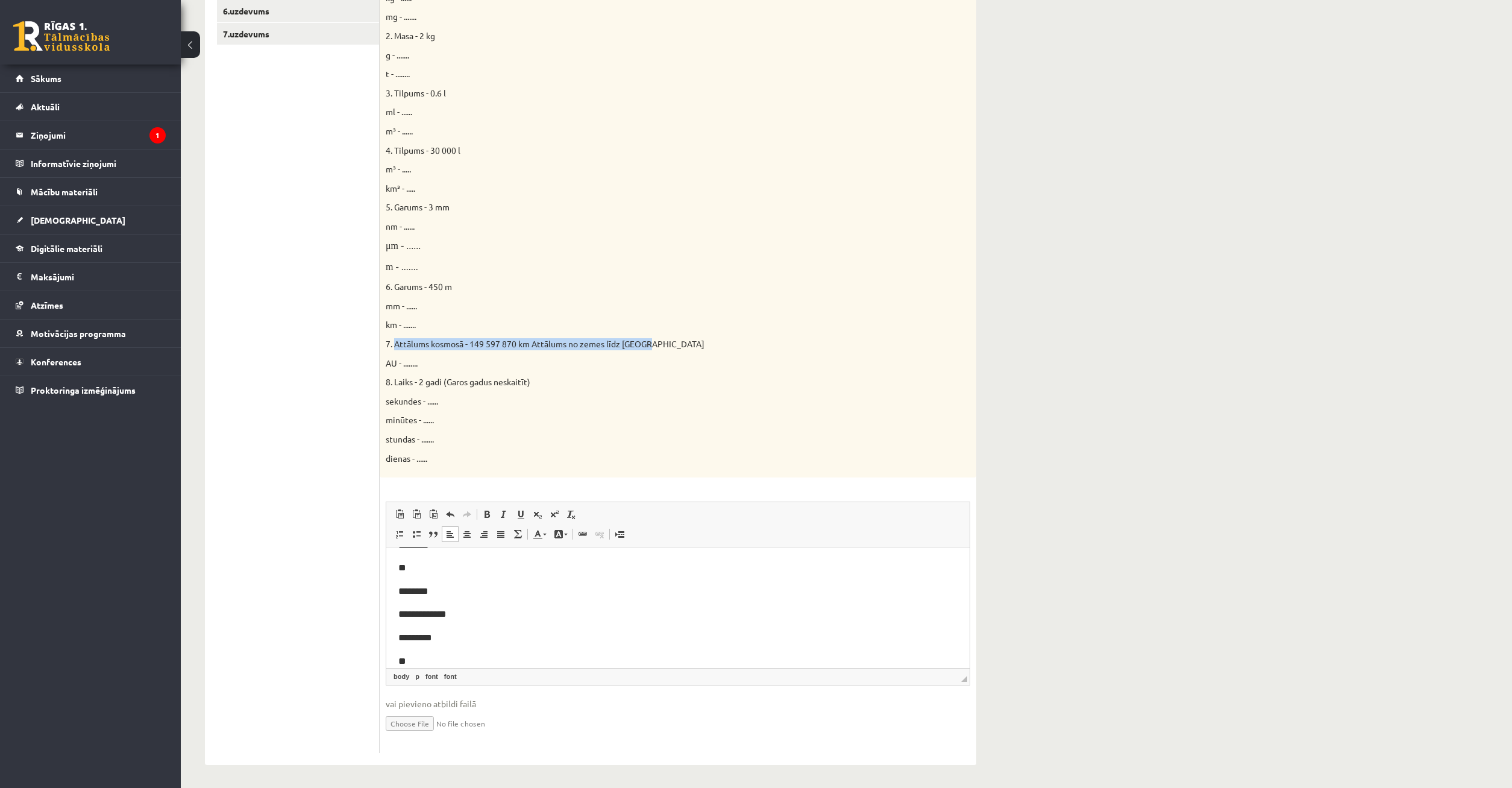
copy span "Attālums kosmosā - 149 597 870 km Attālums no zemes līdz Saulei"
click at [448, 673] on span "Paste" at bounding box center [460, 672] width 37 height 17
click at [762, 563] on link "X" at bounding box center [761, 561] width 12 height 12
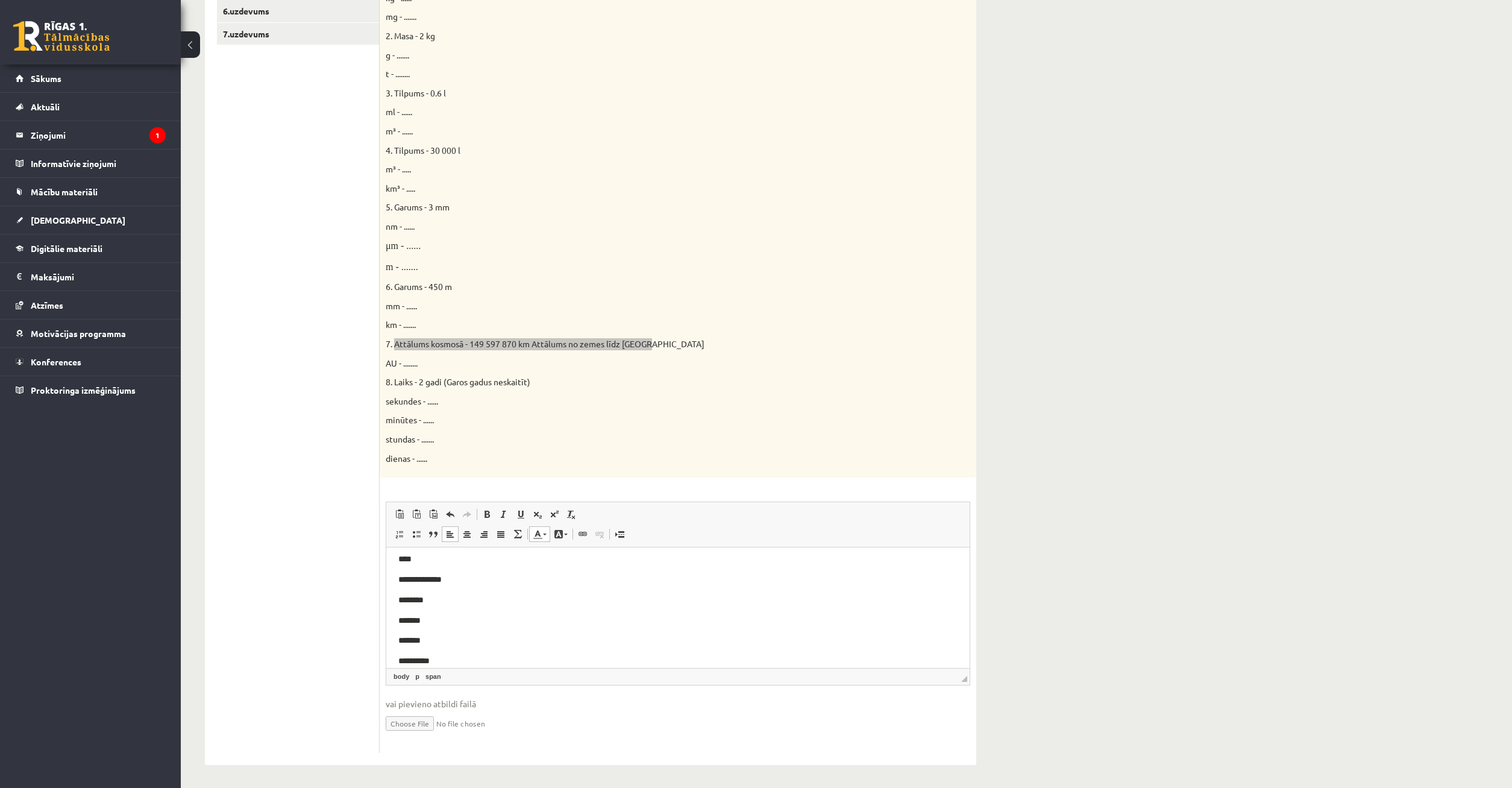
click at [460, 644] on p "*******" at bounding box center [678, 641] width 559 height 12
click at [298, 588] on ul "1.uzdevums 2.uzdevums 3.uzdevums 4.uzdevums 5.uzdevums 6.uzdevums 7.uzdevums" at bounding box center [299, 319] width 163 height 867
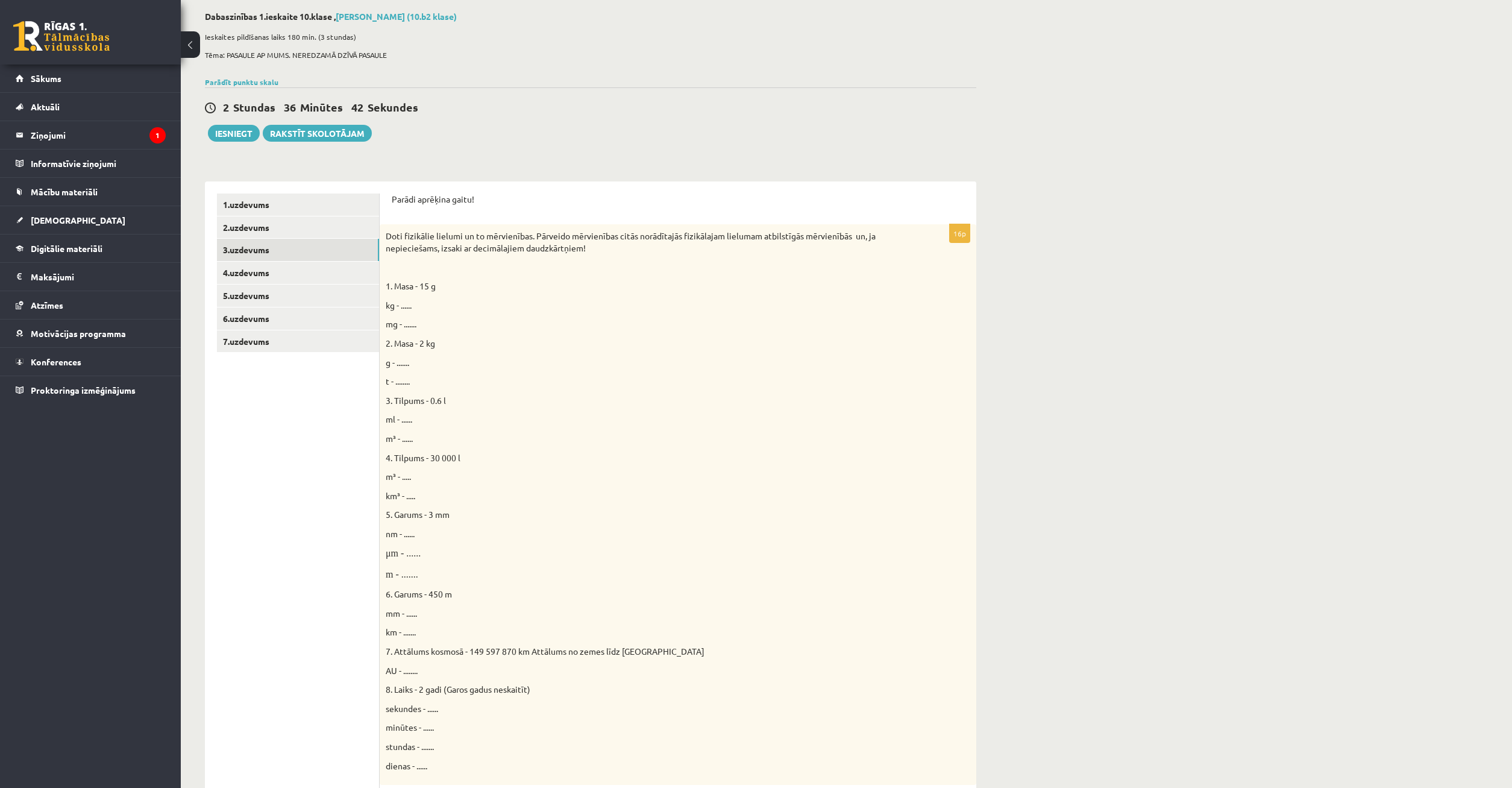
scroll to position [0, 0]
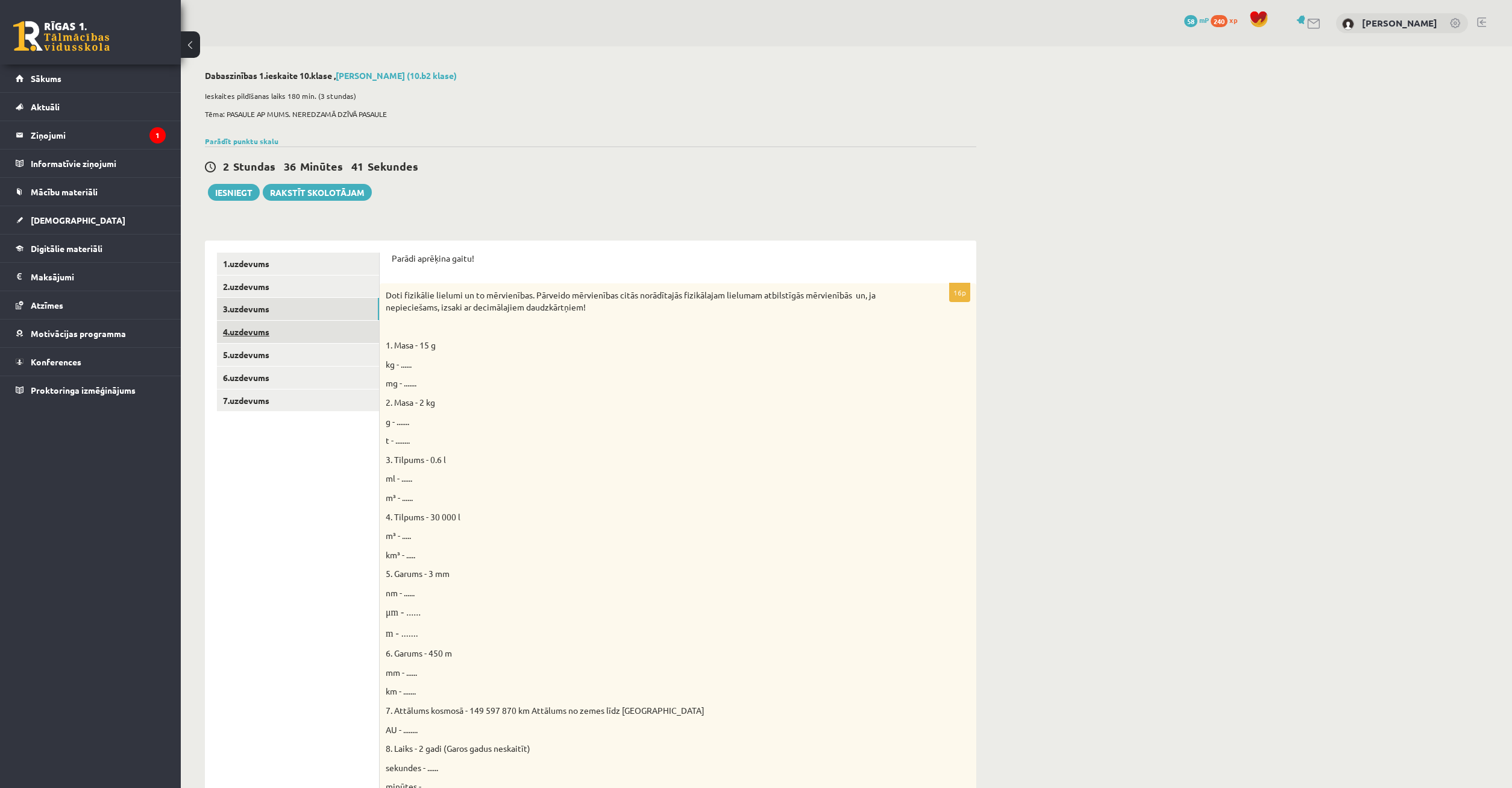
click at [272, 328] on link "4.uzdevums" at bounding box center [298, 332] width 162 height 22
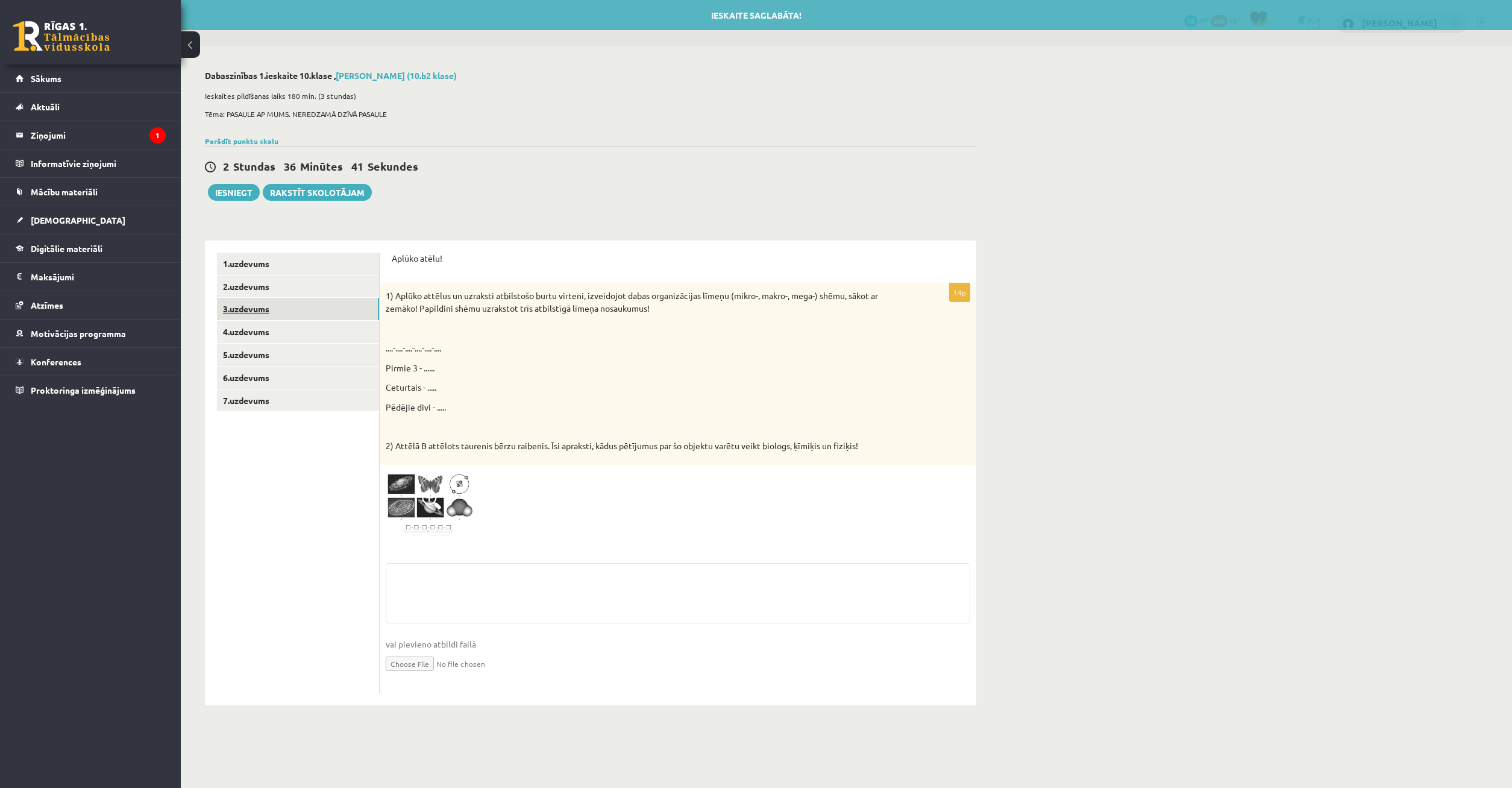
click at [280, 309] on link "3.uzdevums" at bounding box center [298, 309] width 162 height 22
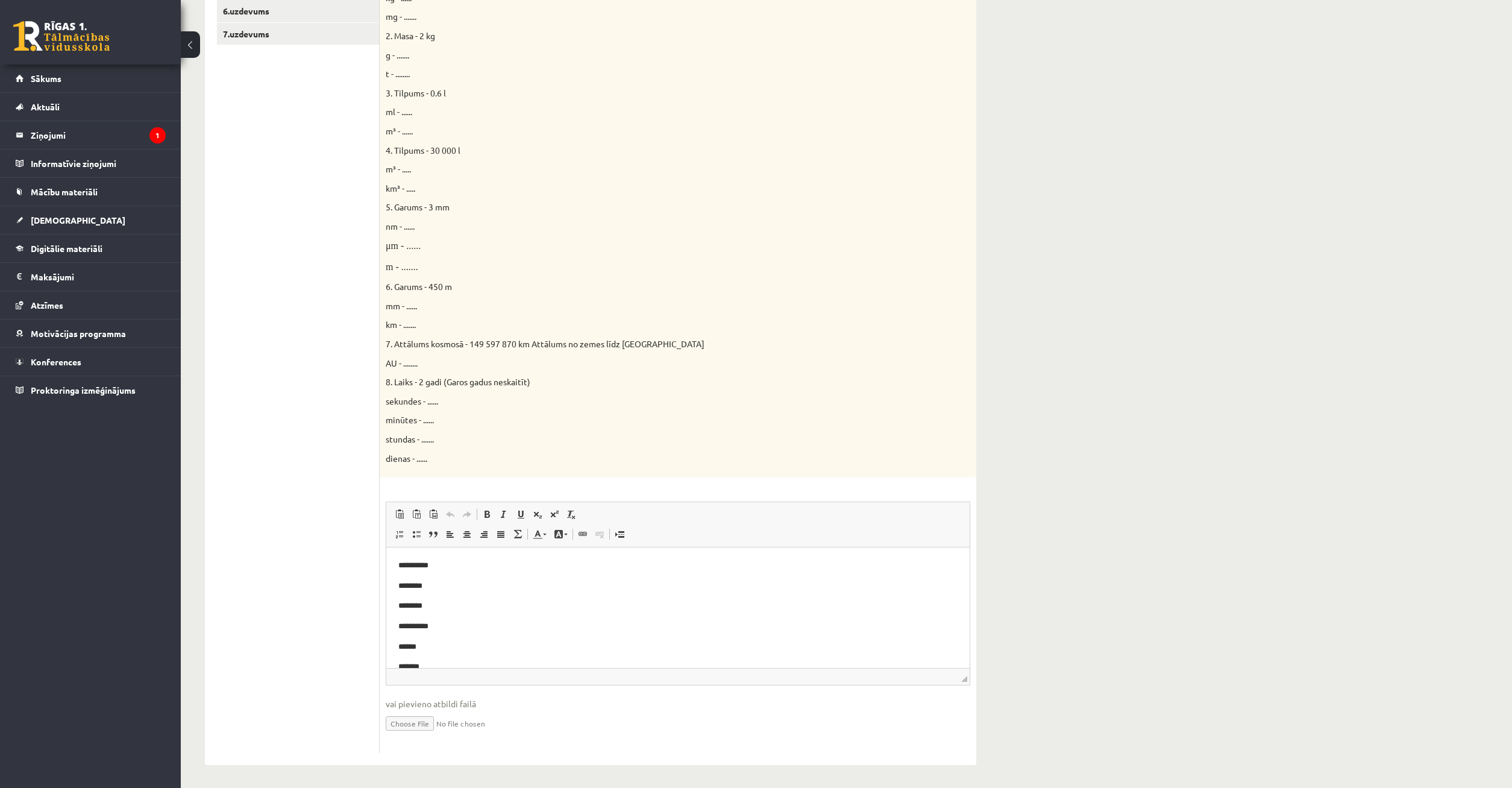
scroll to position [59, 0]
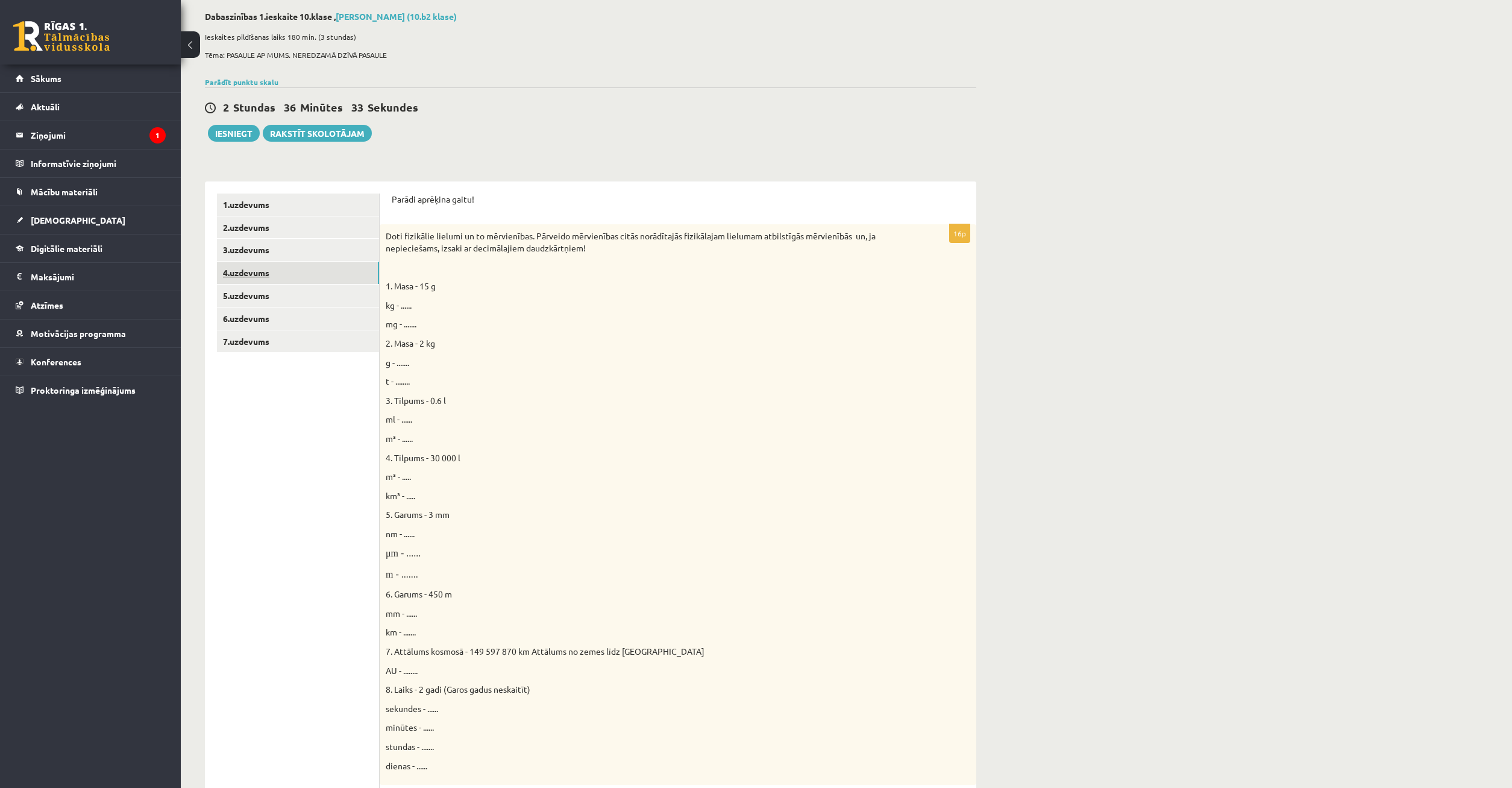
drag, startPoint x: 299, startPoint y: 268, endPoint x: 305, endPoint y: 268, distance: 6.0
click at [300, 268] on link "4.uzdevums" at bounding box center [298, 273] width 162 height 22
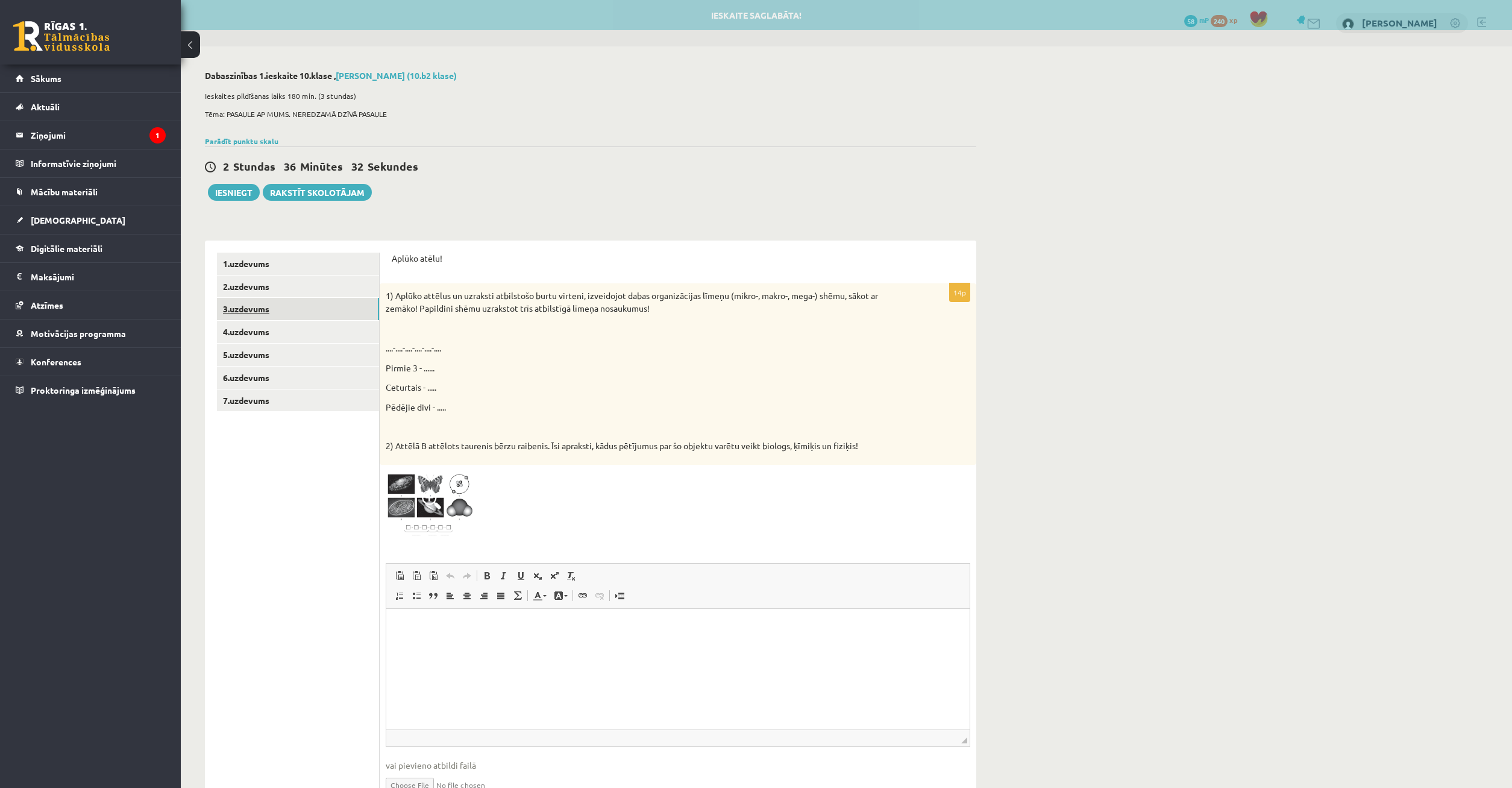
scroll to position [0, 0]
click at [301, 309] on link "3.uzdevums" at bounding box center [298, 309] width 162 height 22
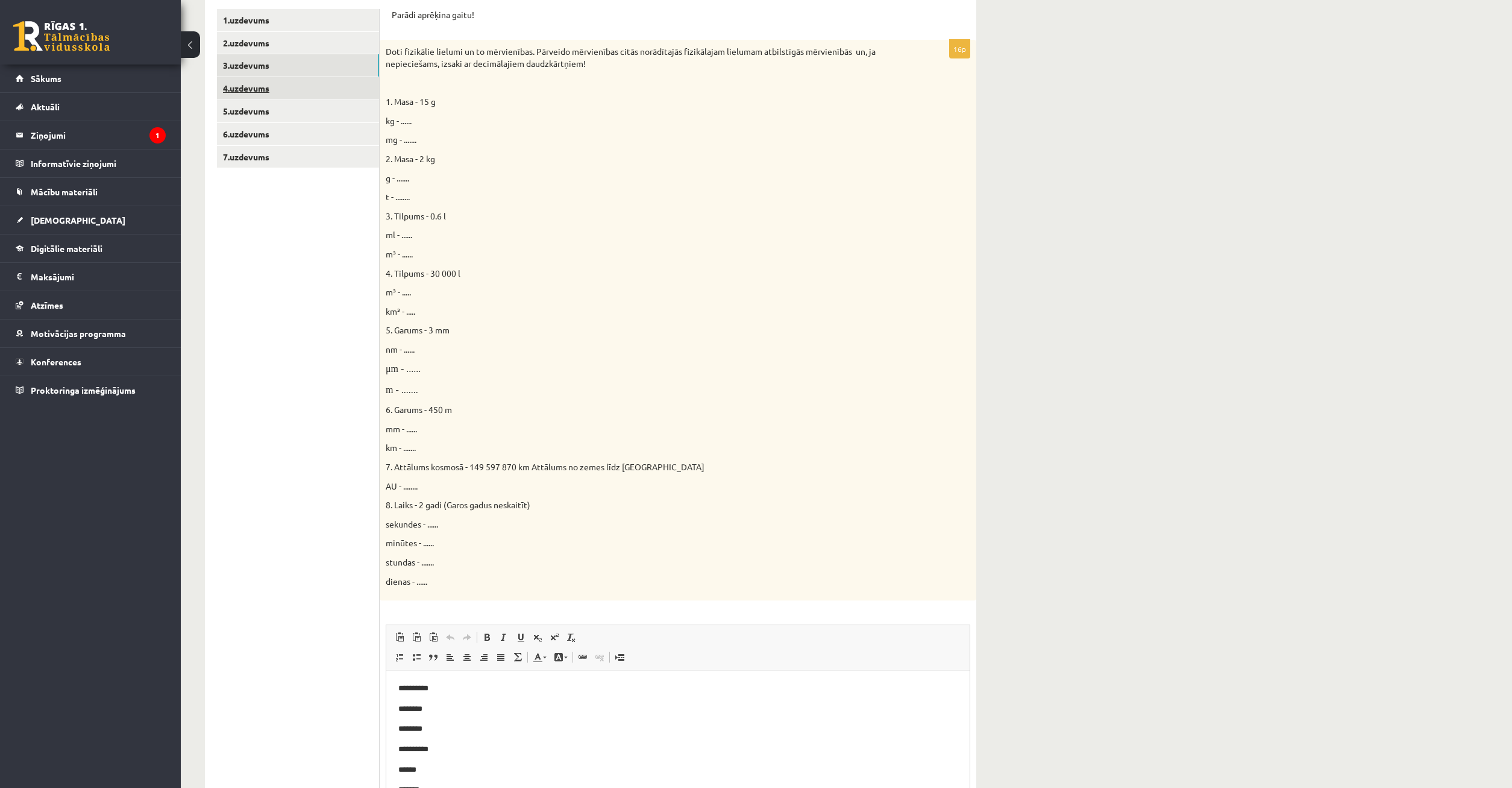
click at [279, 87] on link "4.uzdevums" at bounding box center [298, 88] width 162 height 22
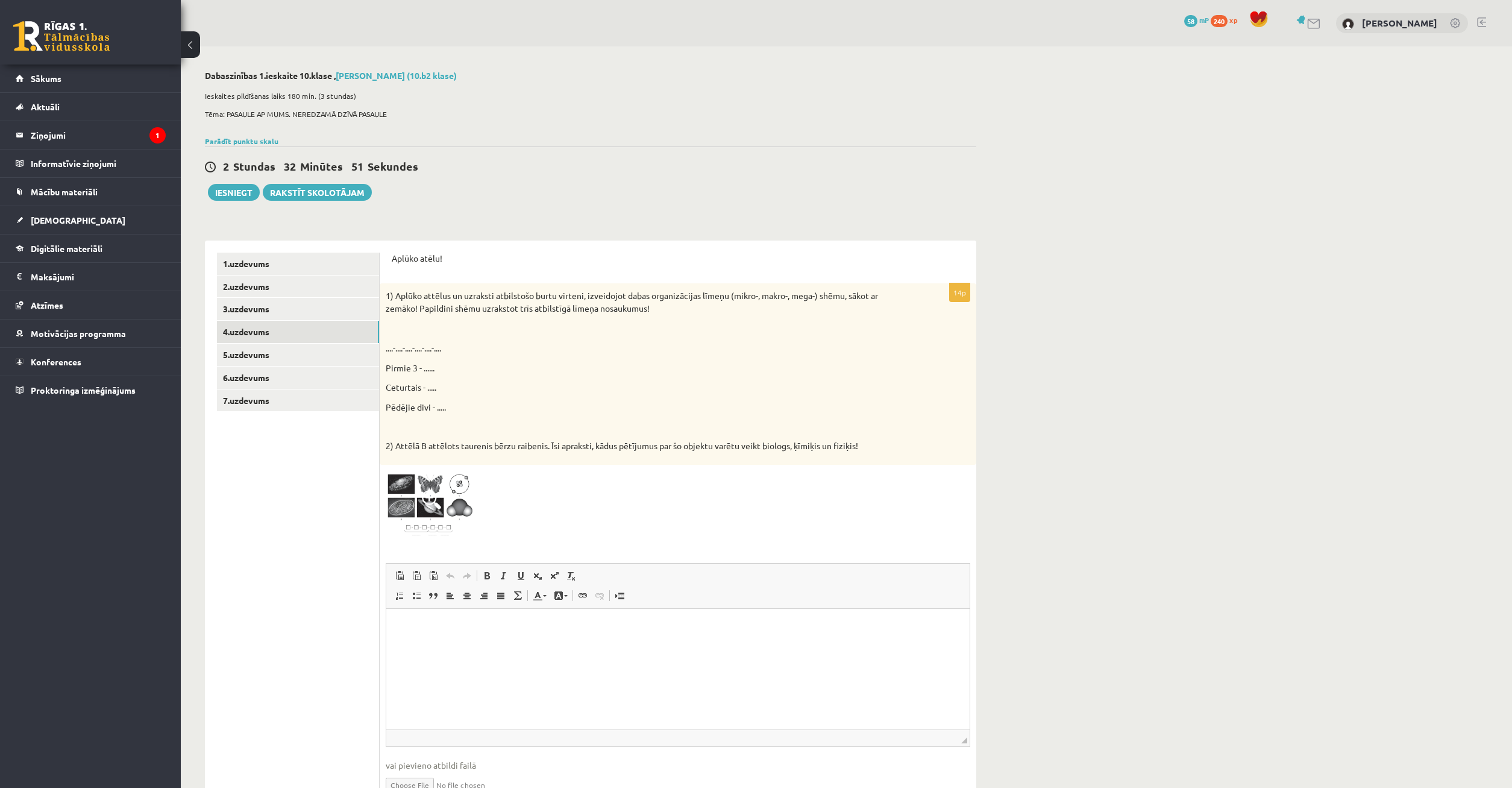
click at [413, 489] on img at bounding box center [431, 505] width 91 height 68
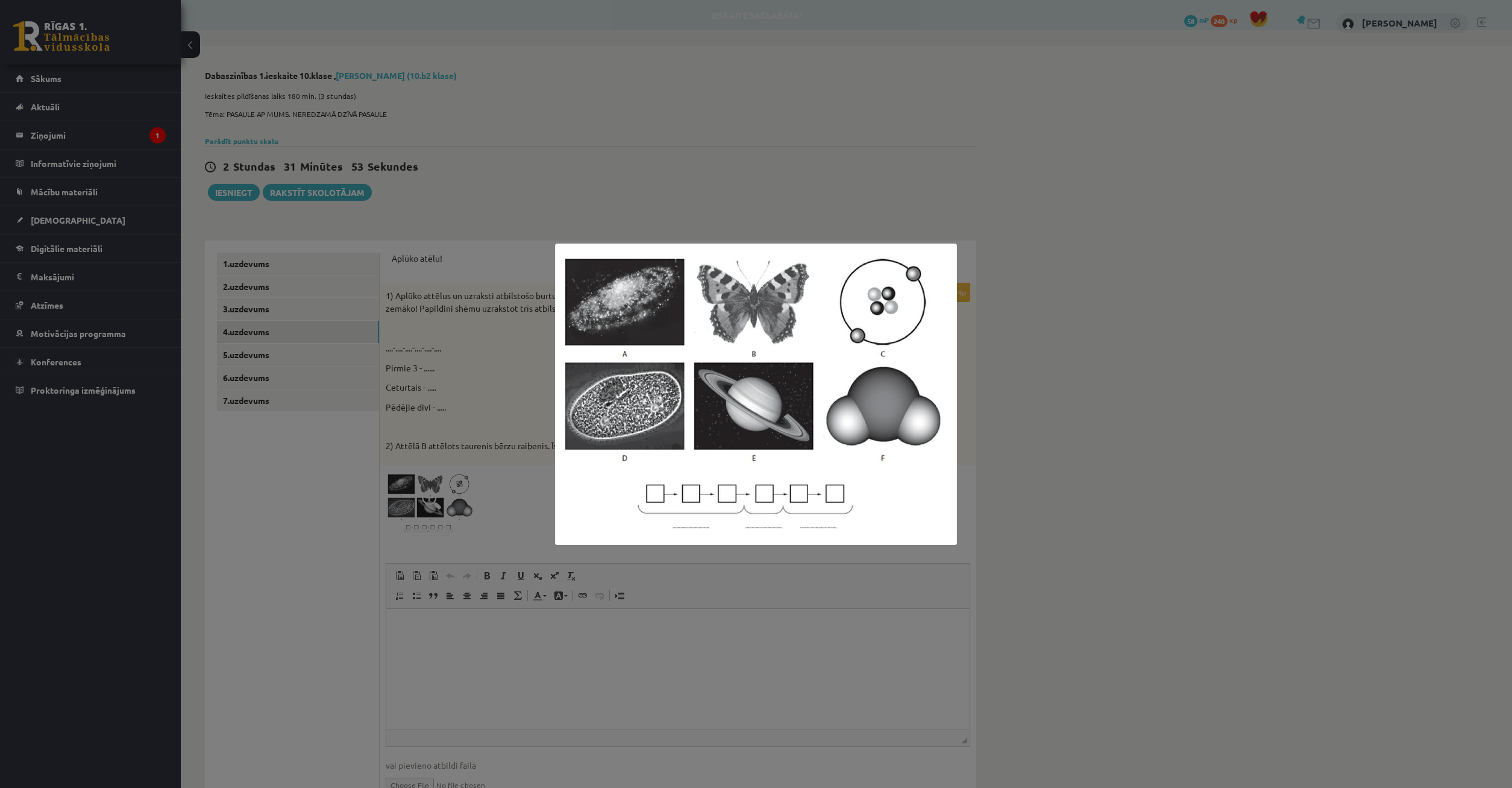
drag, startPoint x: 468, startPoint y: 417, endPoint x: 437, endPoint y: 464, distance: 56.3
click at [465, 419] on div at bounding box center [756, 394] width 1512 height 788
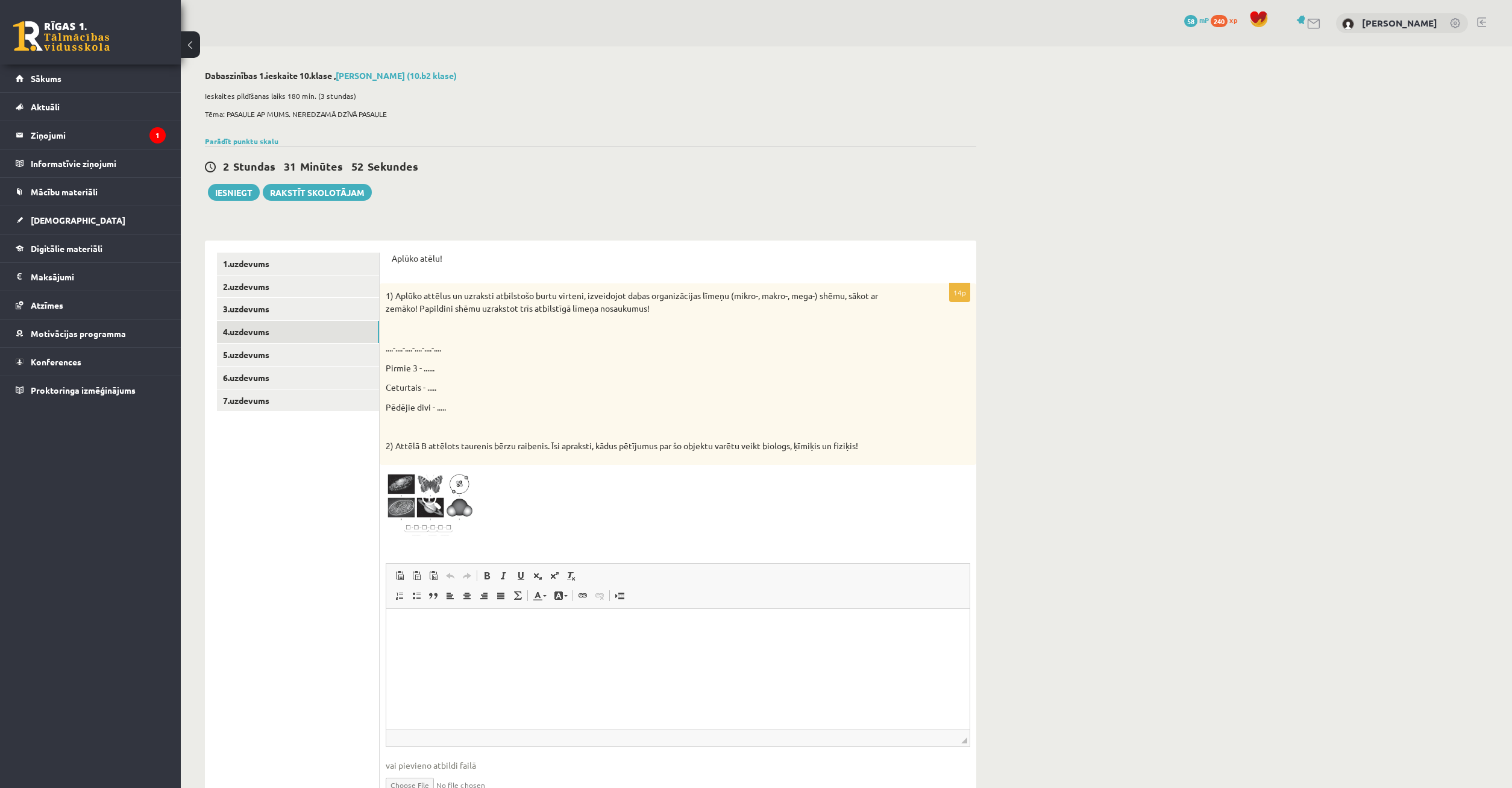
click at [406, 485] on img at bounding box center [431, 505] width 91 height 68
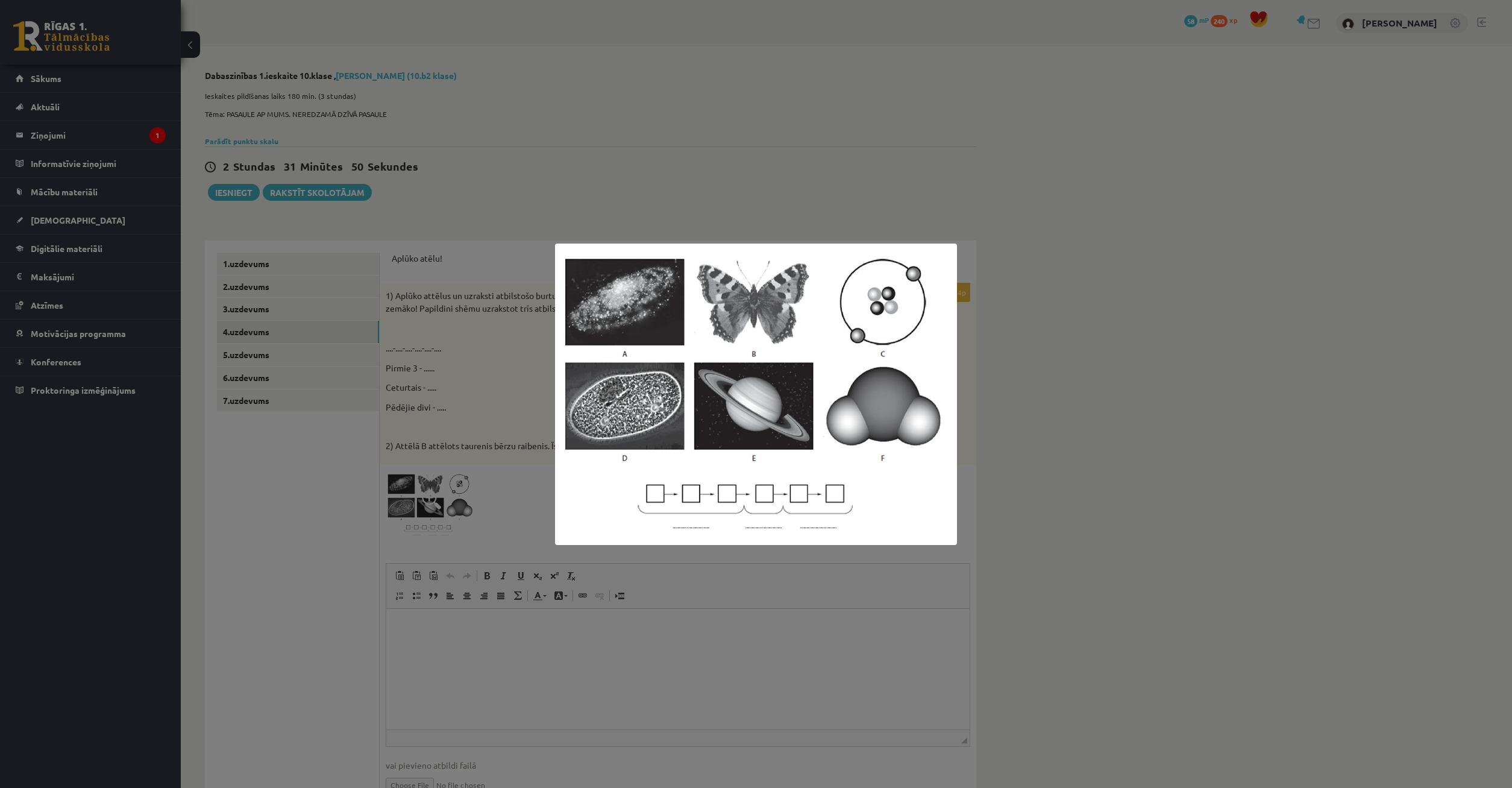
click at [422, 525] on div at bounding box center [756, 394] width 1512 height 788
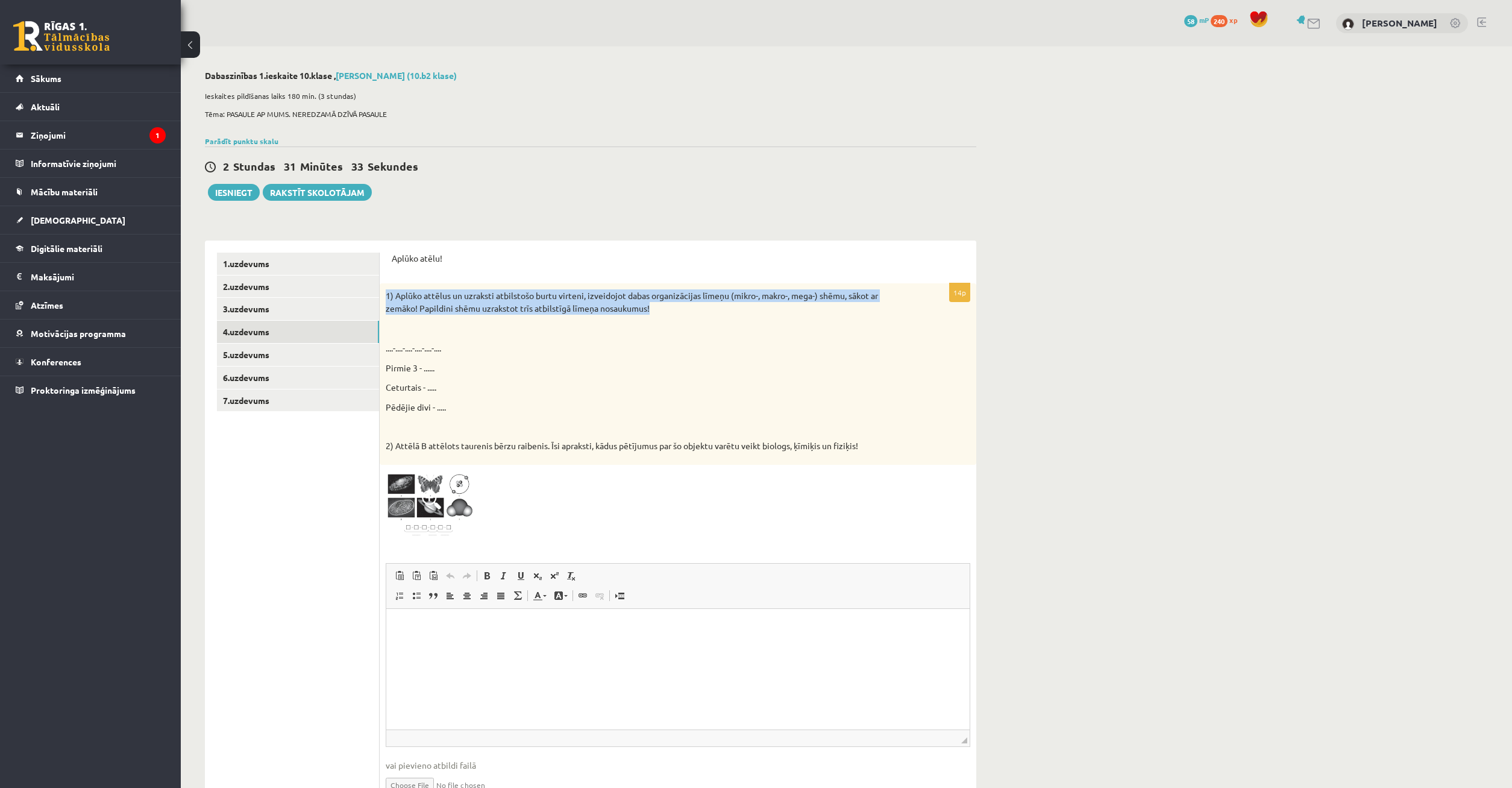
drag, startPoint x: 388, startPoint y: 297, endPoint x: 691, endPoint y: 314, distance: 303.5
click at [691, 314] on p "1) Aplūko attēlus un uzraksti atbilstošo burtu virteni, izveidojot dabas organi…" at bounding box center [648, 302] width 525 height 26
copy p "1) Aplūko attēlus un uzraksti atbilstošo burtu virteni, izveidojot dabas organi…"
click at [272, 356] on link "5.uzdevums" at bounding box center [298, 355] width 162 height 22
